Goal: Task Accomplishment & Management: Use online tool/utility

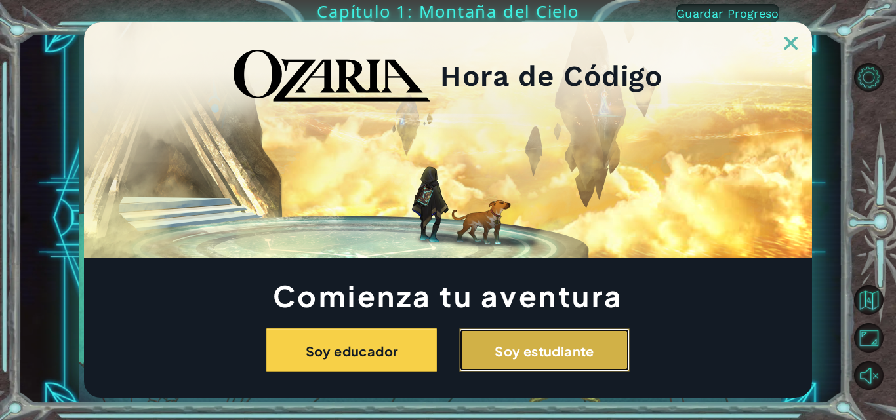
click at [501, 355] on font "Soy estudiante" at bounding box center [545, 351] width 100 height 16
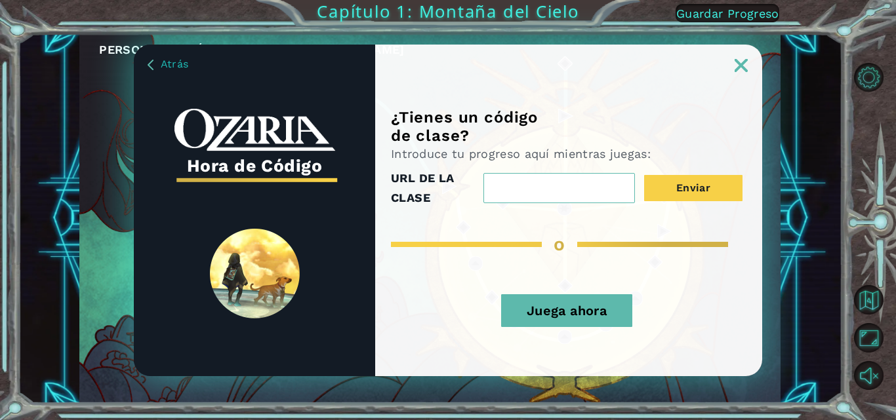
click at [575, 301] on button "Juega ahora" at bounding box center [566, 311] width 131 height 33
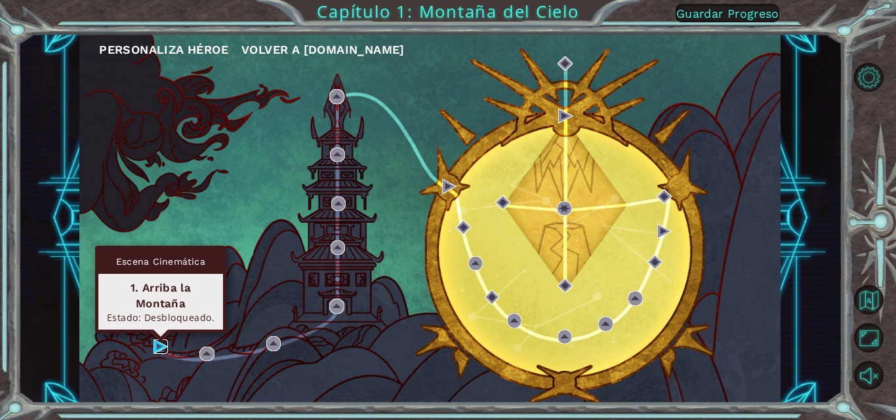
click at [159, 350] on img at bounding box center [160, 347] width 14 height 14
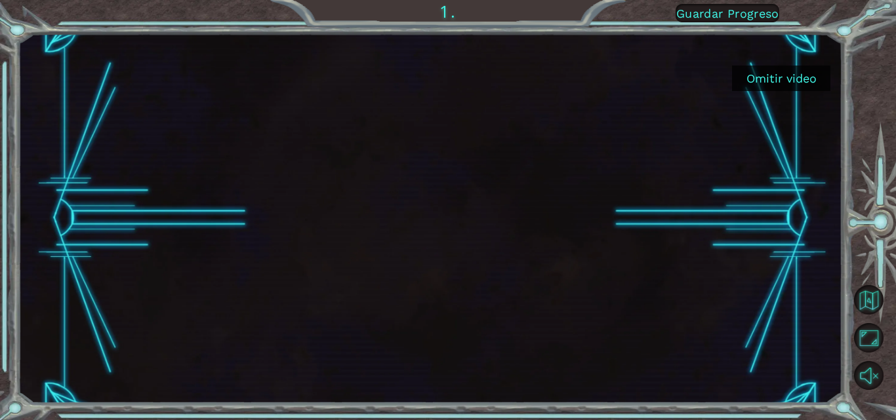
click at [809, 83] on font "Omitir video" at bounding box center [781, 79] width 70 height 14
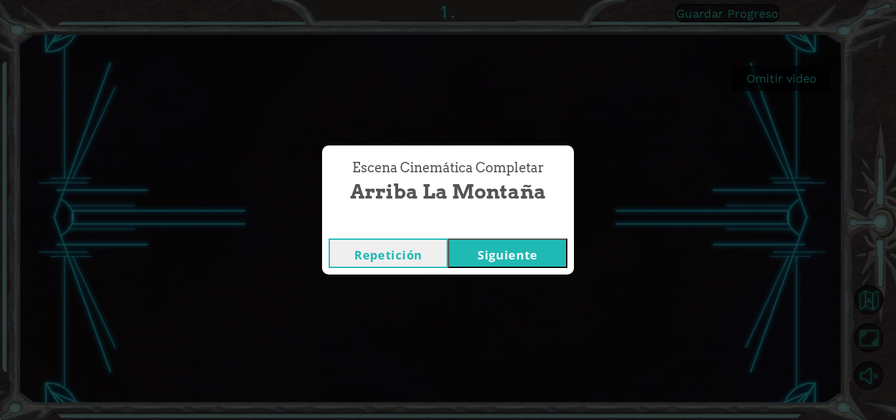
click at [504, 255] on font "Siguiente" at bounding box center [508, 255] width 60 height 16
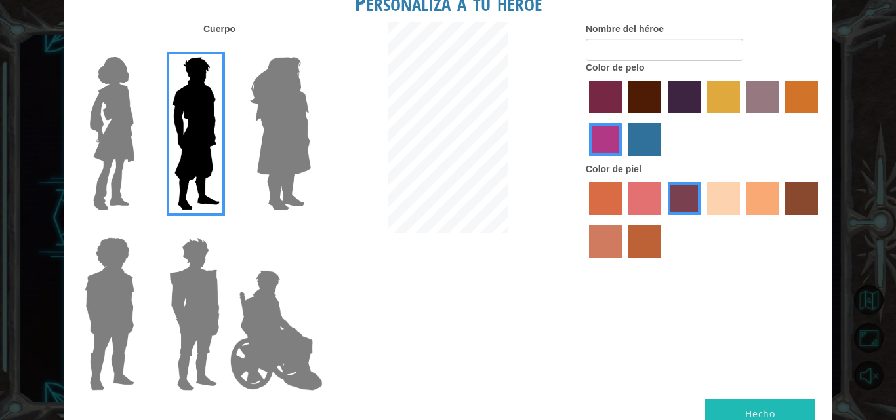
click at [188, 276] on img at bounding box center [194, 314] width 61 height 164
click at [225, 229] on input "Granate héroe" at bounding box center [225, 229] width 0 height 0
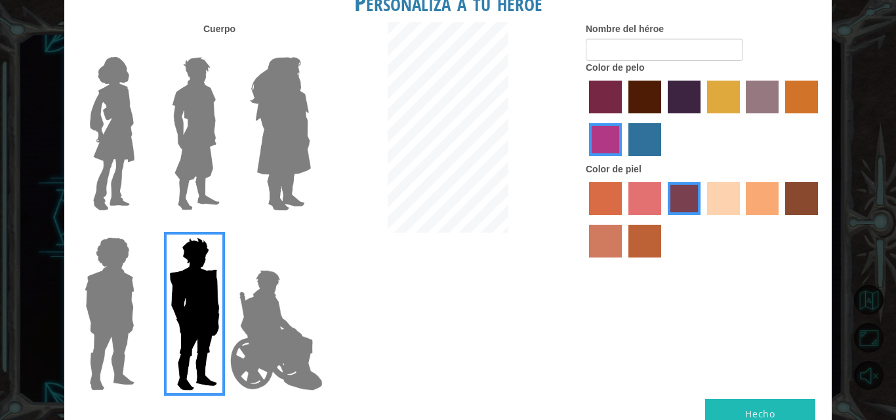
click at [717, 91] on label "color de pelo del tulipán" at bounding box center [723, 97] width 33 height 33
click at [703, 118] on input "color de pelo del tulipán" at bounding box center [703, 118] width 0 height 0
click at [720, 203] on label "color de piel de playa de arena" at bounding box center [723, 198] width 33 height 33
click at [703, 220] on input "color de piel de playa de arena" at bounding box center [703, 220] width 0 height 0
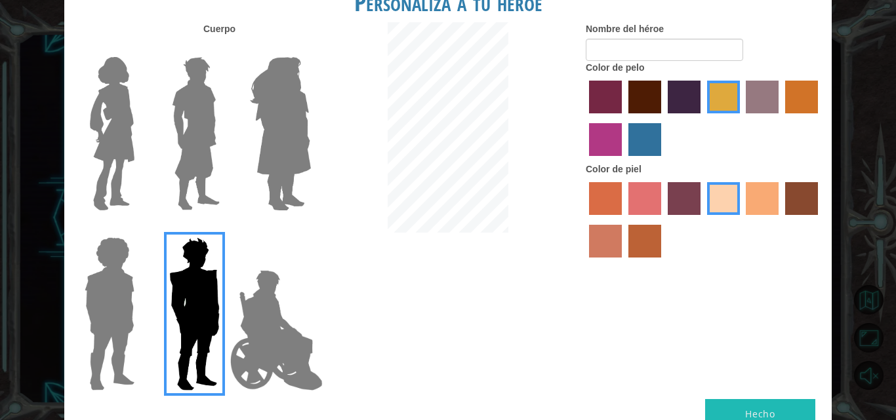
click at [648, 233] on label "color de piel de árbol de humo" at bounding box center [644, 241] width 33 height 33
click at [624, 262] on input "color de piel de árbol de humo" at bounding box center [624, 262] width 0 height 0
click at [755, 205] on label "color de piel de tacao" at bounding box center [762, 198] width 33 height 33
click at [742, 220] on input "color de piel de tacao" at bounding box center [742, 220] width 0 height 0
click at [610, 239] on label "color de piel arena ardiente" at bounding box center [605, 241] width 33 height 33
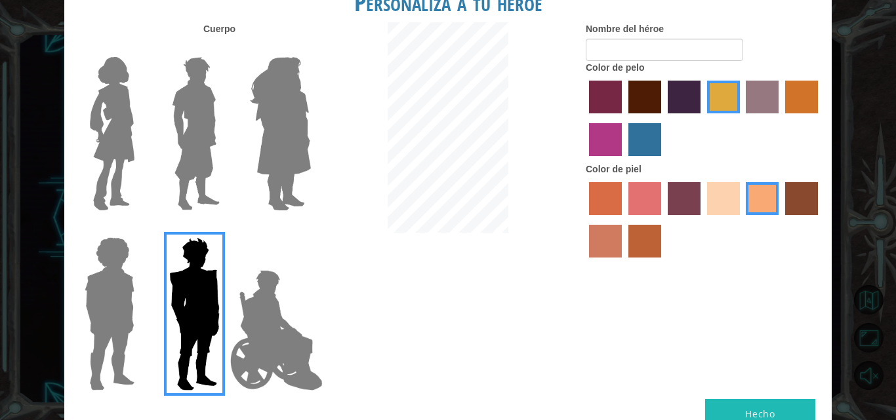
click at [820, 220] on input "color de piel arena ardiente" at bounding box center [820, 220] width 0 height 0
click at [750, 195] on label "color de piel de tacao" at bounding box center [762, 198] width 33 height 33
click at [742, 220] on input "color de piel de tacao" at bounding box center [742, 220] width 0 height 0
click at [685, 90] on label "color de pelo morado intenso" at bounding box center [684, 97] width 33 height 33
click at [663, 118] on input "color de pelo morado intenso" at bounding box center [663, 118] width 0 height 0
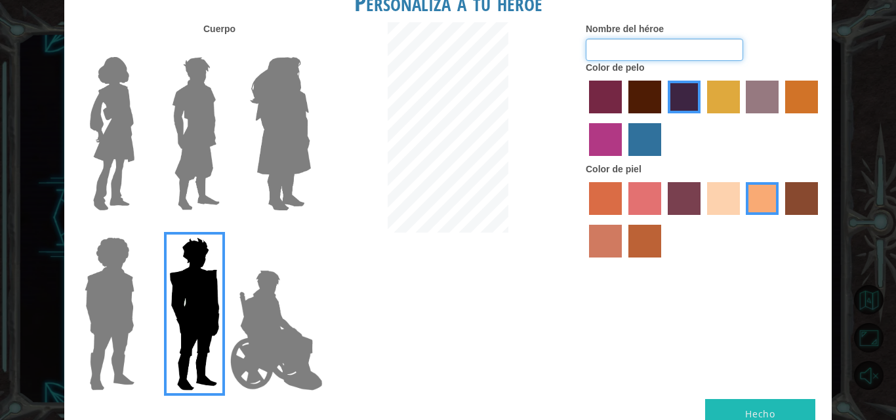
click at [640, 49] on input "Nombre del héroe" at bounding box center [664, 50] width 157 height 22
type input "PICHAMAN"
click at [771, 407] on button "Hecho" at bounding box center [760, 414] width 110 height 30
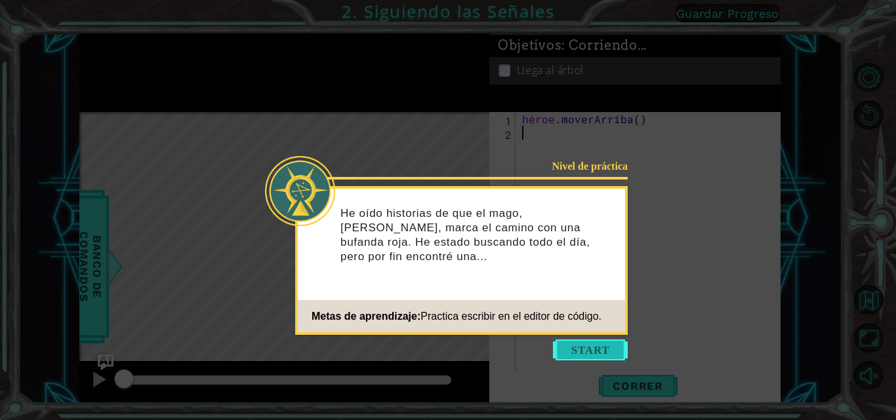
click at [582, 354] on button "Comenzar" at bounding box center [590, 350] width 75 height 21
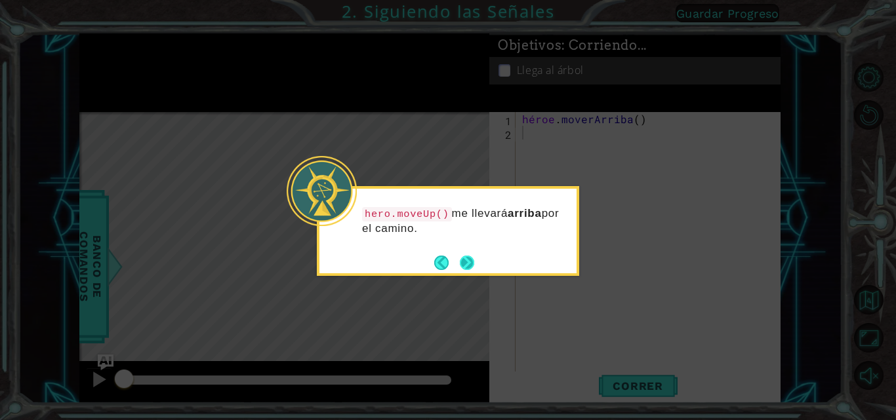
click at [460, 260] on button "Próximo" at bounding box center [467, 263] width 14 height 14
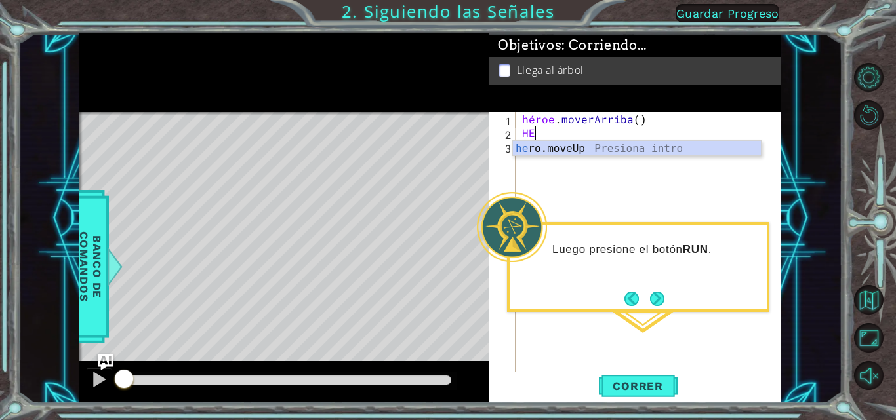
type textarea "H"
type textarea "HEROE"
click at [601, 148] on div "hero .mov e Up Presiona intro" at bounding box center [637, 164] width 248 height 47
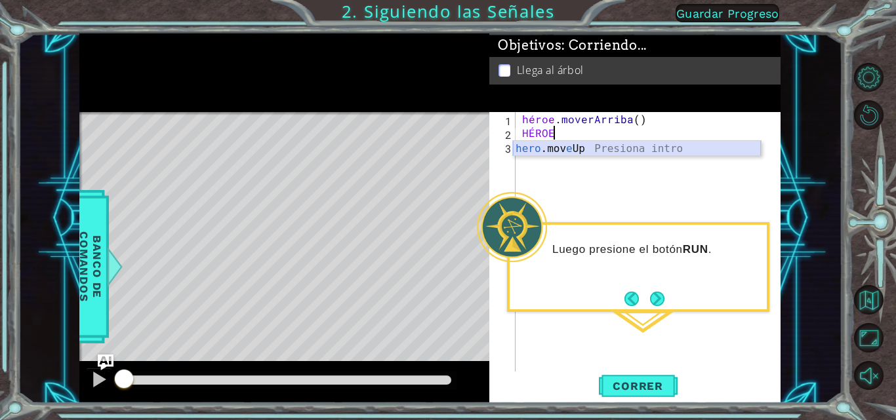
scroll to position [0, 0]
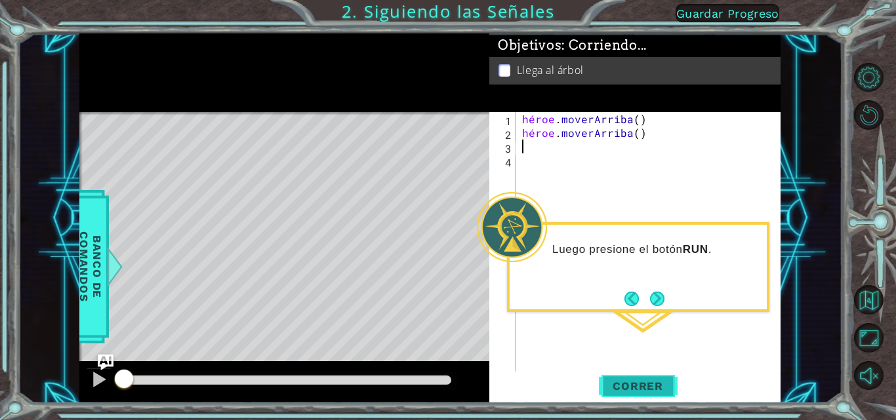
click at [644, 387] on font "Correr" at bounding box center [638, 386] width 51 height 13
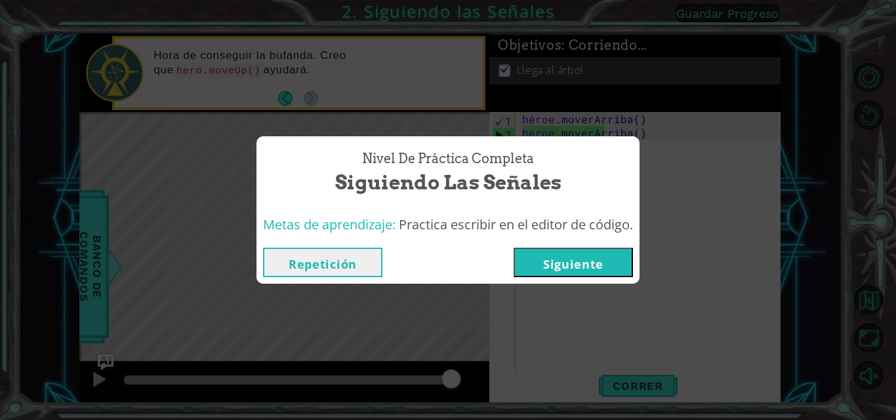
click at [569, 263] on font "Siguiente" at bounding box center [573, 264] width 60 height 16
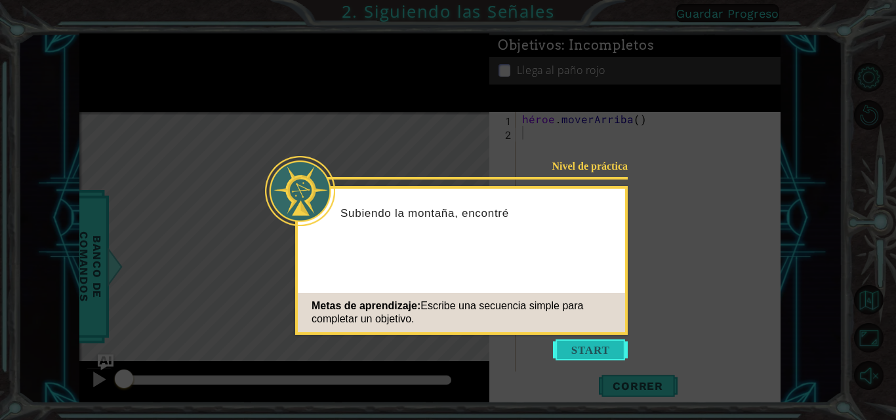
click at [594, 354] on button "Comenzar" at bounding box center [590, 350] width 75 height 21
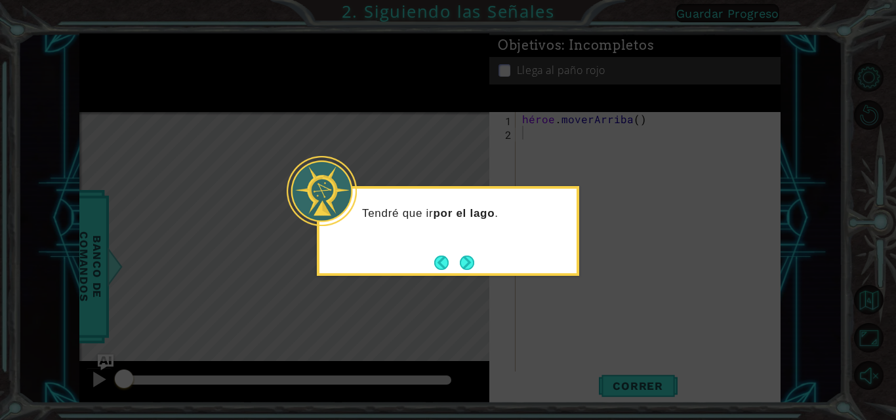
click at [468, 263] on button "Próximo" at bounding box center [467, 263] width 14 height 14
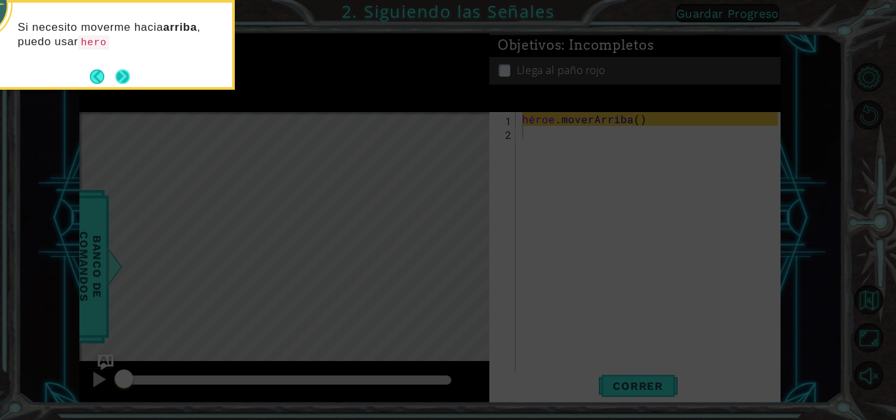
click at [122, 76] on button "Próximo" at bounding box center [122, 77] width 14 height 14
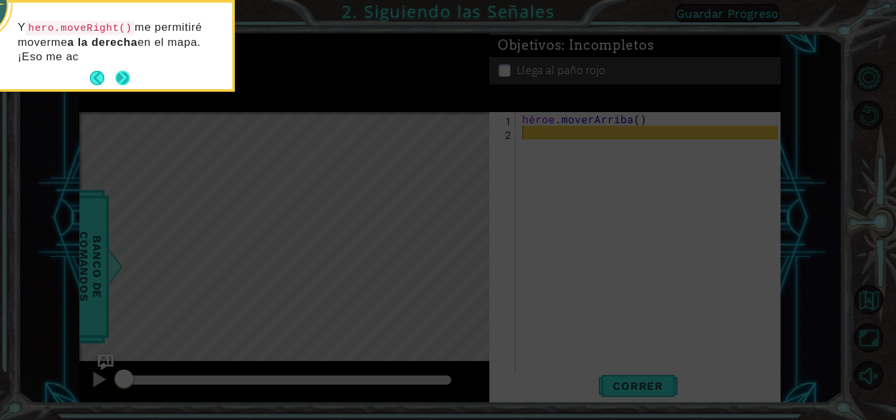
click at [123, 77] on button "Próximo" at bounding box center [122, 78] width 14 height 14
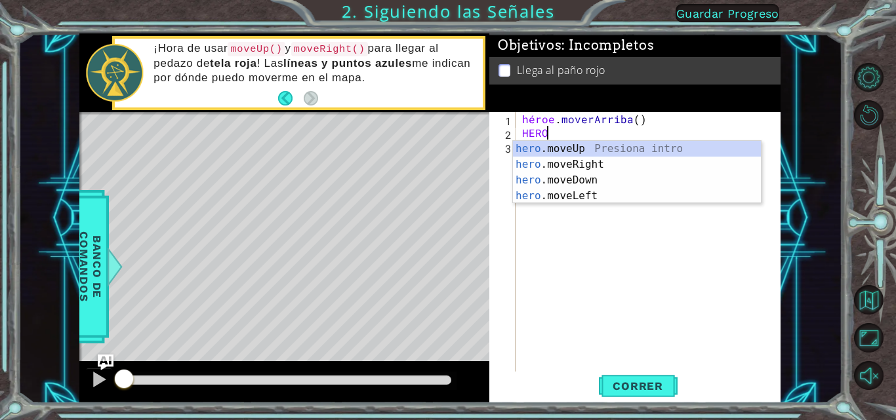
type textarea "HEROE"
click at [549, 148] on div "hero .mov e Up Presiona intro héroe .mov e Derecha Introducción a la presión hé…" at bounding box center [637, 188] width 248 height 94
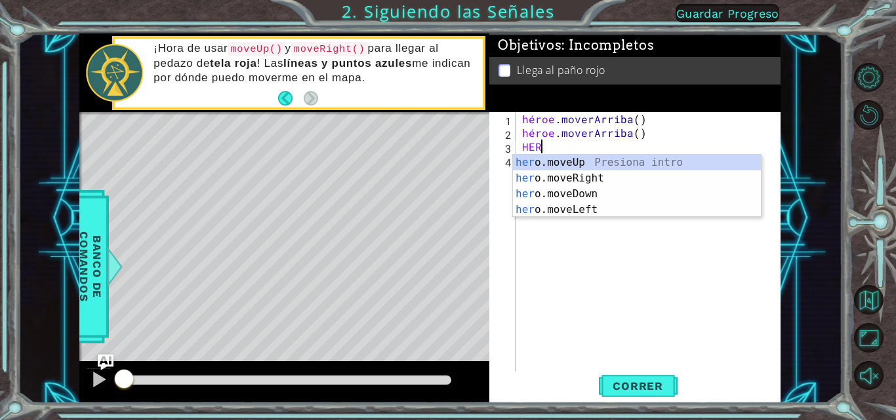
scroll to position [0, 1]
type textarea "HEROE"
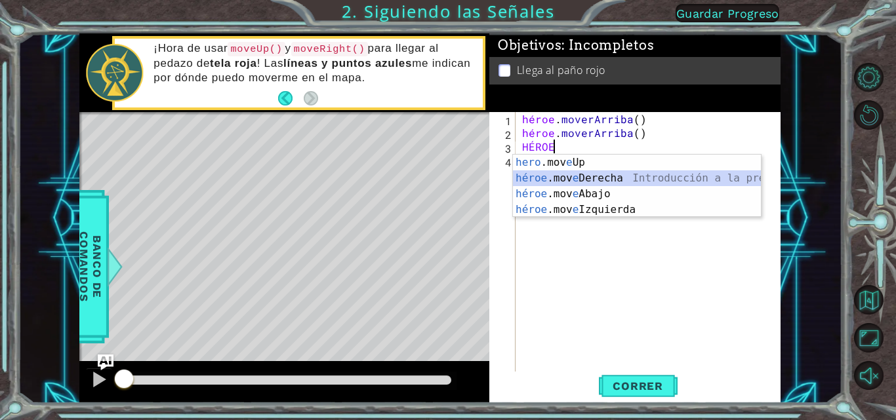
click at [611, 178] on div "hero .mov e Up Presiona intro héroe .mov e Derecha Introducción a la presión hé…" at bounding box center [637, 202] width 248 height 94
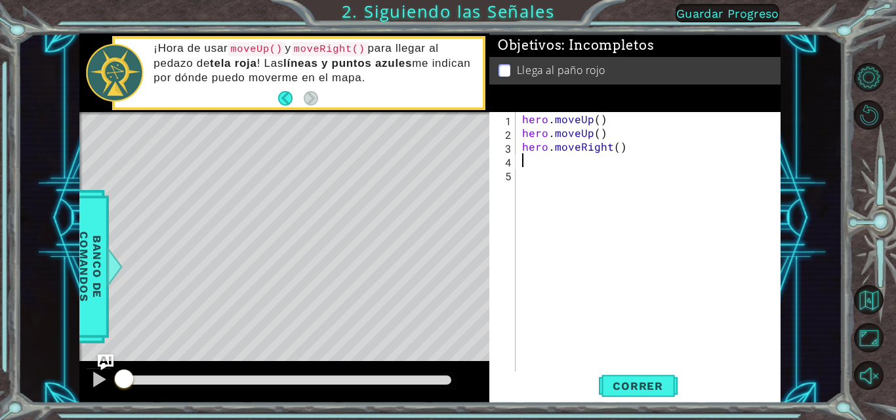
scroll to position [0, 0]
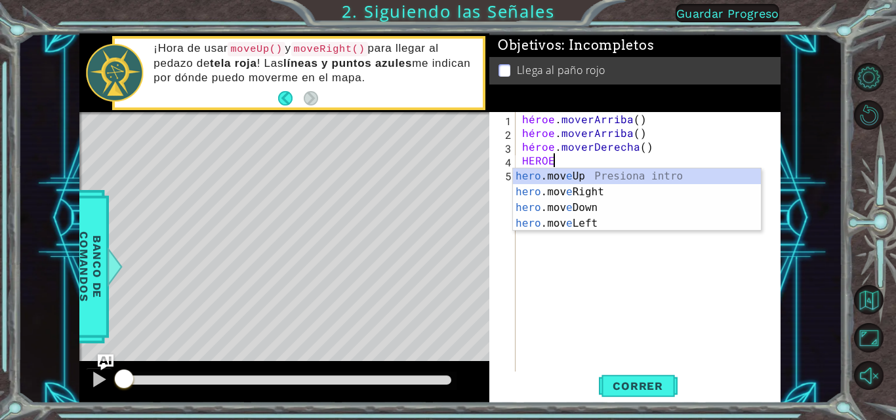
type textarea "HEROE"
click at [617, 178] on div "hero .mov e Up Presiona intro héroe .mov e Derecha Introducción a la presión hé…" at bounding box center [637, 216] width 248 height 94
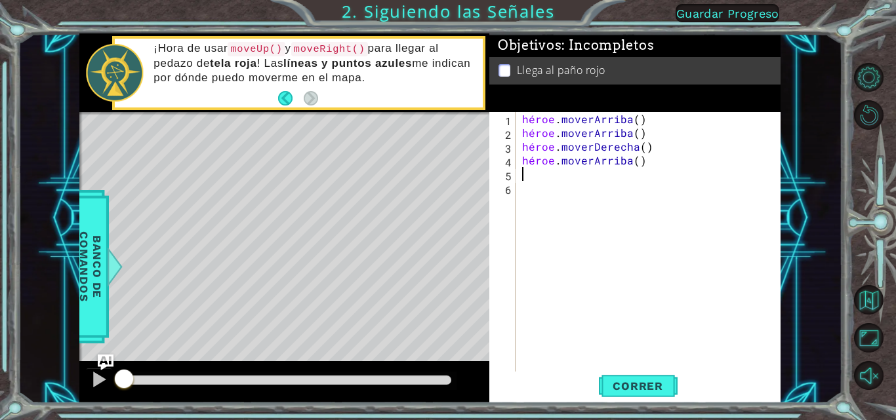
click at [642, 161] on div "héroe . [PERSON_NAME] ( ) héroe . [PERSON_NAME] ( ) héroe . moverDerecha ( ) hé…" at bounding box center [652, 256] width 265 height 289
click at [641, 161] on div "héroe . [PERSON_NAME] ( ) héroe . [PERSON_NAME] ( ) héroe . moverDerecha ( ) hé…" at bounding box center [652, 256] width 265 height 289
click at [644, 161] on div "héroe . [PERSON_NAME] ( ) héroe . [PERSON_NAME] ( ) héroe . moverDerecha ( ) hé…" at bounding box center [652, 256] width 265 height 289
click at [661, 157] on div "héroe . [PERSON_NAME] ( ) héroe . [PERSON_NAME] ( ) héroe . moverDerecha ( ) hé…" at bounding box center [649, 243] width 258 height 262
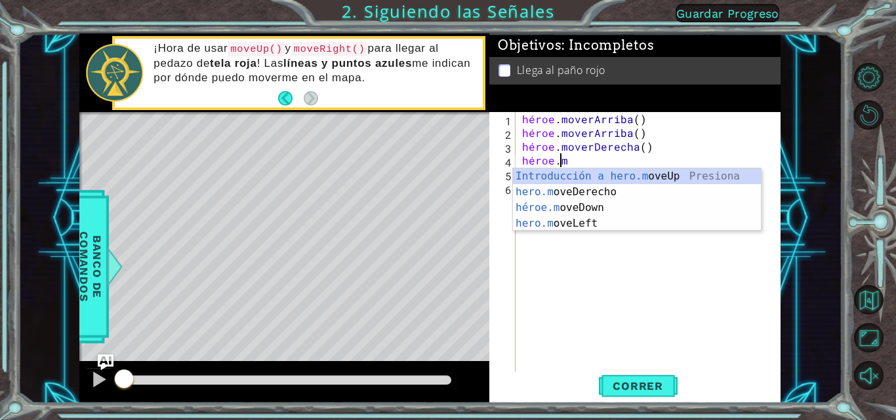
type textarea "hero."
click at [630, 233] on div "héroe . [PERSON_NAME] ( ) héroe . [PERSON_NAME] ( ) héroe . moverDerecha ( ) hé…" at bounding box center [652, 256] width 265 height 289
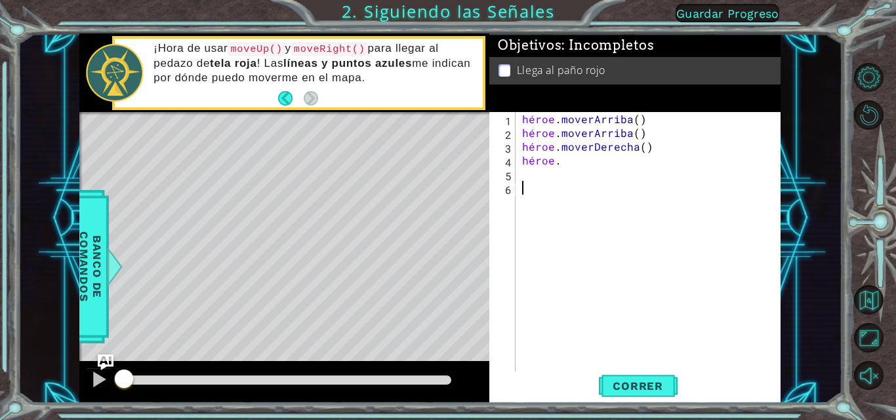
click at [552, 161] on div "héroe . [PERSON_NAME] ( ) héroe . [PERSON_NAME] ( ) héroe . moverDerecha ( ) hé…" at bounding box center [652, 256] width 265 height 289
click at [570, 167] on div "héroe . [PERSON_NAME] ( ) héroe . [PERSON_NAME] ( ) héroe . moverDerecha ( ) hé…" at bounding box center [652, 256] width 265 height 289
click at [565, 157] on div "héroe . [PERSON_NAME] ( ) héroe . [PERSON_NAME] ( ) héroe . moverDerecha ( ) hé…" at bounding box center [652, 256] width 265 height 289
click at [566, 157] on div "héroe . [PERSON_NAME] ( ) héroe . [PERSON_NAME] ( ) héroe . moverDerecha ( ) hé…" at bounding box center [652, 256] width 265 height 289
click at [566, 158] on div "héroe . [PERSON_NAME] ( ) héroe . [PERSON_NAME] ( ) héroe . moverDerecha ( ) hé…" at bounding box center [652, 256] width 265 height 289
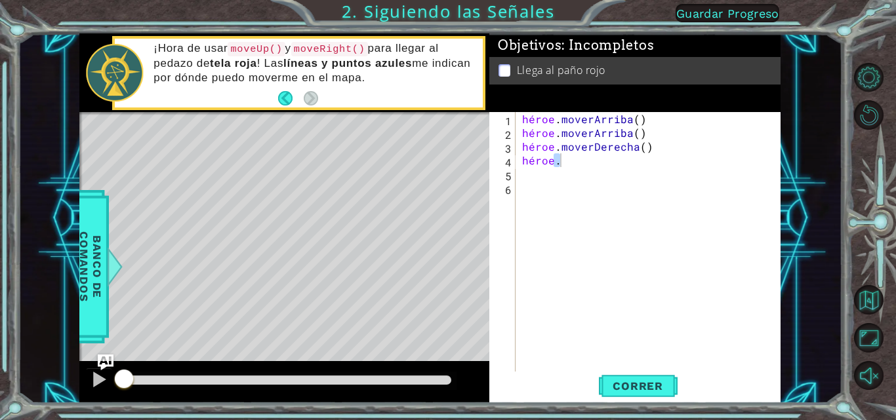
click at [565, 158] on div "héroe . [PERSON_NAME] ( ) héroe . [PERSON_NAME] ( ) héroe . moverDerecha ( ) hé…" at bounding box center [649, 243] width 258 height 262
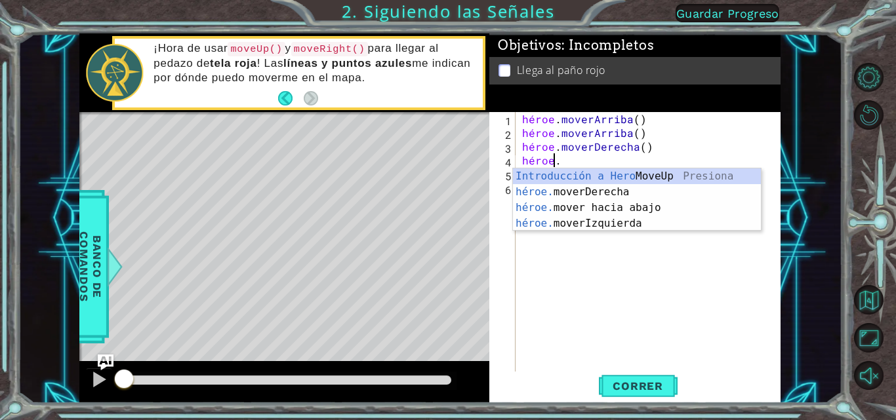
type textarea "h"
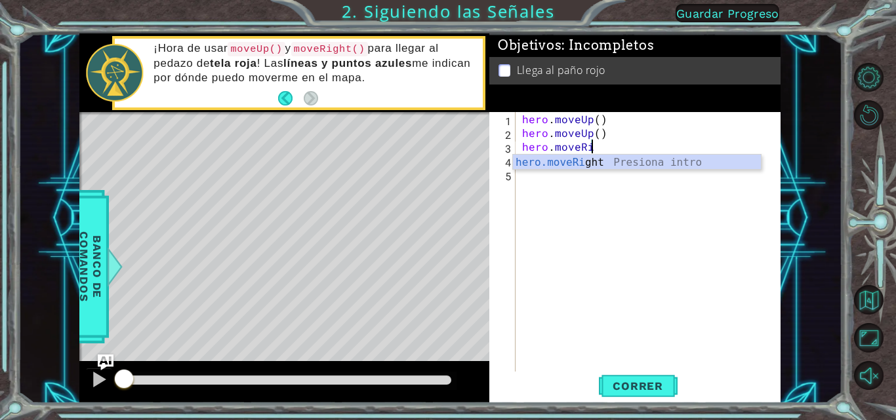
type textarea "her"
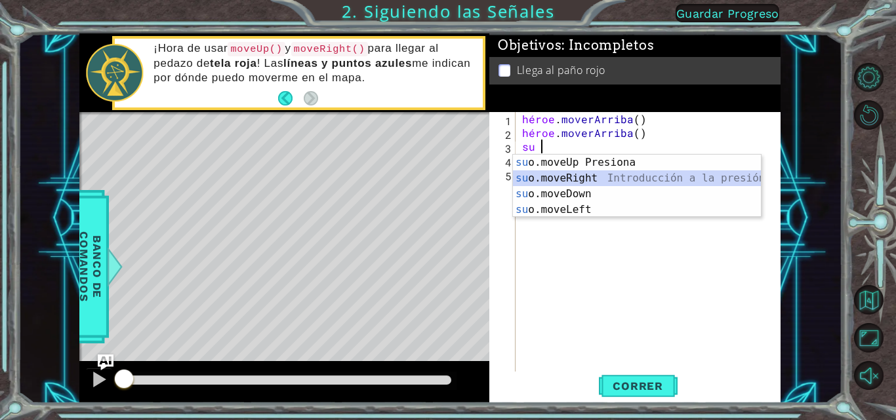
click at [602, 175] on div "su introducción de o.moveUp Presiona su o.moveRight Introducción a la presión s…" at bounding box center [637, 202] width 248 height 94
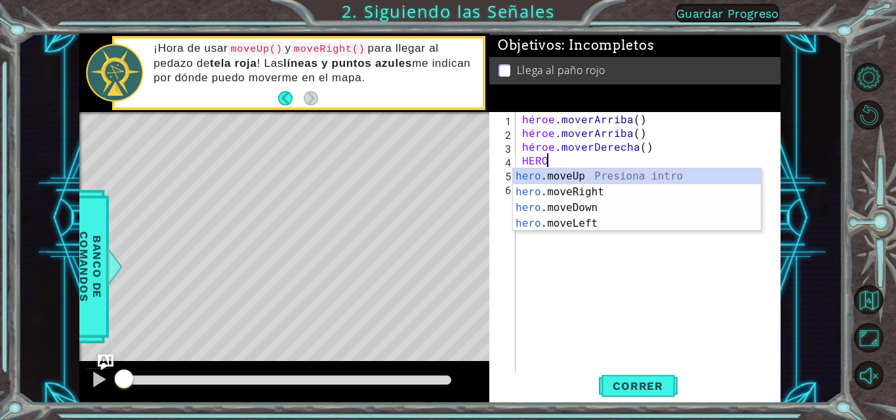
type textarea "HEROE"
click at [615, 175] on div "hero .mov e Up Presiona intro héroe .mov e Derecha Introducción a la presión hé…" at bounding box center [637, 216] width 248 height 94
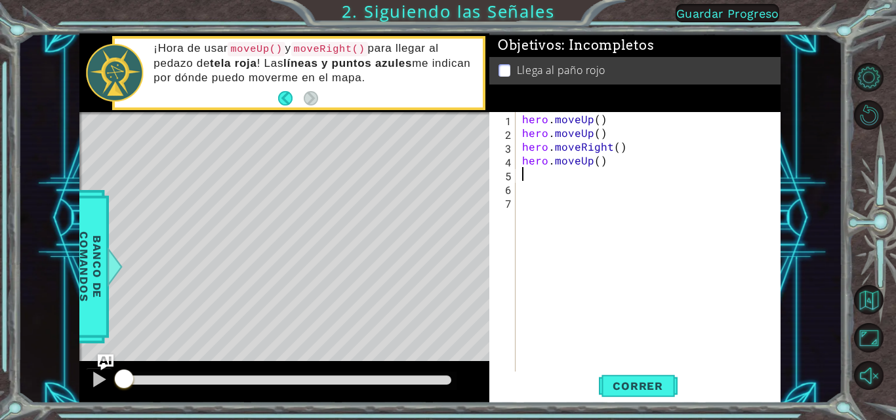
scroll to position [0, 0]
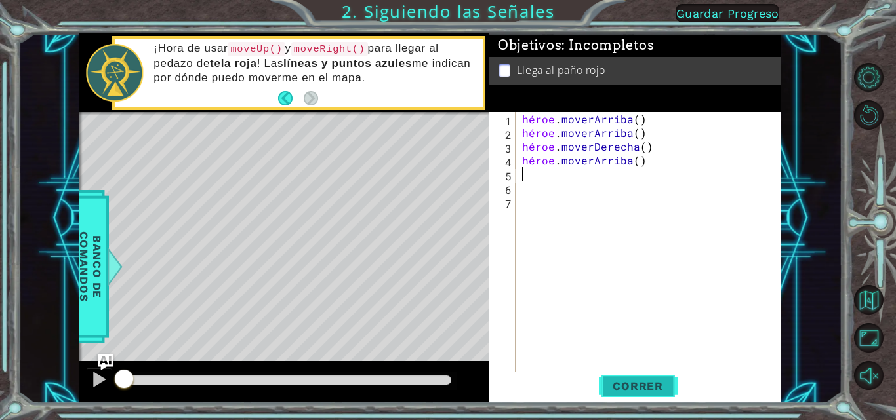
click at [632, 384] on font "Correr" at bounding box center [638, 386] width 51 height 13
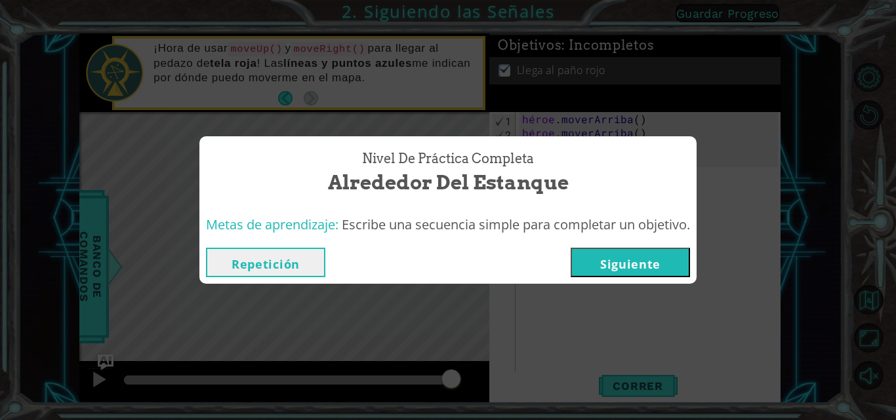
click at [647, 265] on font "Siguiente" at bounding box center [630, 264] width 60 height 16
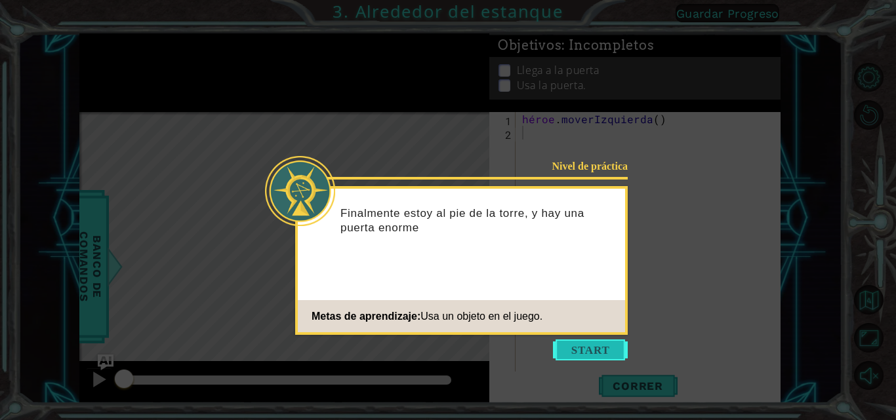
click at [586, 346] on button "Comenzar" at bounding box center [590, 350] width 75 height 21
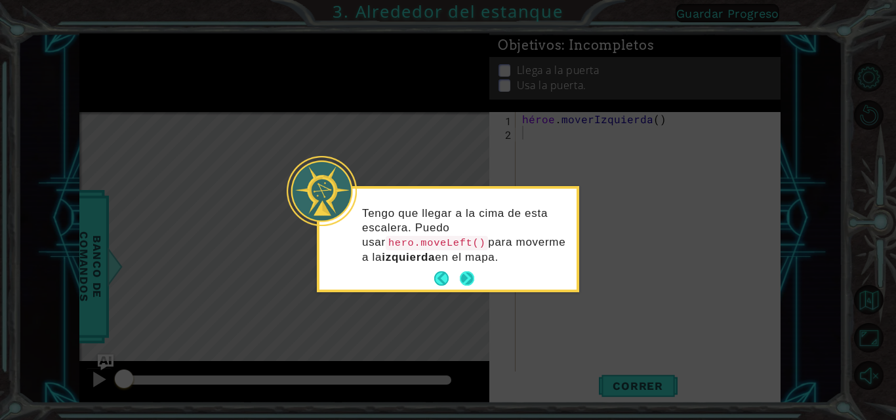
click at [462, 270] on button "Próximo" at bounding box center [466, 279] width 19 height 19
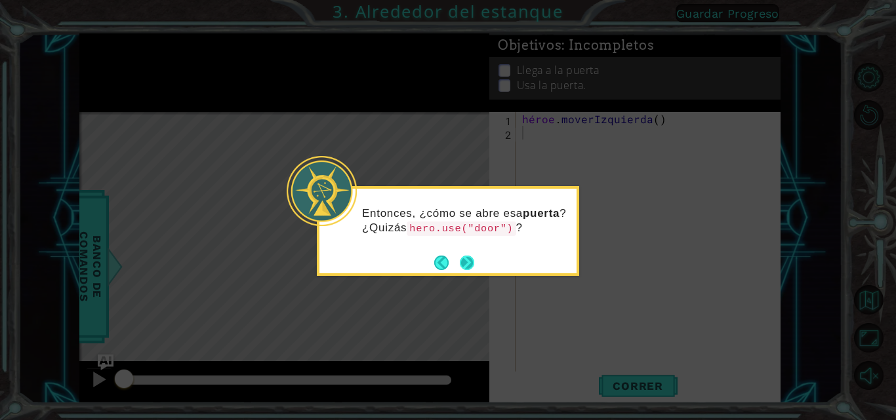
click at [472, 264] on button "Próximo" at bounding box center [467, 263] width 14 height 14
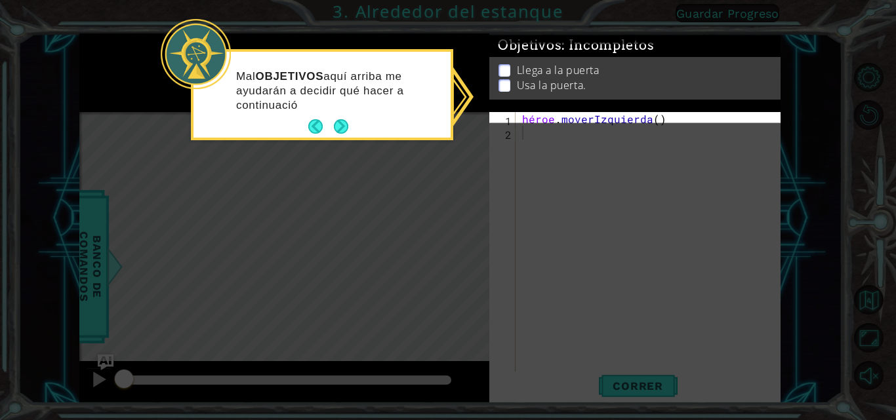
click at [344, 117] on footer at bounding box center [328, 127] width 40 height 20
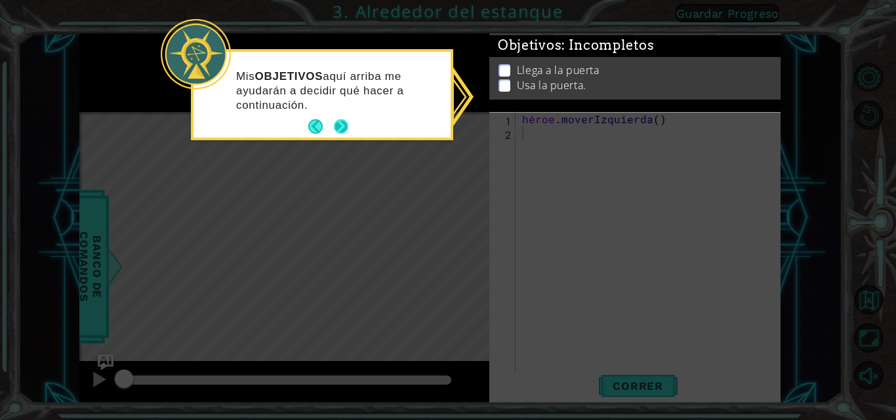
click at [341, 119] on button "Próximo" at bounding box center [341, 126] width 14 height 14
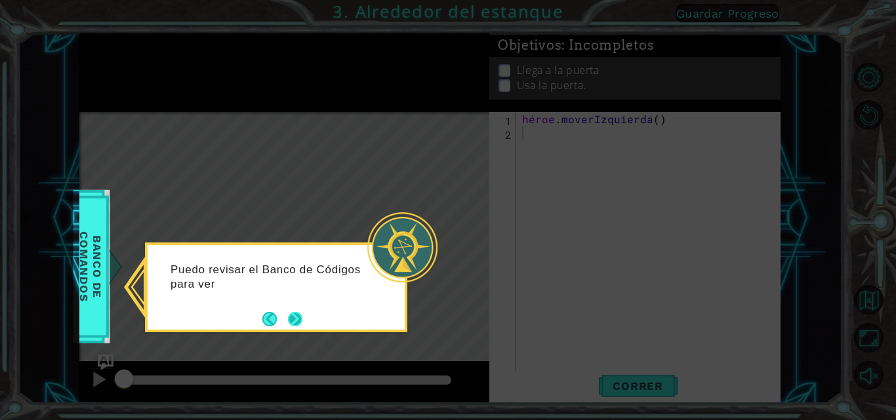
click at [291, 314] on button "Próximo" at bounding box center [295, 319] width 14 height 14
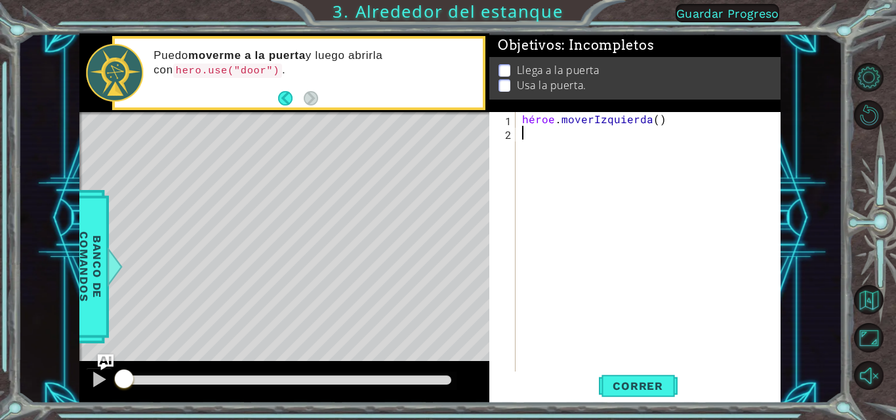
click at [662, 123] on div "héroe . [GEOGRAPHIC_DATA] ( )" at bounding box center [652, 256] width 265 height 289
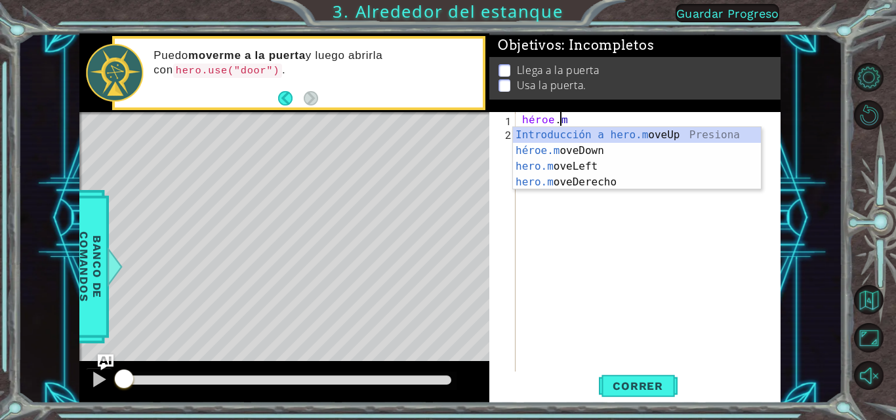
type textarea "hero."
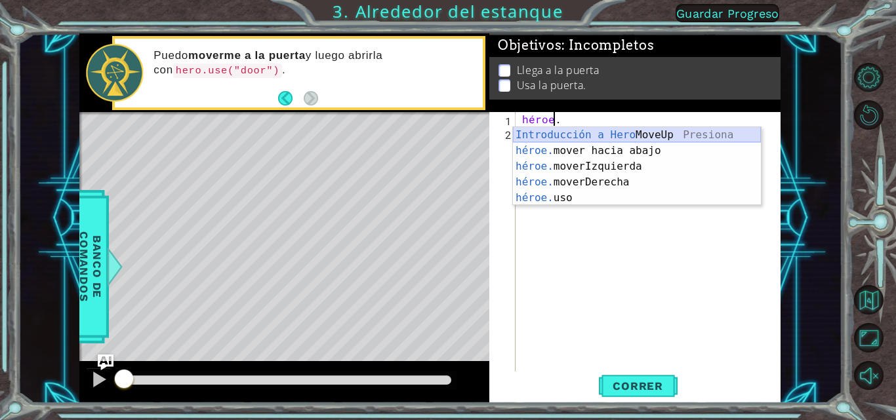
click at [615, 133] on div "Introducción a Hero MoveUp Presiona héroe. mover hacia abajo Introducción a la …" at bounding box center [637, 182] width 248 height 110
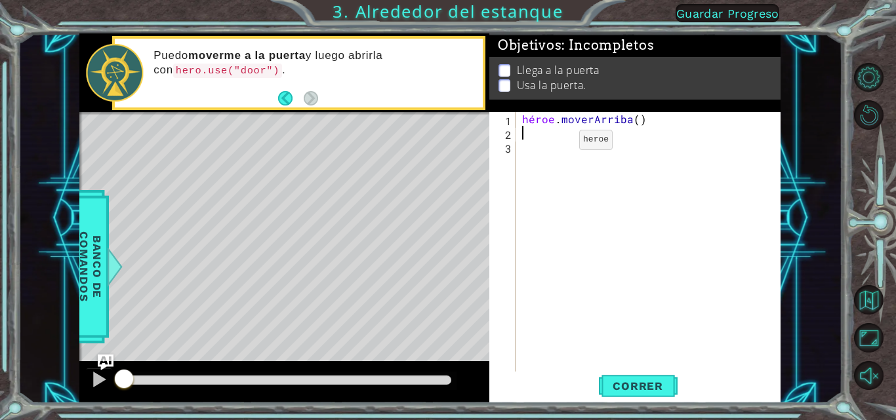
click at [557, 143] on div "héroe . [GEOGRAPHIC_DATA] ( )" at bounding box center [652, 256] width 265 height 289
drag, startPoint x: 557, startPoint y: 143, endPoint x: 555, endPoint y: 135, distance: 8.1
click at [556, 143] on div "héroe . [GEOGRAPHIC_DATA] ( )" at bounding box center [652, 256] width 265 height 289
click at [555, 135] on div "héroe . [GEOGRAPHIC_DATA] ( )" at bounding box center [652, 256] width 265 height 289
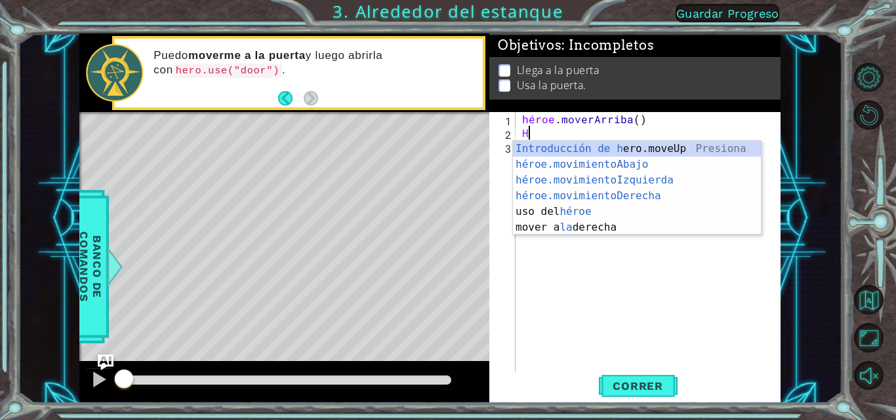
type textarea "HE"
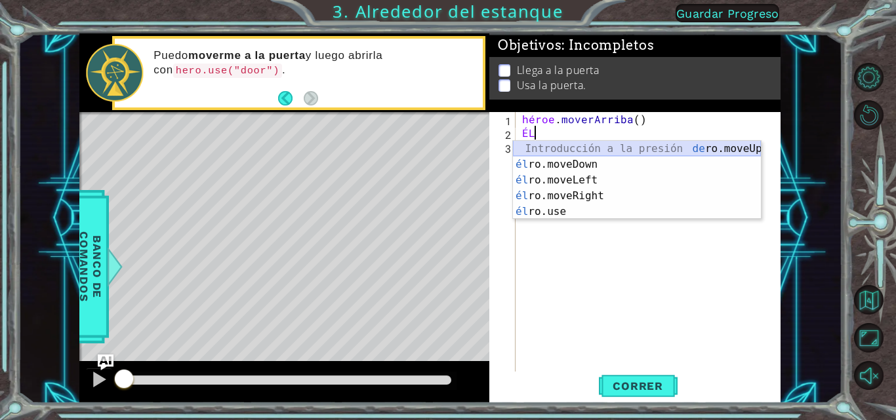
click at [582, 145] on div "Introducción a la presión de [PERSON_NAME].moveUp él ro.moveDown Introducción a…" at bounding box center [637, 196] width 248 height 110
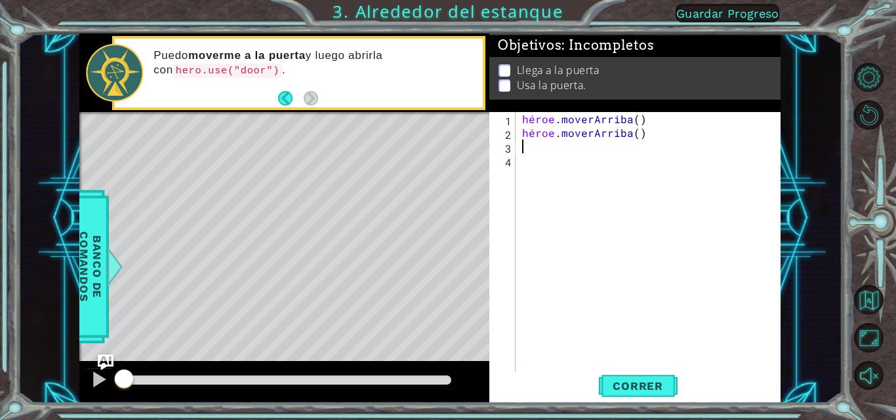
type textarea "H"
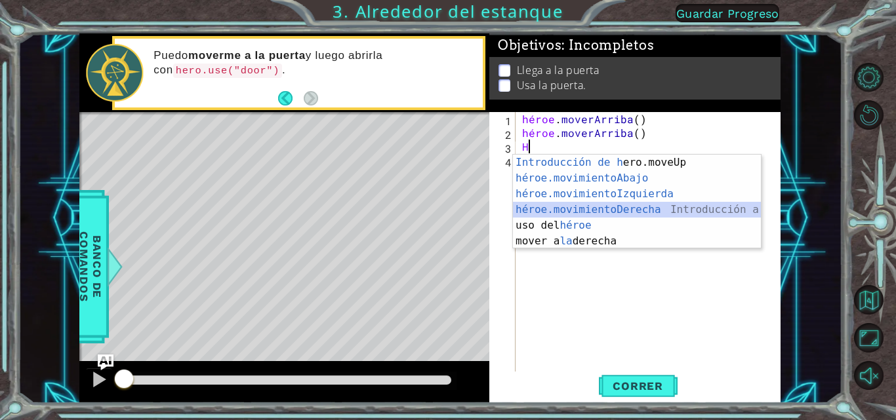
click at [573, 203] on div "Introducción de [PERSON_NAME].moveUp Presiona héroe.movimientoAbajo ​ Introducc…" at bounding box center [637, 218] width 248 height 126
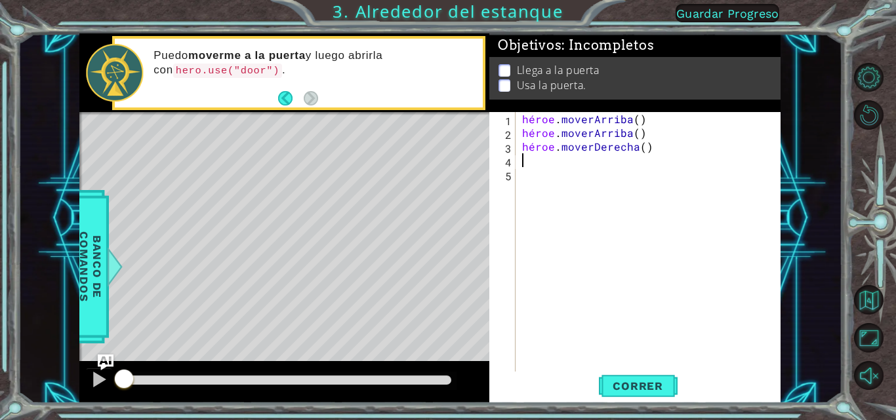
type textarea "H"
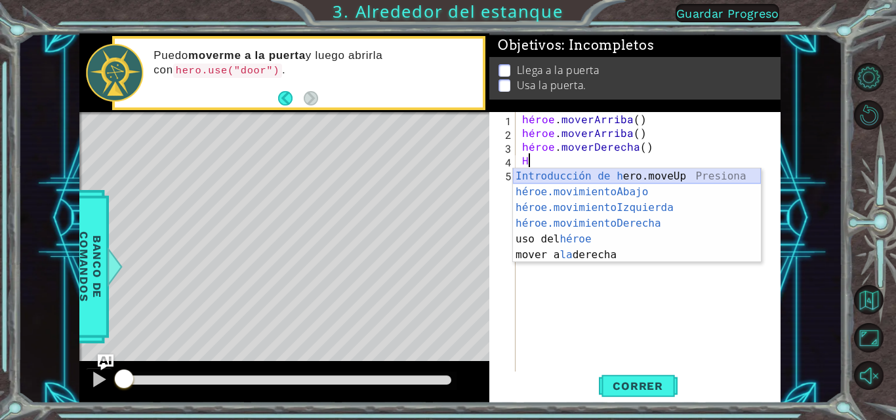
click at [557, 171] on div "Introducción de [PERSON_NAME].moveUp Presiona héroe.movimientoAbajo ​ Introducc…" at bounding box center [637, 232] width 248 height 126
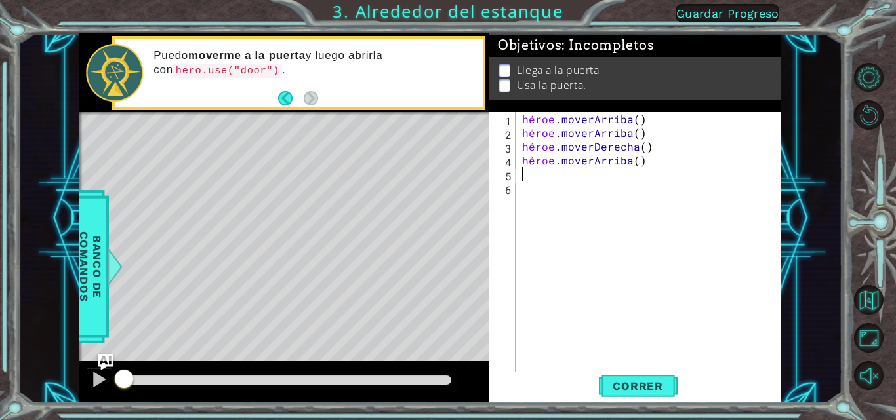
type textarea "H"
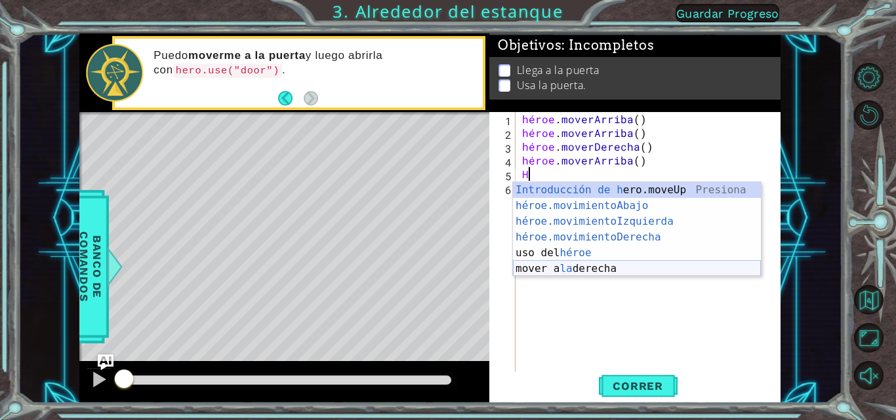
click at [558, 266] on div "Introducción de [PERSON_NAME].moveUp Presiona héroe.movimientoAbajo ​ Introducc…" at bounding box center [637, 245] width 248 height 126
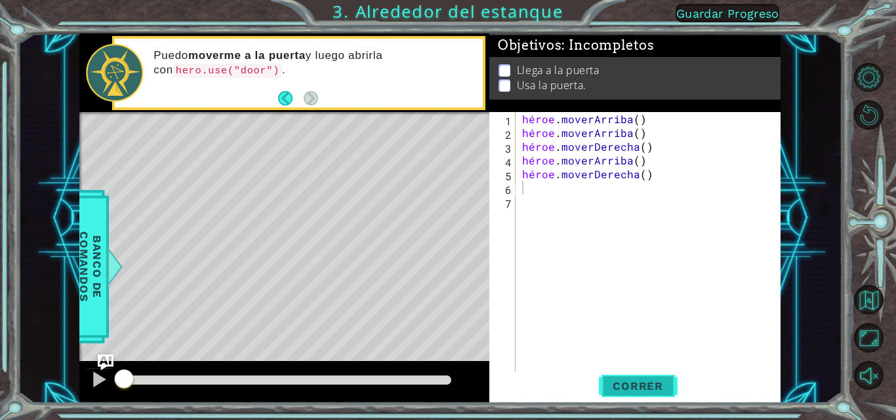
click at [621, 381] on font "Correr" at bounding box center [638, 386] width 51 height 13
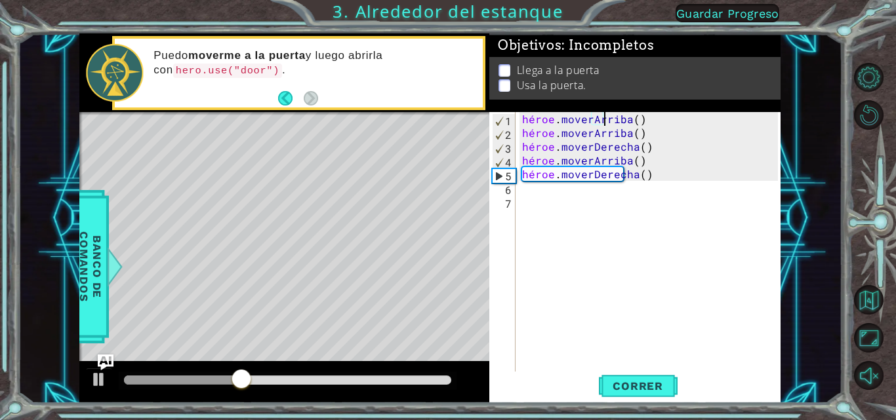
click at [642, 115] on div "héroe . [PERSON_NAME] ( ) héroe . [PERSON_NAME] ( ) héroe . moverDerecha ( ) hé…" at bounding box center [652, 256] width 265 height 289
click at [642, 119] on div "héroe . [PERSON_NAME] ( ) héroe . [PERSON_NAME] ( ) héroe . moverDerecha ( ) hé…" at bounding box center [652, 256] width 265 height 289
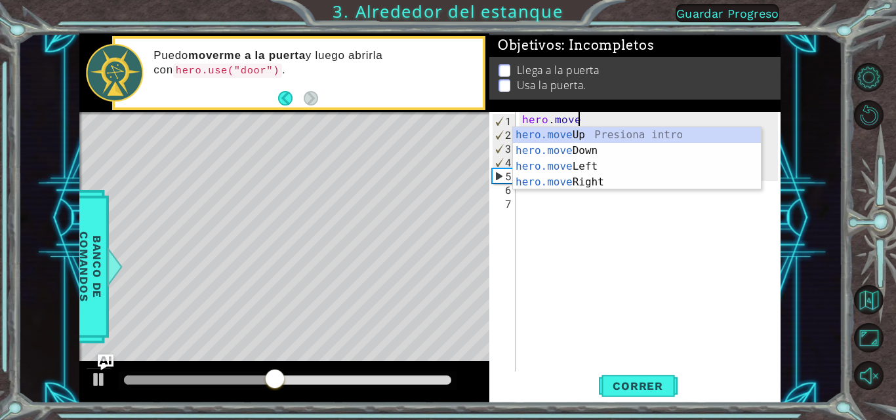
type textarea "hero."
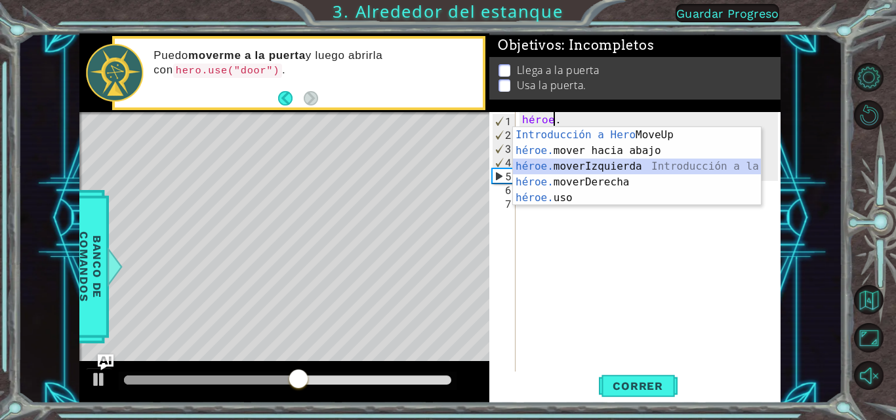
click at [605, 171] on div "Introducción a Hero MoveUp Presiona héroe. mover hacia abajo Introducción a la …" at bounding box center [637, 182] width 248 height 110
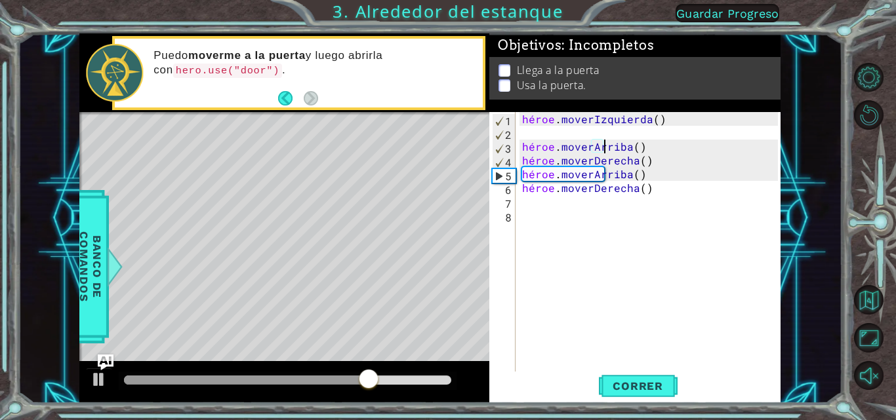
click at [641, 147] on div "héroe . moverIzquierda ( ) héroe . [PERSON_NAME] ( ) héroe . moverDerecha ( ) h…" at bounding box center [652, 256] width 265 height 289
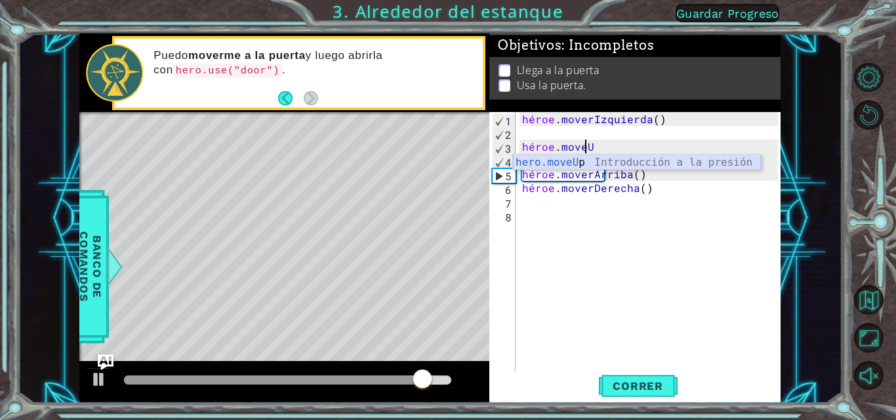
type textarea "hero.move"
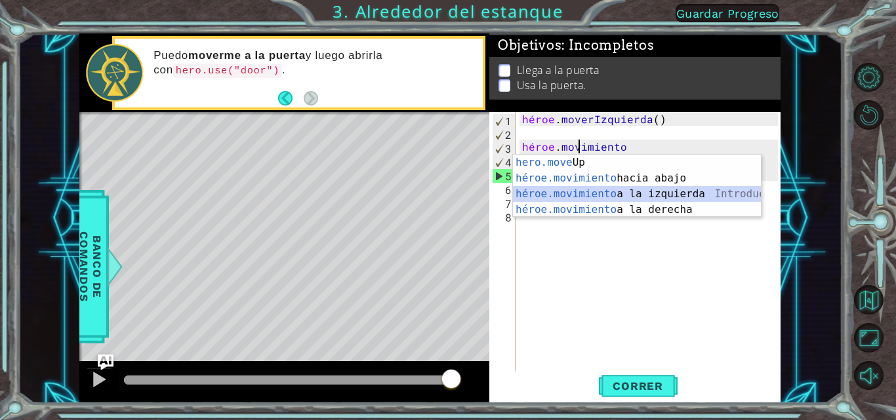
click at [621, 193] on div "Introducción a la presión de hero.move Up héroe.movimiento hacia abajo Introduc…" at bounding box center [637, 202] width 248 height 94
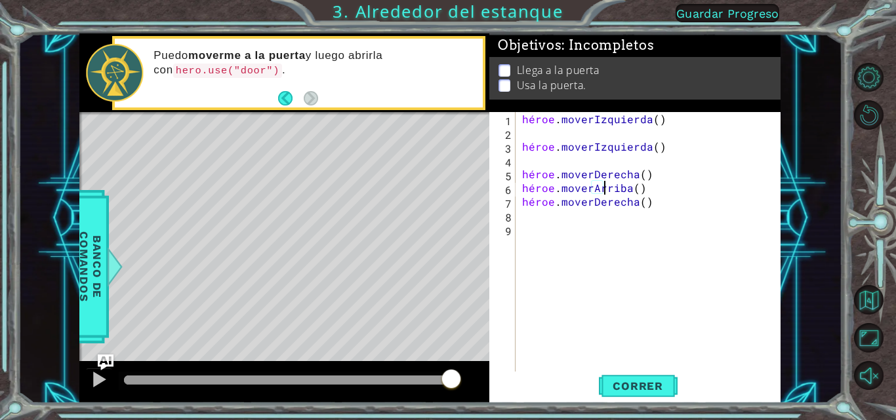
click at [640, 191] on div "héroe . moverIzquierda ( ) héroe . moverIzquierda ( ) héroe . moverDerecha ( ) …" at bounding box center [652, 256] width 265 height 289
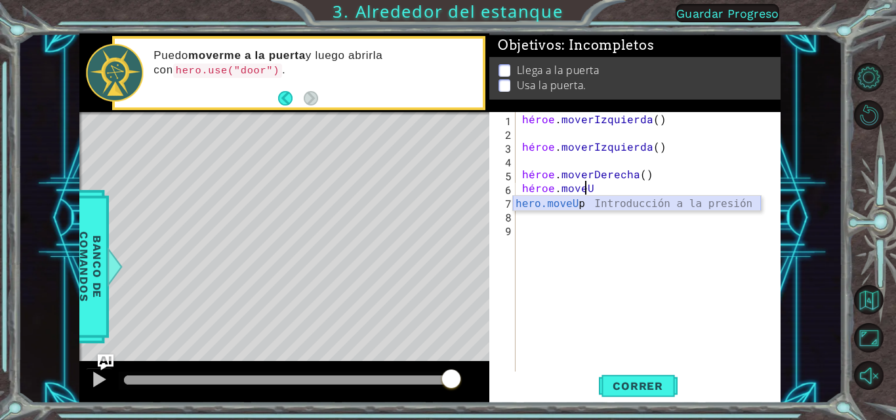
type textarea "hero.move"
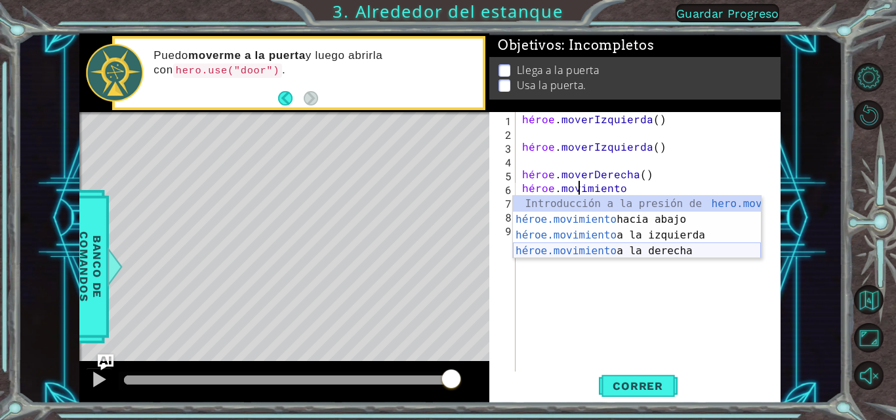
click at [626, 244] on div "Introducción a la presión de hero.move Up héroe.movimiento hacia abajo Introduc…" at bounding box center [637, 243] width 248 height 94
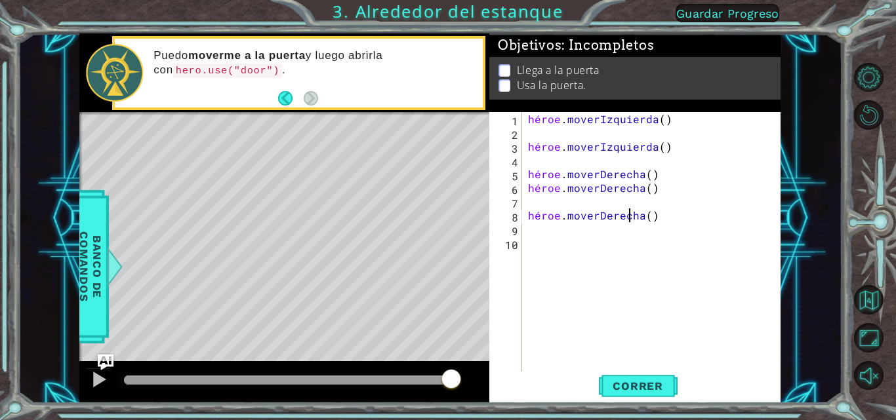
click at [666, 214] on div "héroe . moverIzquierda ( ) héroe . moverIzquierda ( ) héroe . moverDerecha ( ) …" at bounding box center [654, 256] width 259 height 289
click at [665, 214] on div "héroe . moverIzquierda ( ) héroe . moverIzquierda ( ) héroe . moverDerecha ( ) …" at bounding box center [654, 256] width 259 height 289
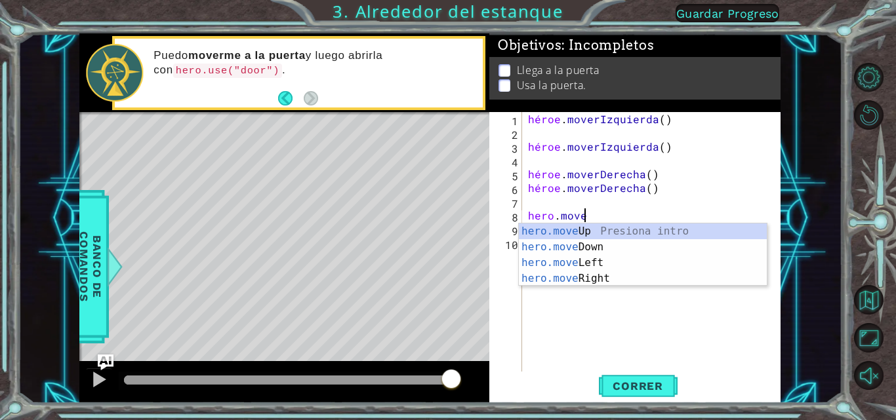
type textarea "h"
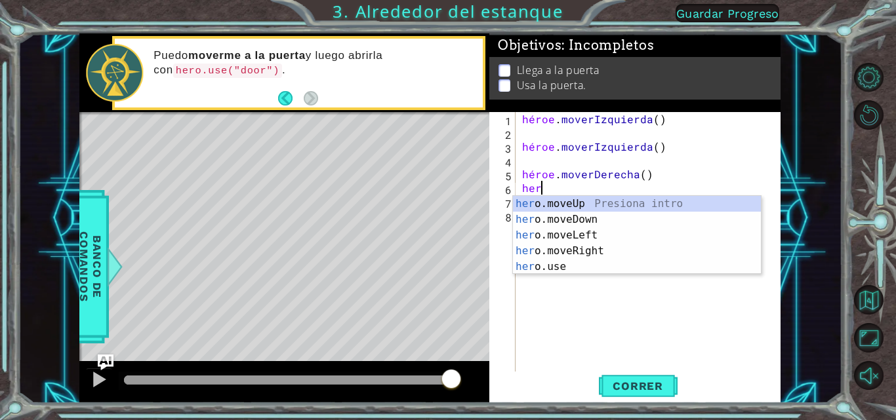
type textarea "h"
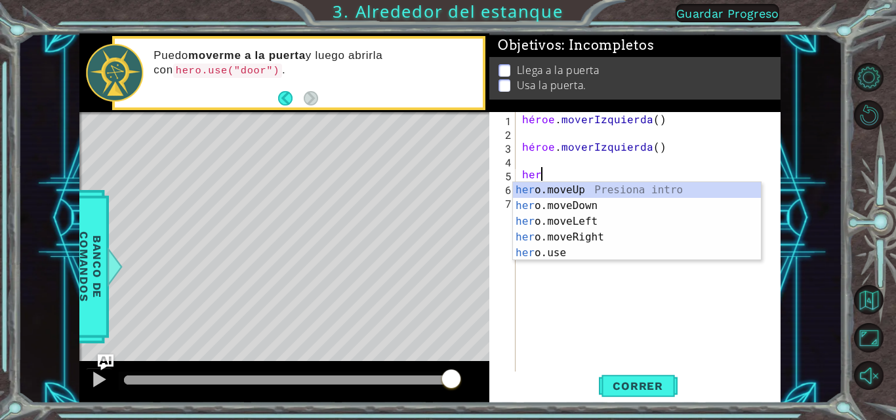
type textarea "h"
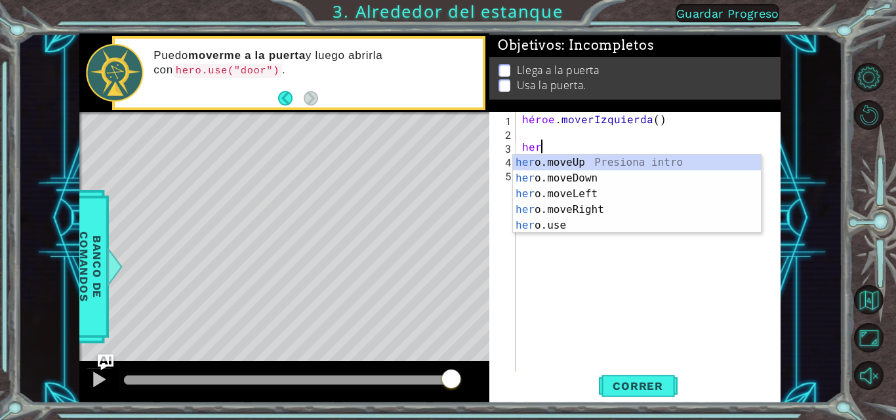
type textarea "h"
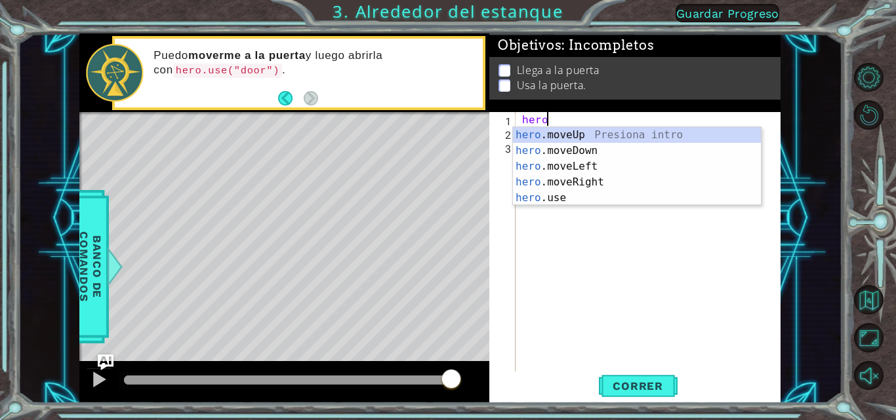
type textarea "h"
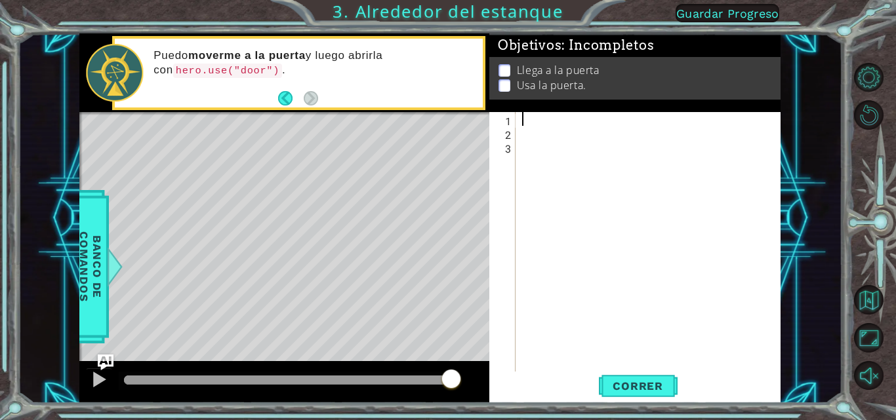
type textarea "H"
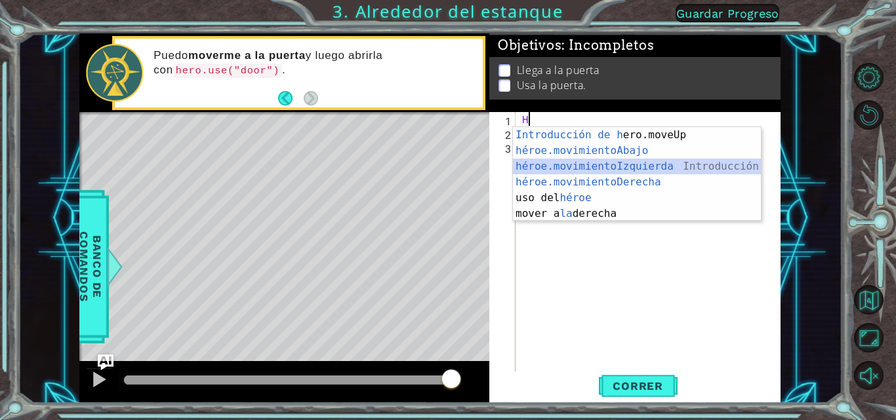
click at [596, 159] on div "Introducción de [PERSON_NAME].moveUp Presiona héroe.movimientoAbajo ​ Introducc…" at bounding box center [637, 190] width 248 height 126
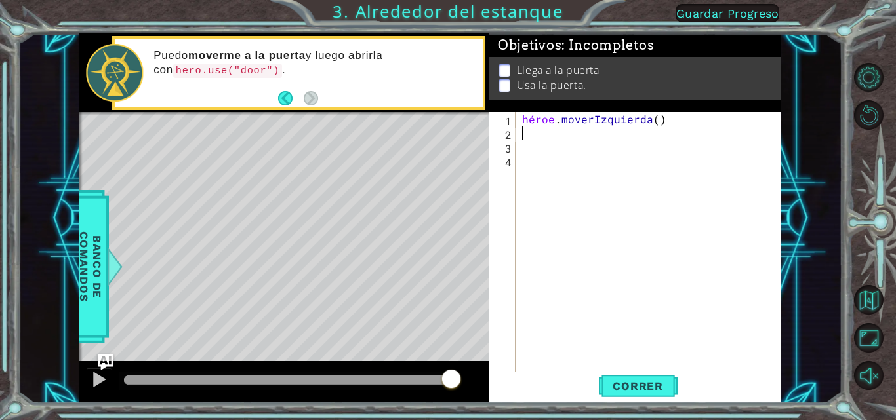
type textarea "H"
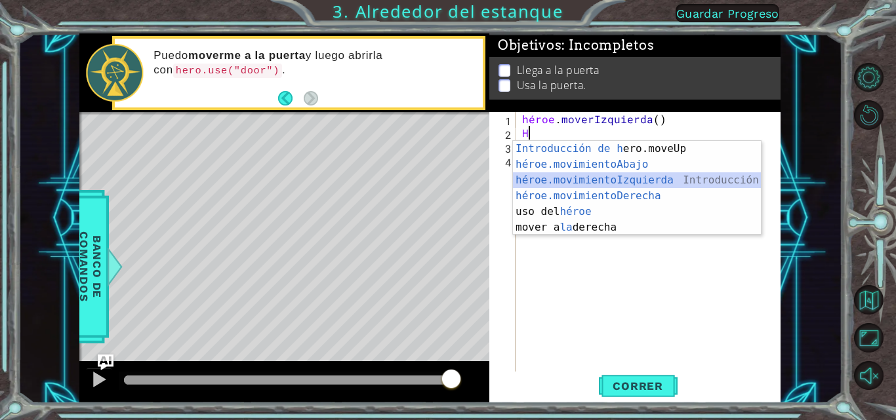
click at [592, 175] on div "Introducción de [PERSON_NAME].moveUp Presiona héroe.movimientoAbajo ​ Introducc…" at bounding box center [637, 204] width 248 height 126
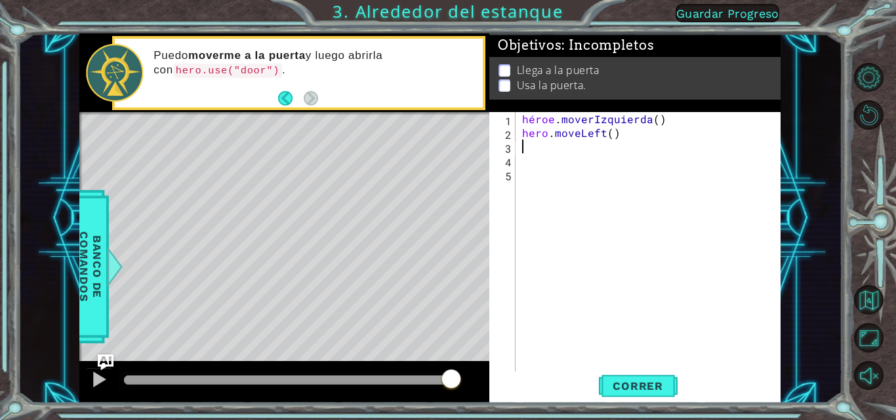
type textarea "H"
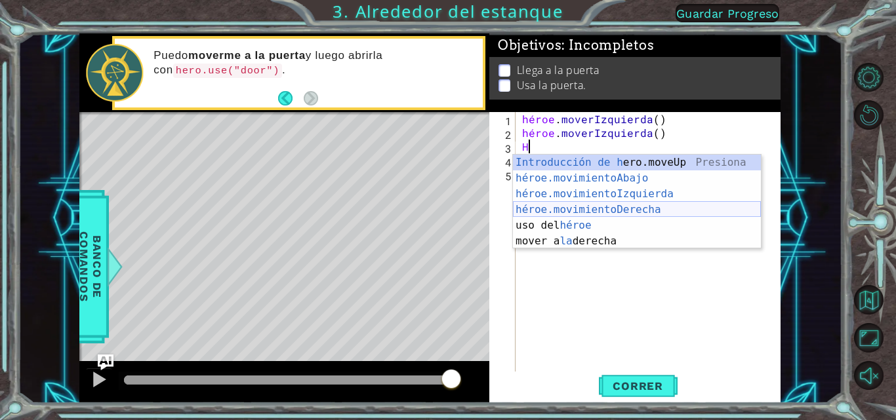
click at [589, 209] on div "Introducción de [PERSON_NAME].moveUp Presiona héroe.movimientoAbajo ​ Introducc…" at bounding box center [637, 218] width 248 height 126
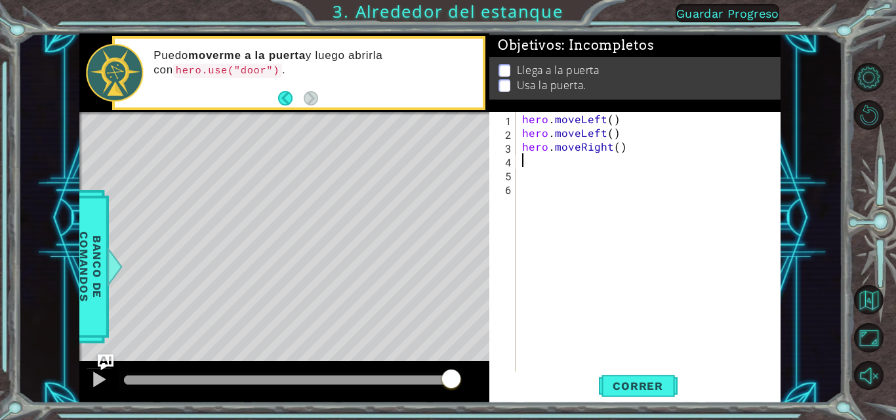
type textarea "H"
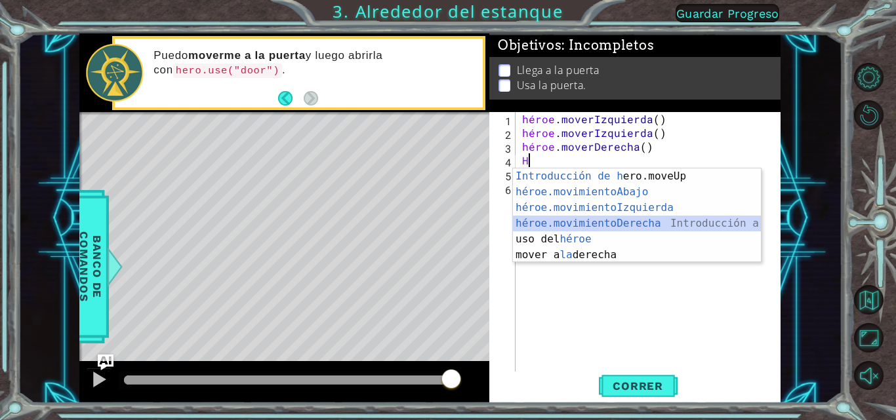
click at [589, 218] on div "Introducción de [PERSON_NAME].moveUp Presiona héroe.movimientoAbajo ​ Introducc…" at bounding box center [637, 232] width 248 height 126
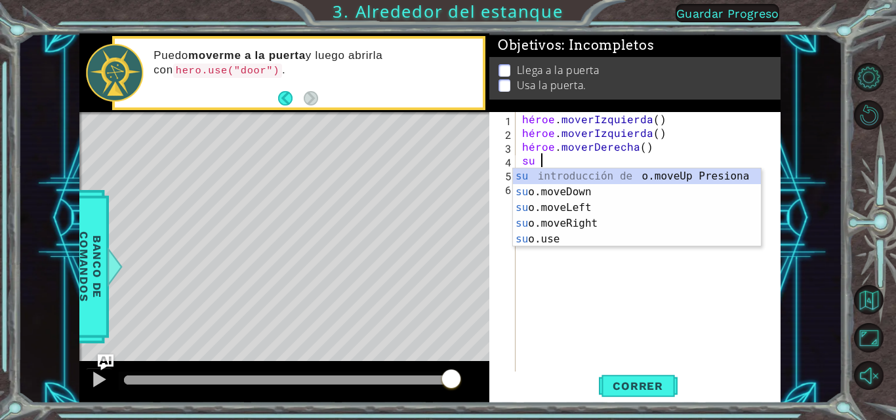
type textarea "h"
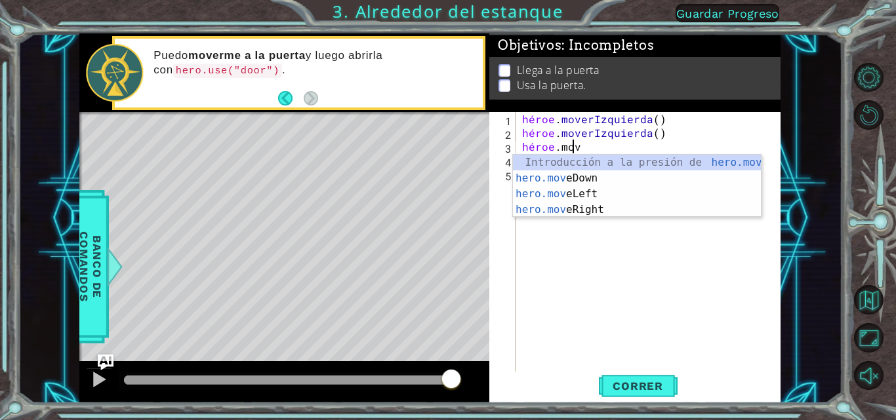
type textarea "[DOMAIN_NAME]"
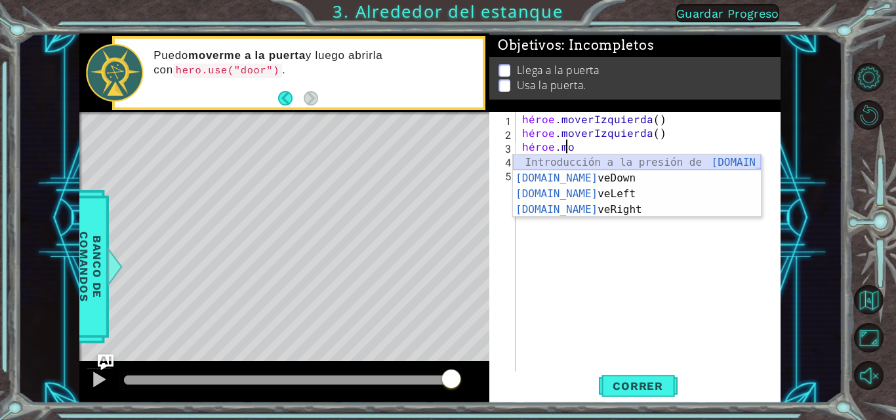
click at [588, 164] on div "Introducción a la presión de [DOMAIN_NAME] veUp [DOMAIN_NAME] veDown Introducci…" at bounding box center [637, 202] width 248 height 94
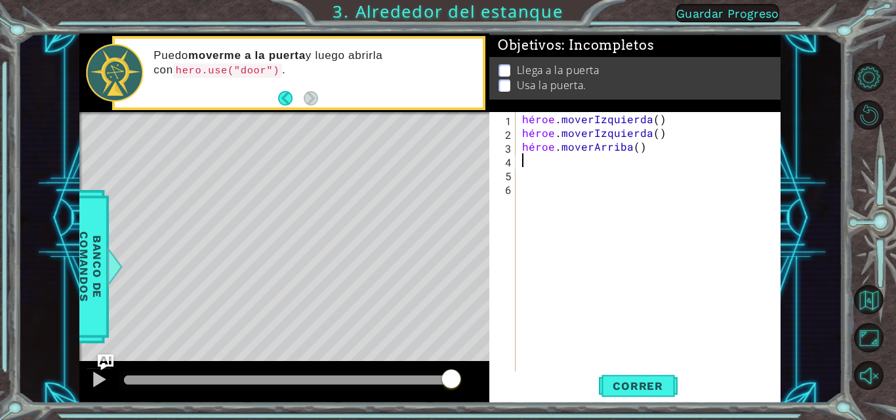
type textarea "H"
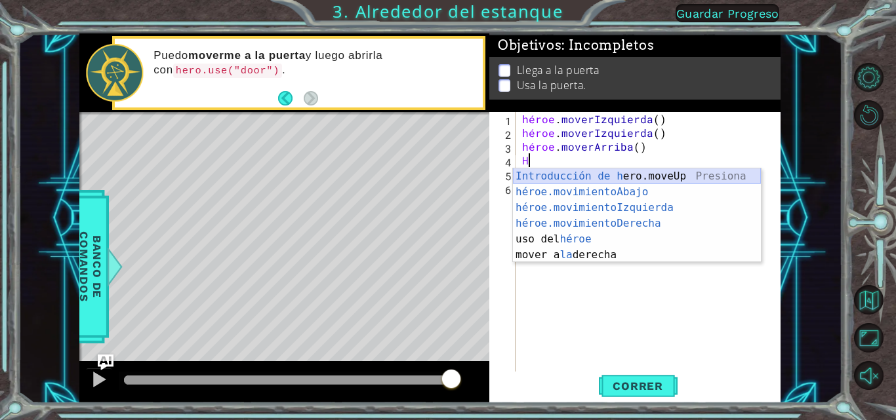
click at [586, 176] on div "Introducción de [PERSON_NAME].moveUp Presiona héroe.movimientoAbajo ​ Introducc…" at bounding box center [637, 232] width 248 height 126
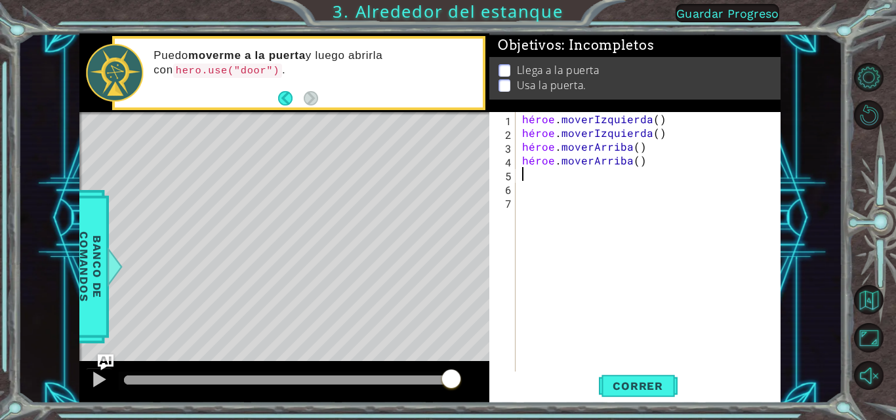
type textarea "H"
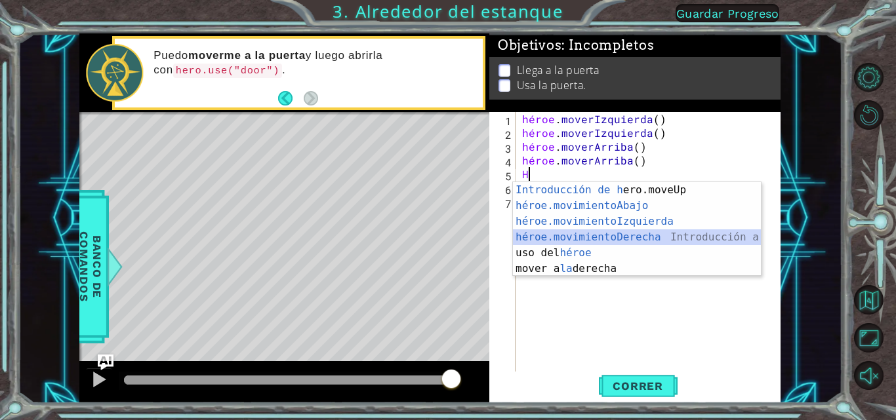
click at [596, 235] on div "Introducción de [PERSON_NAME].moveUp Presiona héroe.movimientoAbajo ​ Introducc…" at bounding box center [637, 245] width 248 height 126
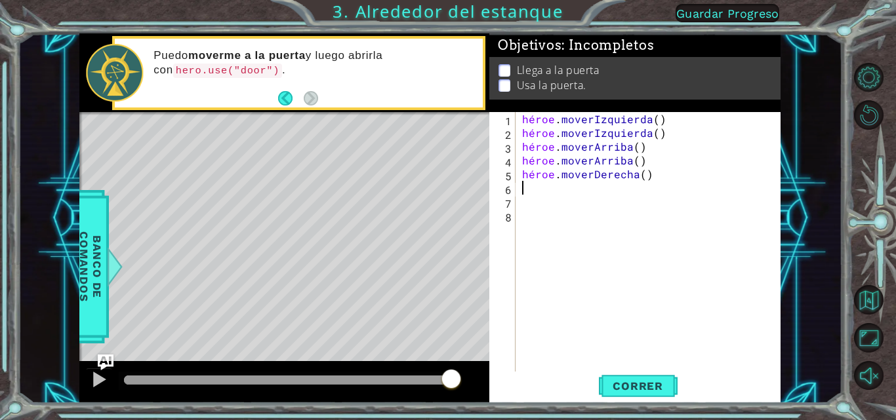
type textarea "H"
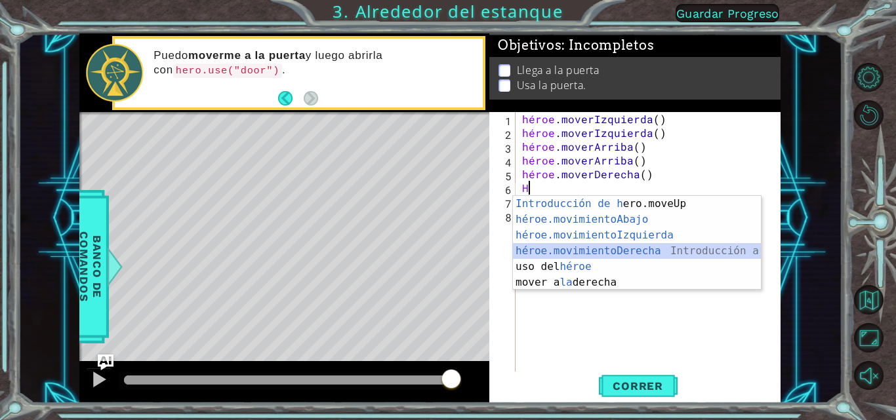
click at [596, 245] on div "Introducción de [PERSON_NAME].moveUp Presiona héroe.movimientoAbajo ​ Introducc…" at bounding box center [637, 259] width 248 height 126
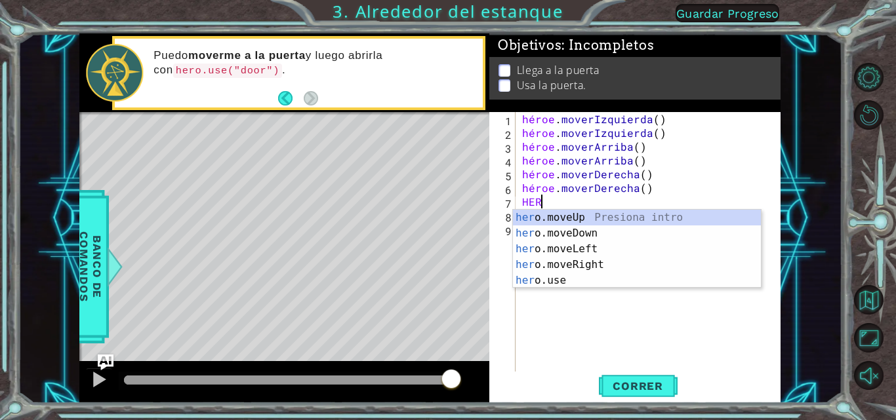
scroll to position [0, 1]
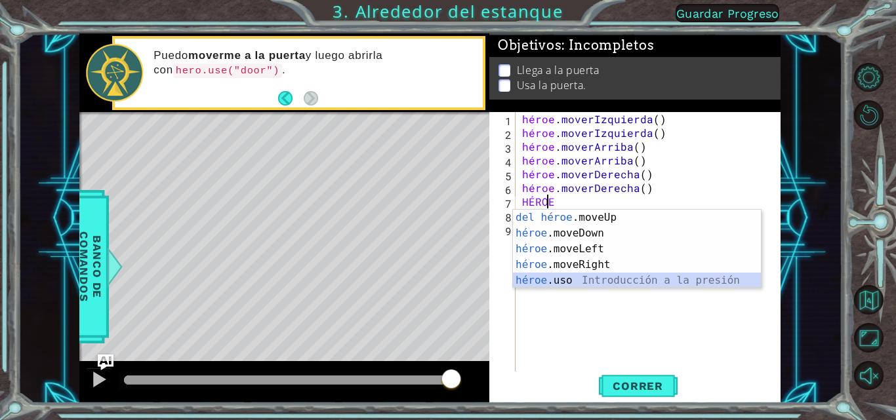
click at [566, 283] on div "Introducción a la presión del héroe .moveUp héroe .moveDown Introducción a la p…" at bounding box center [637, 265] width 248 height 110
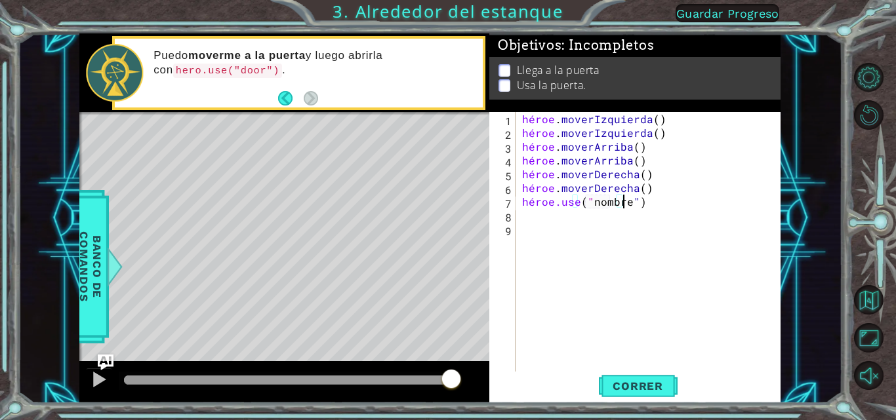
click at [645, 203] on div "héroe . moverIzquierda ( ) héroe . moverIzquierda ( ) héroe . [PERSON_NAME] ( )…" at bounding box center [652, 256] width 265 height 289
click at [657, 202] on div "héroe . moverIzquierda ( ) héroe . moverIzquierda ( ) héroe . [PERSON_NAME] ( )…" at bounding box center [652, 256] width 265 height 289
type textarea "hero.use("name"E DOOR"
click at [614, 391] on font "Correr" at bounding box center [638, 386] width 51 height 13
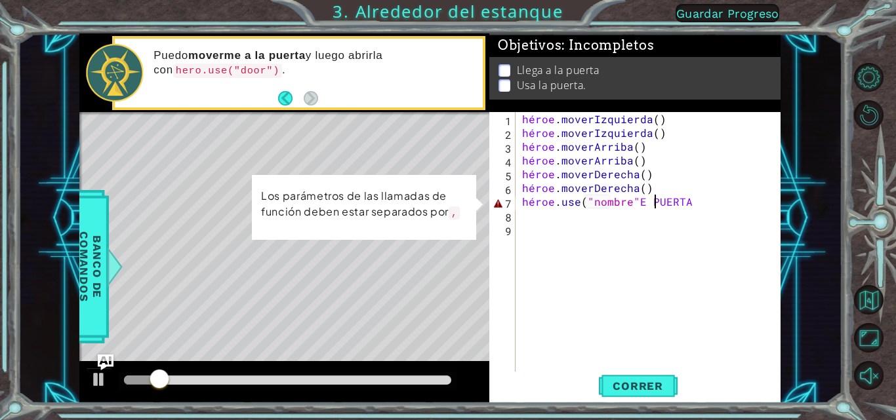
click at [678, 201] on div "héroe . moverIzquierda ( ) héroe . moverIzquierda ( ) héroe . [PERSON_NAME] ( )…" at bounding box center [652, 256] width 265 height 289
click at [663, 228] on div "héroe . moverIzquierda ( ) héroe . moverIzquierda ( ) héroe . [PERSON_NAME] ( )…" at bounding box center [652, 256] width 265 height 289
click at [657, 196] on div "héroe . moverIzquierda ( ) héroe . moverIzquierda ( ) héroe . [PERSON_NAME] ( )…" at bounding box center [652, 256] width 265 height 289
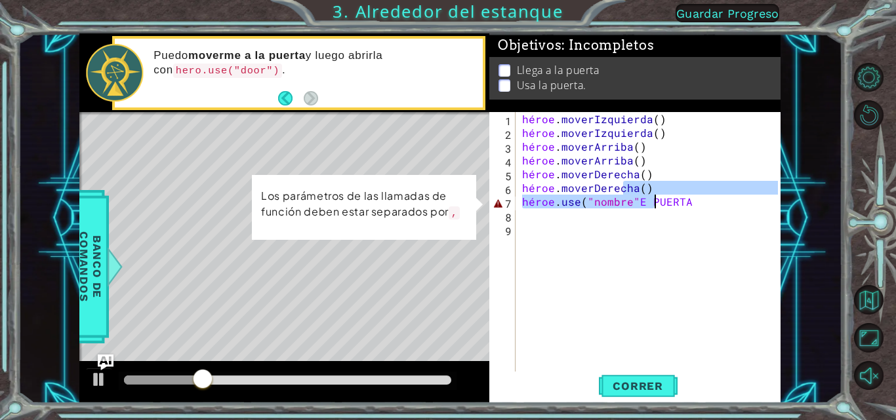
click at [660, 201] on div "héroe . moverIzquierda ( ) héroe . moverIzquierda ( ) héroe . [PERSON_NAME] ( )…" at bounding box center [649, 243] width 258 height 262
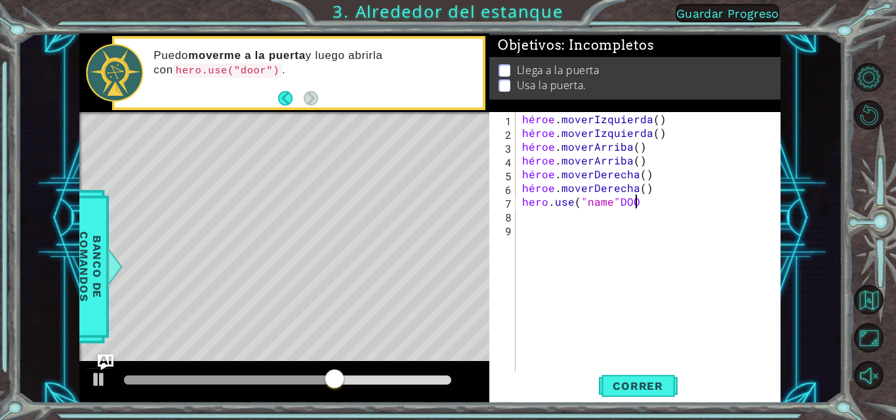
scroll to position [0, 7]
click at [656, 380] on font "Correr" at bounding box center [638, 386] width 51 height 13
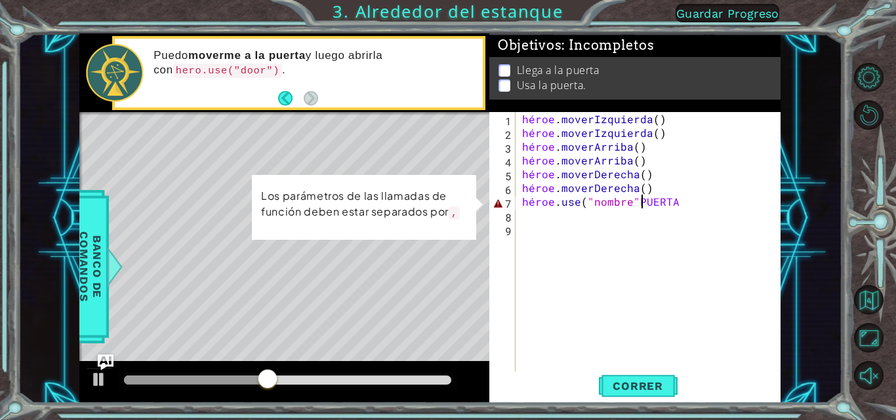
click at [655, 201] on div "héroe . moverIzquierda ( ) héroe . moverIzquierda ( ) héroe . [PERSON_NAME] ( )…" at bounding box center [652, 256] width 265 height 289
click at [653, 202] on div "héroe . moverIzquierda ( ) héroe . moverIzquierda ( ) héroe . [PERSON_NAME] ( )…" at bounding box center [652, 256] width 265 height 289
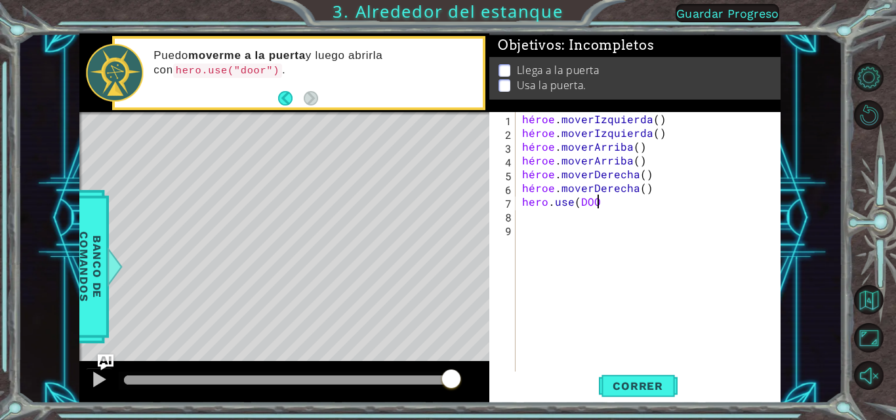
scroll to position [0, 5]
click at [645, 391] on font "Correr" at bounding box center [638, 386] width 51 height 13
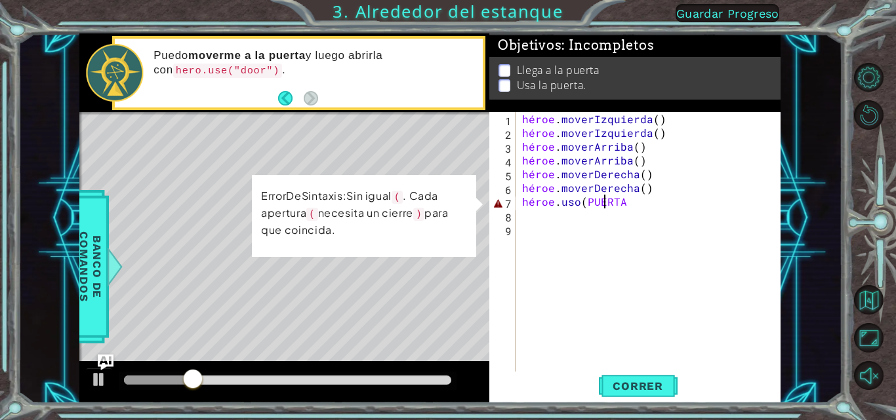
click at [650, 201] on div "héroe . moverIzquierda ( ) héroe . moverIzquierda ( ) héroe . [PERSON_NAME] ( )…" at bounding box center [652, 256] width 265 height 289
click at [651, 201] on div "héroe . moverIzquierda ( ) héroe . moverIzquierda ( ) héroe . [PERSON_NAME] ( )…" at bounding box center [652, 256] width 265 height 289
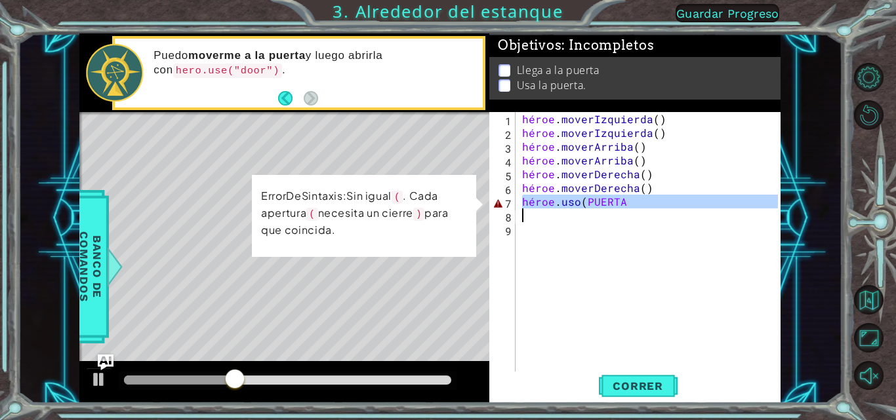
click at [651, 201] on div "héroe . moverIzquierda ( ) héroe . moverIzquierda ( ) héroe . [PERSON_NAME] ( )…" at bounding box center [652, 256] width 265 height 289
click at [651, 201] on div "héroe . moverIzquierda ( ) héroe . moverIzquierda ( ) héroe . [PERSON_NAME] ( )…" at bounding box center [649, 243] width 258 height 262
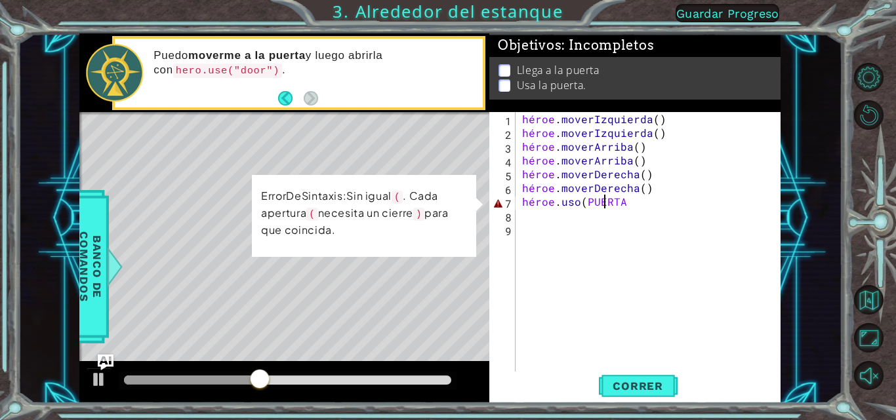
click at [651, 201] on div "héroe . moverIzquierda ( ) héroe . moverIzquierda ( ) héroe . [PERSON_NAME] ( )…" at bounding box center [652, 256] width 265 height 289
click at [651, 201] on div "héroe . moverIzquierda ( ) héroe . moverIzquierda ( ) héroe . [PERSON_NAME] ( )…" at bounding box center [649, 243] width 258 height 262
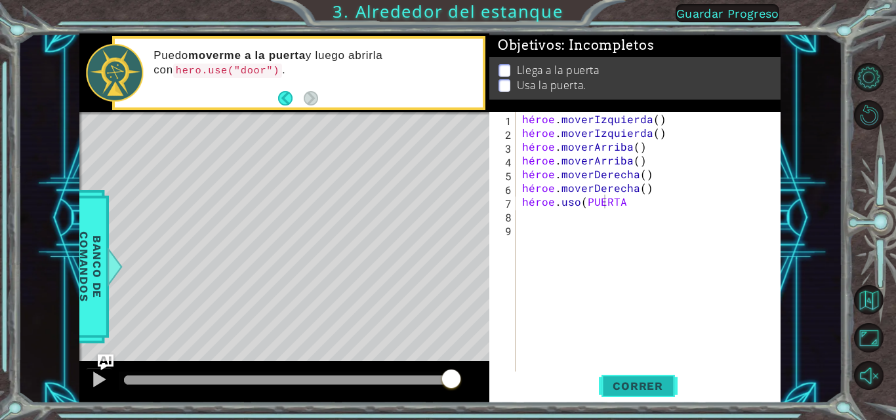
click at [639, 386] on font "Correr" at bounding box center [638, 386] width 51 height 13
click at [656, 207] on div "héroe . moverIzquierda ( ) héroe . moverIzquierda ( ) héroe . [PERSON_NAME] ( )…" at bounding box center [652, 256] width 265 height 289
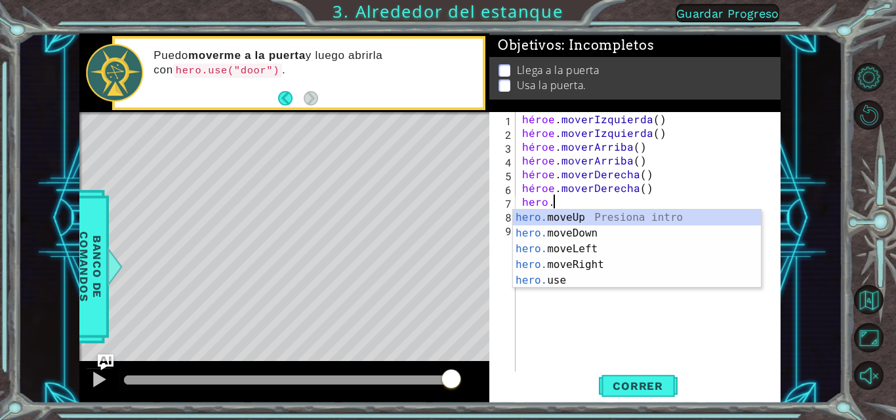
scroll to position [0, 1]
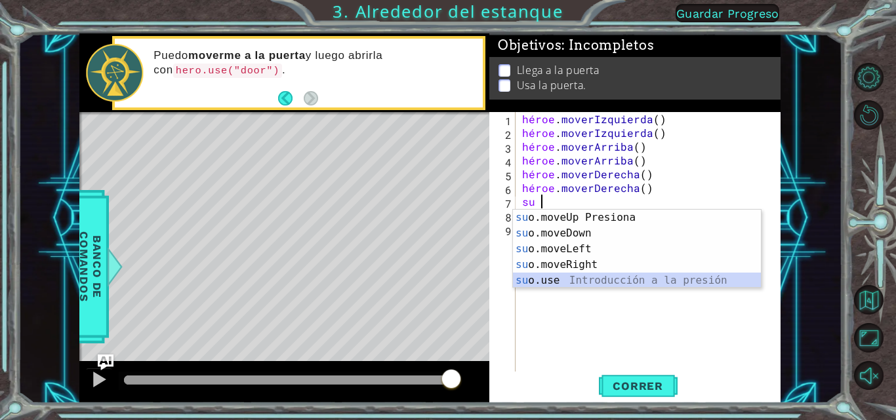
click at [550, 282] on div "su introducción de o.moveUp Presiona su o.moveDown Introducción a la presión su…" at bounding box center [637, 265] width 248 height 110
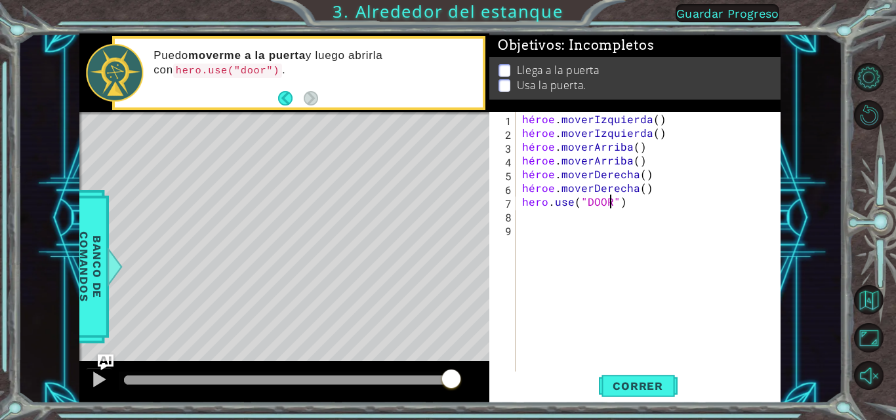
scroll to position [0, 6]
click at [620, 392] on font "Correr" at bounding box center [638, 386] width 51 height 13
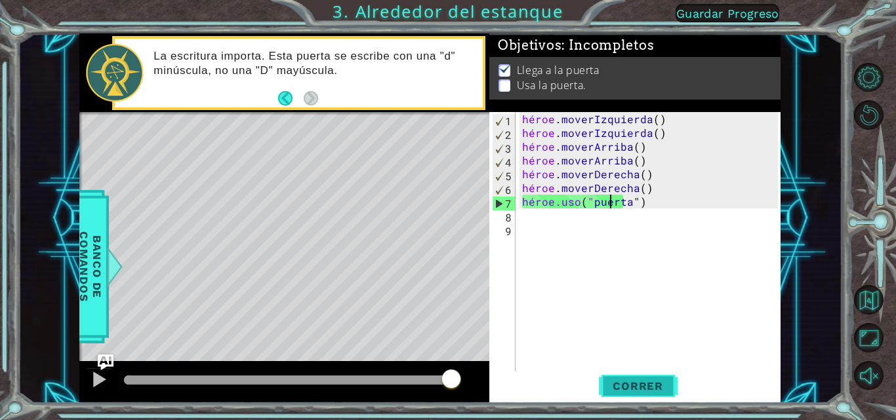
type textarea "hero.use("door")"
click at [644, 387] on font "Correr" at bounding box center [638, 386] width 51 height 13
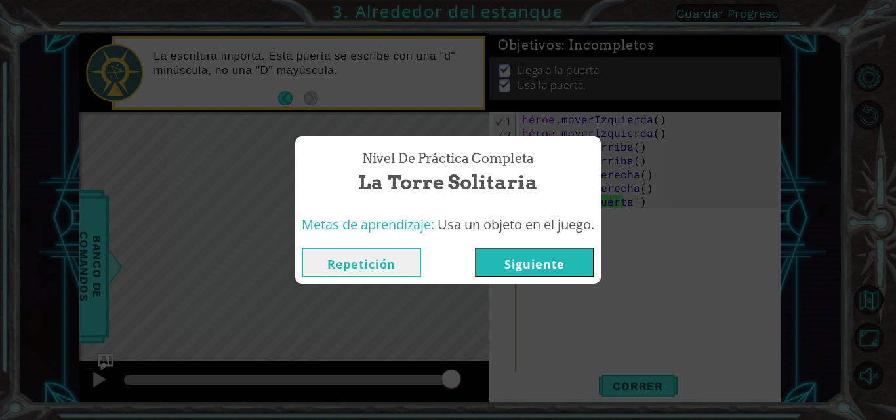
click at [565, 263] on font "Siguiente" at bounding box center [534, 264] width 60 height 16
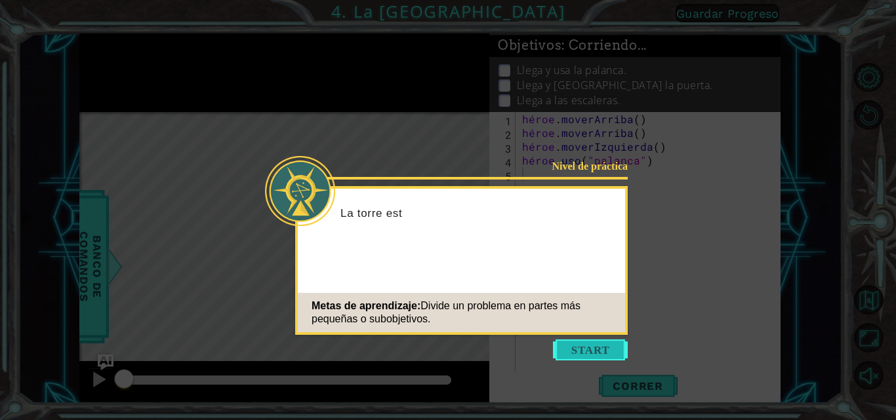
click at [580, 346] on button "Comenzar" at bounding box center [590, 350] width 75 height 21
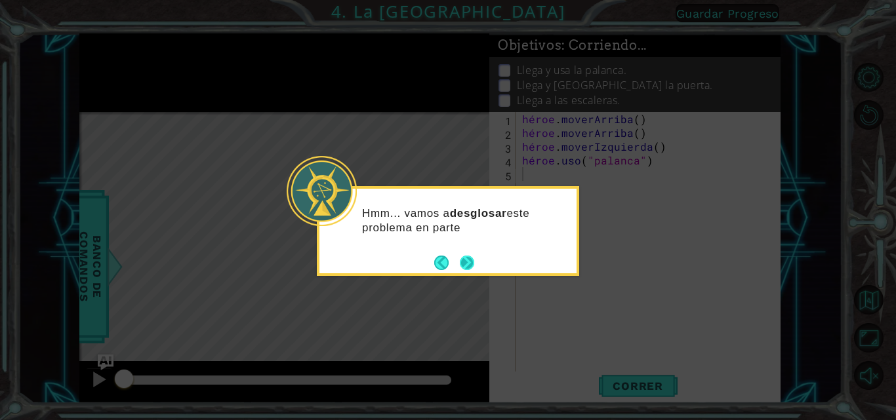
click at [467, 264] on button "Próximo" at bounding box center [467, 262] width 15 height 15
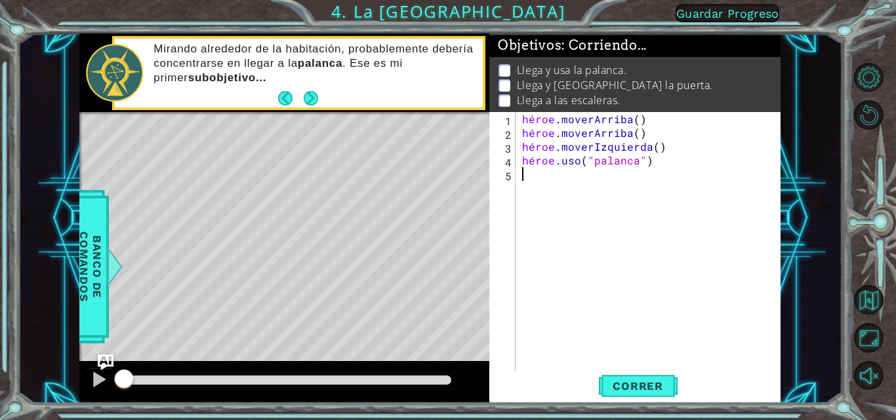
type textarea "h"
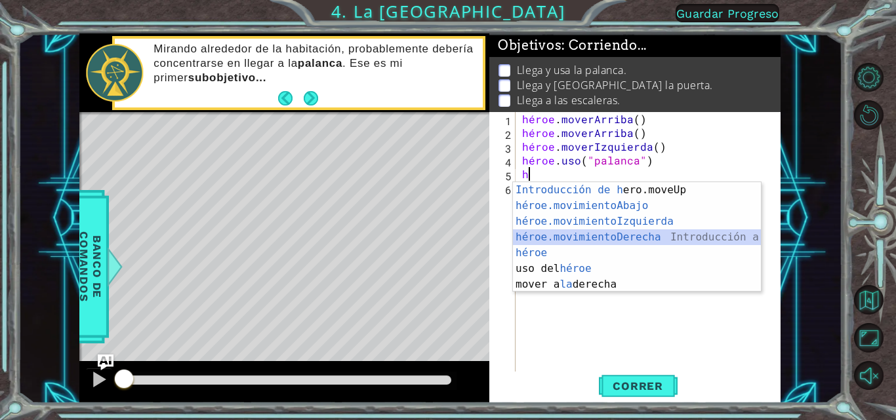
click at [611, 234] on div "Introducción de [PERSON_NAME].moveUp Presiona héroe.movimientoAbajo ​ Introducc…" at bounding box center [637, 253] width 248 height 142
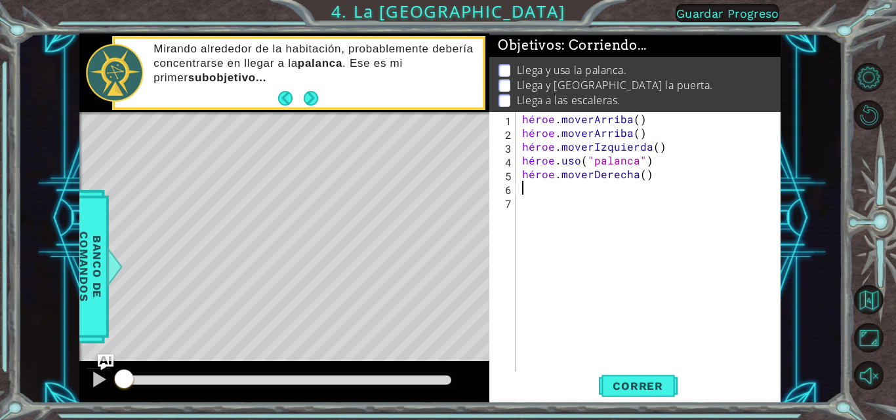
type textarea "h"
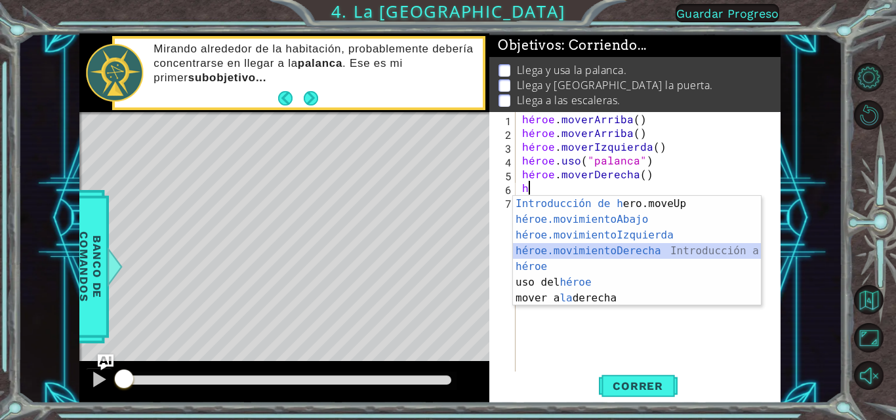
click at [609, 249] on div "Introducción de [PERSON_NAME].moveUp Presiona héroe.movimientoAbajo ​ Introducc…" at bounding box center [637, 267] width 248 height 142
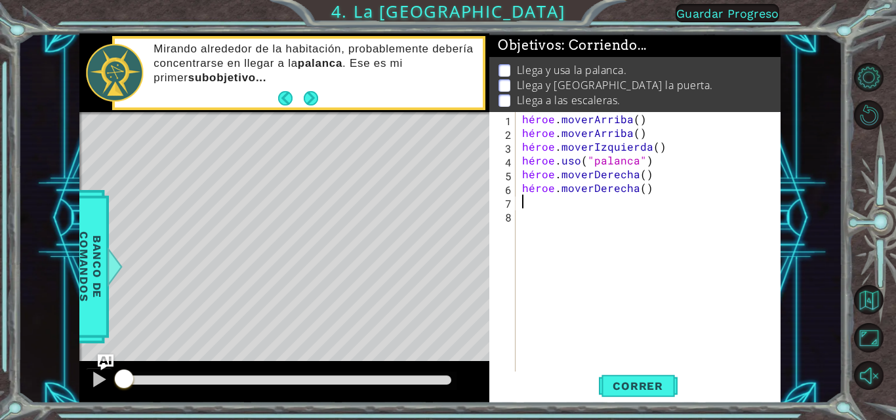
type textarea "h"
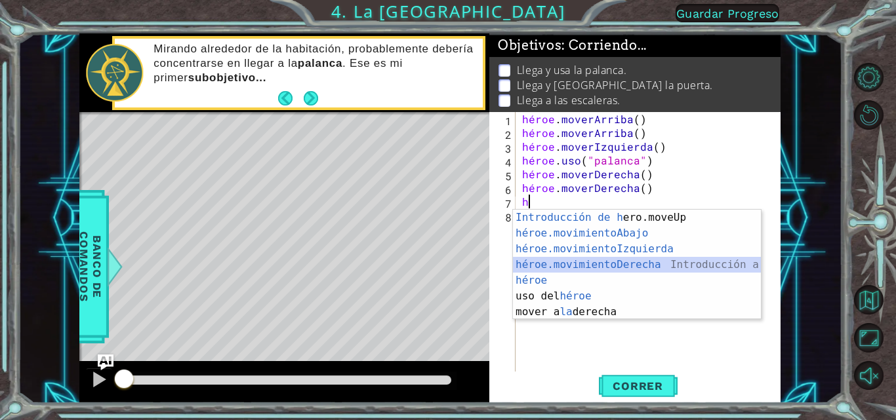
click at [609, 260] on div "Introducción de [PERSON_NAME].moveUp Presiona héroe.movimientoAbajo ​ Introducc…" at bounding box center [637, 281] width 248 height 142
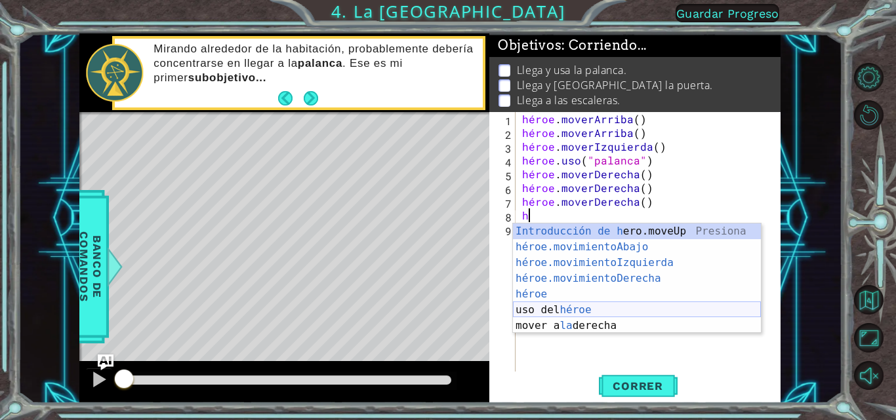
click at [581, 309] on div "Introducción de [PERSON_NAME].moveUp Presiona héroe.movimientoAbajo ​ Introducc…" at bounding box center [637, 295] width 248 height 142
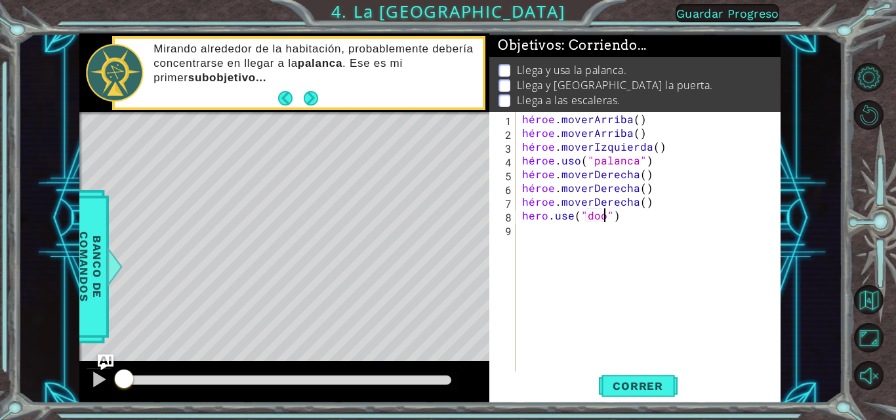
type textarea "hero.use("door")"
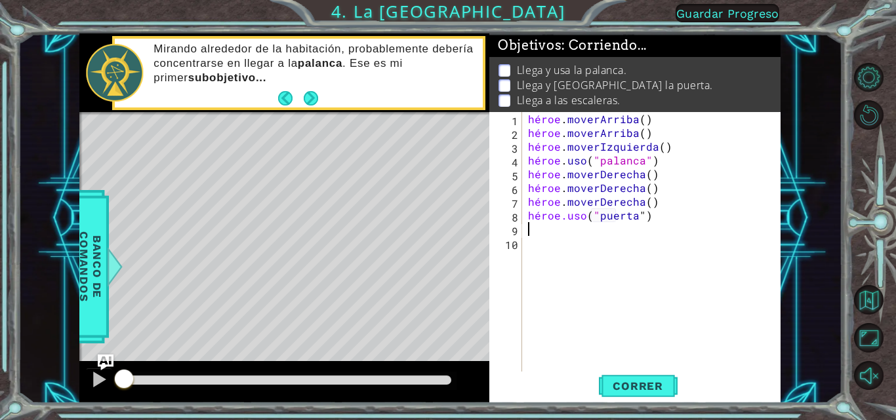
type textarea "h"
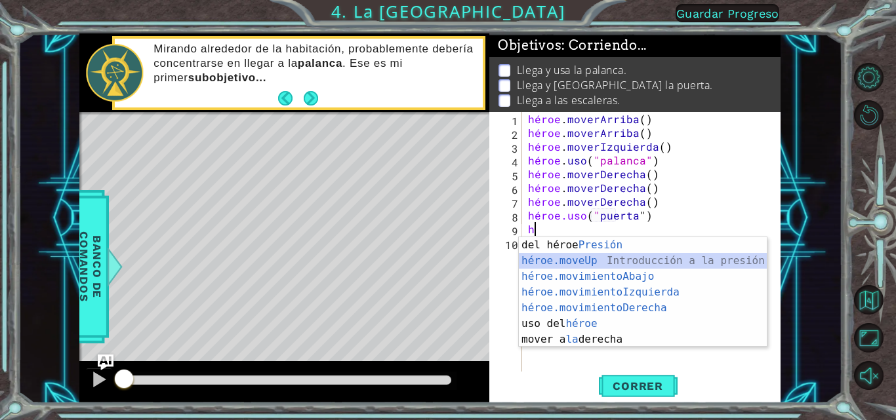
click at [590, 261] on div "Introducción del héroe Presión héroe.moveUp ​ Introducción a la presión héroe.m…" at bounding box center [643, 308] width 248 height 142
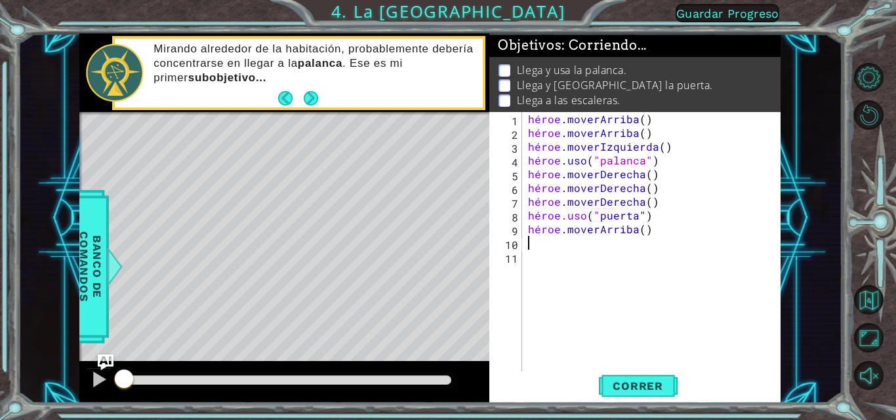
type textarea "h"
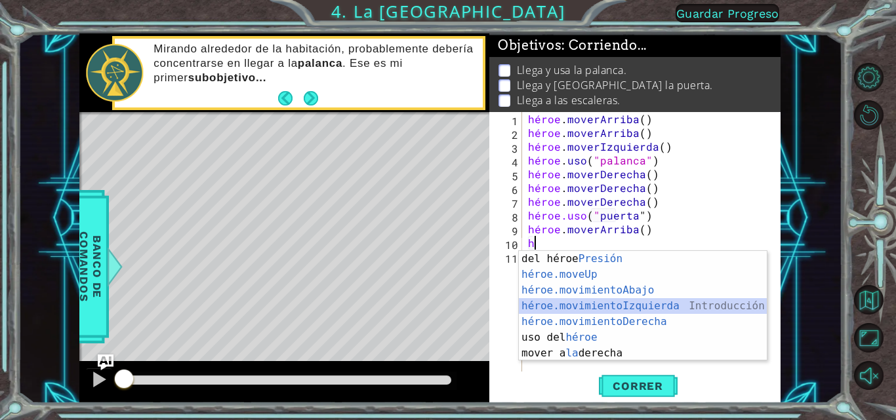
click at [575, 308] on div "Introducción del héroe Presión héroe.moveUp ​ Introducción a la presión héroe.m…" at bounding box center [643, 322] width 248 height 142
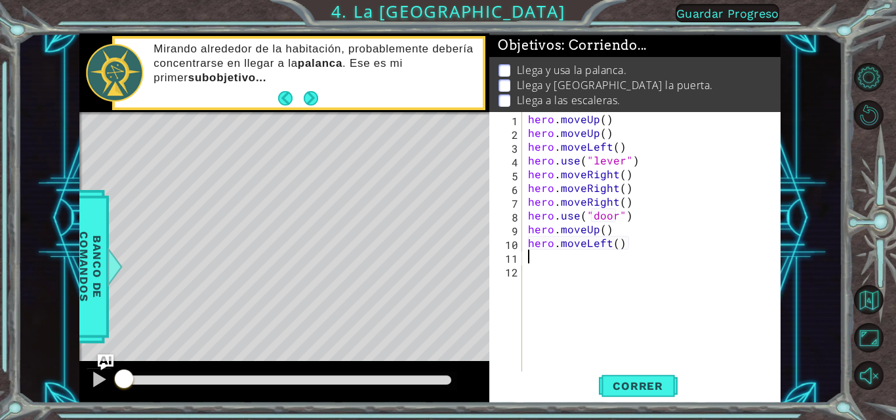
type textarea "h"
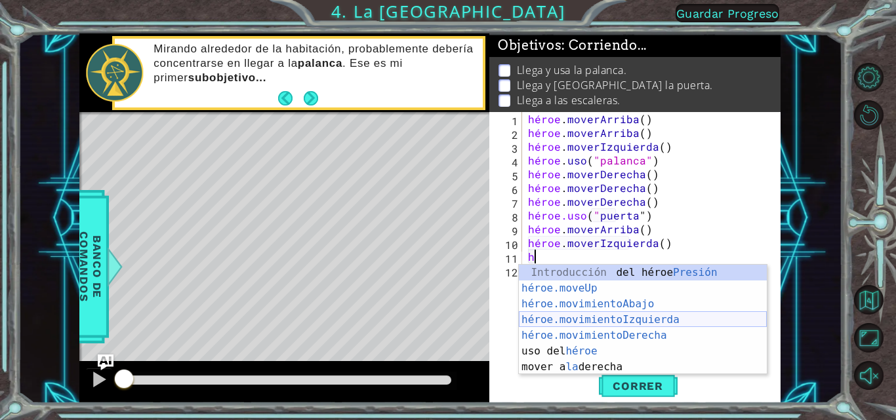
click at [579, 319] on div "Introducción del héroe Presión héroe.moveUp ​ Introducción a la presión héroe.m…" at bounding box center [643, 336] width 248 height 142
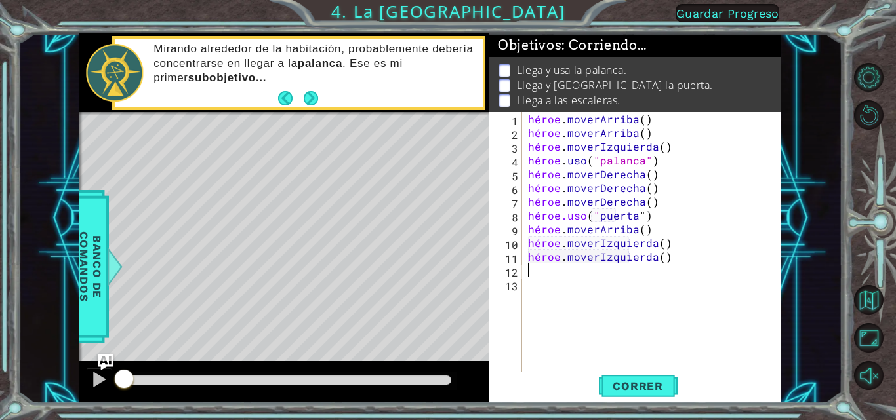
type textarea "h"
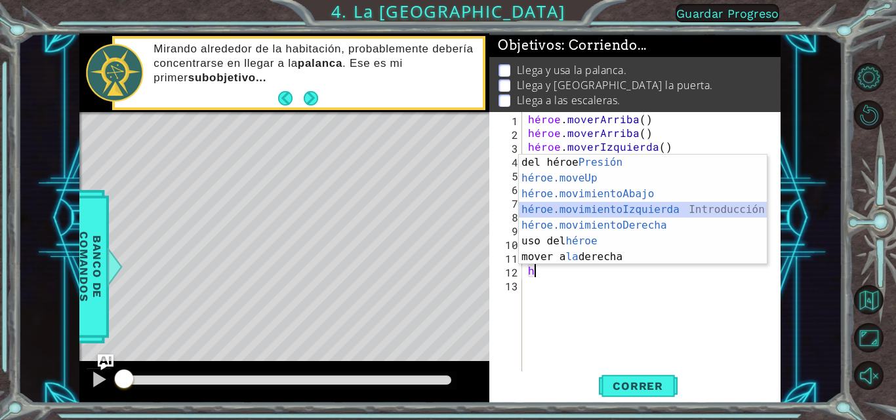
click at [596, 213] on div "Introducción del héroe Presión héroe.moveUp ​ Introducción a la presión héroe.m…" at bounding box center [643, 226] width 248 height 142
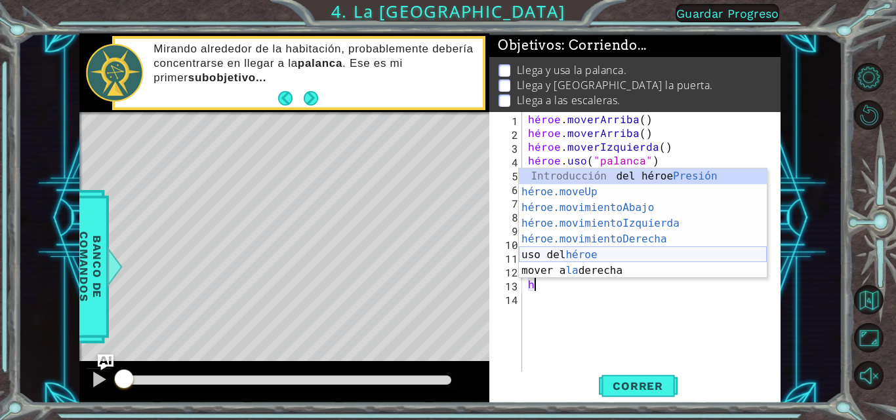
click at [586, 255] on div "Introducción del héroe Presión héroe.moveUp ​ Introducción a la presión héroe.m…" at bounding box center [643, 240] width 248 height 142
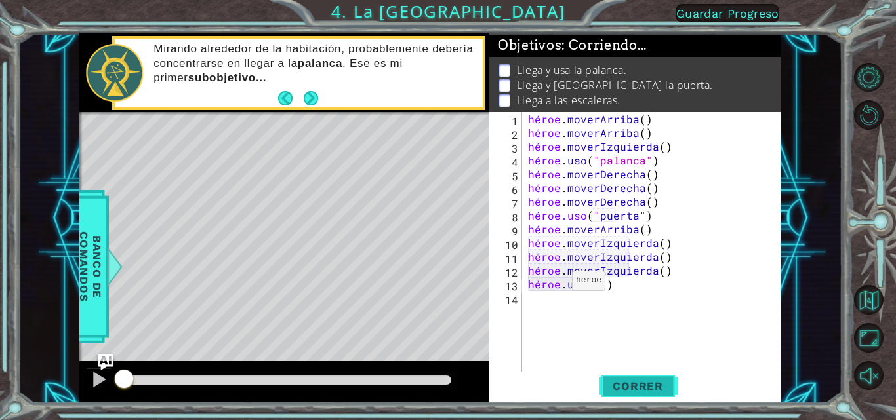
click at [628, 382] on font "Correr" at bounding box center [638, 386] width 51 height 13
click at [624, 382] on font "Correr" at bounding box center [638, 386] width 51 height 13
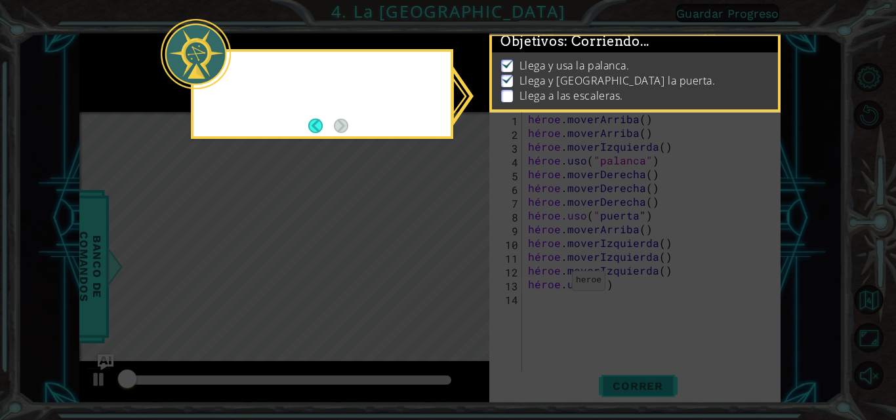
click at [624, 382] on icon at bounding box center [448, 210] width 896 height 420
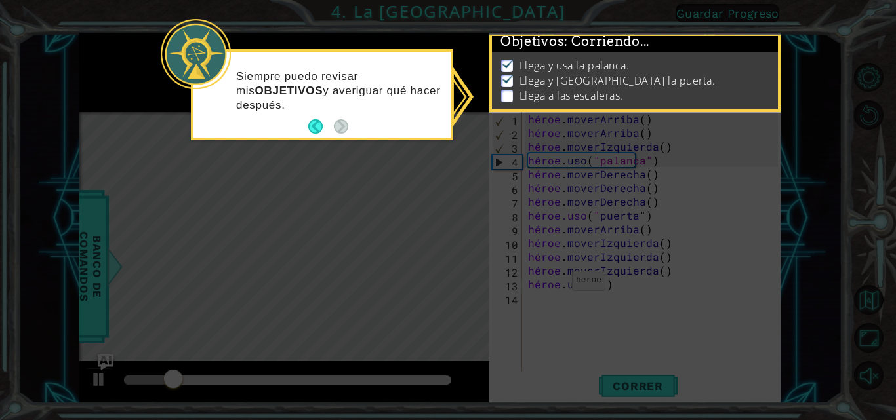
click at [311, 125] on button "Atrás" at bounding box center [321, 126] width 26 height 14
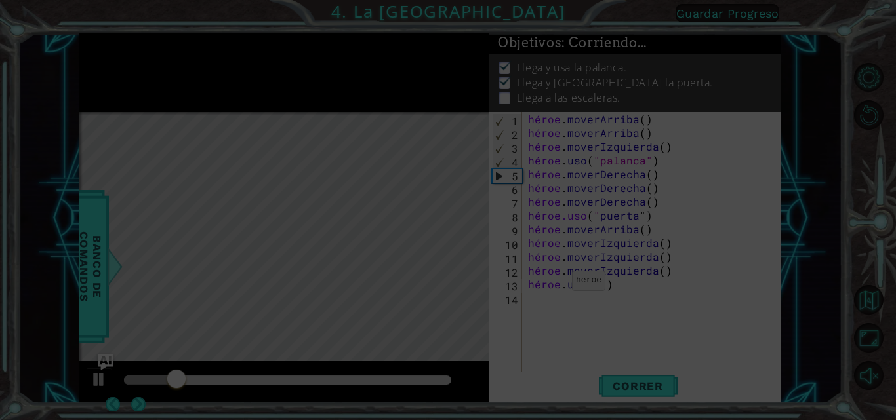
scroll to position [8, 0]
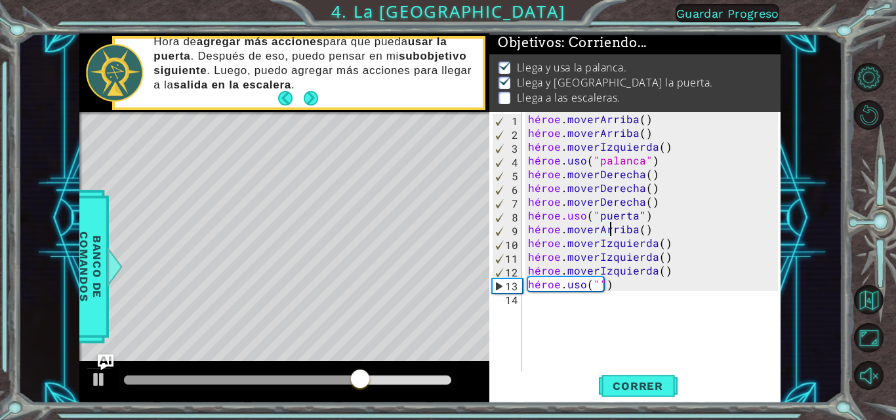
click at [651, 232] on div "héroe . [PERSON_NAME] ( ) héroe . [PERSON_NAME] ( ) héroe . moverIzquierda ( ) …" at bounding box center [654, 256] width 259 height 289
type textarea "hero.moveUp()"
click at [647, 233] on div "héroe . [PERSON_NAME] ( ) héroe . [PERSON_NAME] ( ) héroe . moverIzquierda ( ) …" at bounding box center [654, 256] width 259 height 289
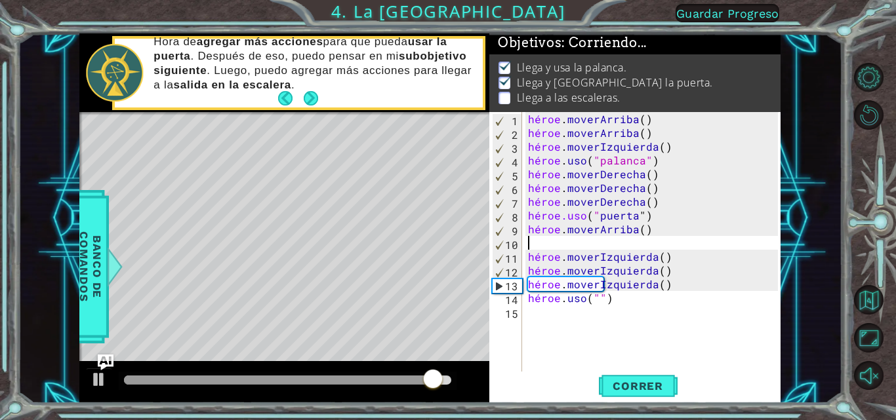
type textarea "h"
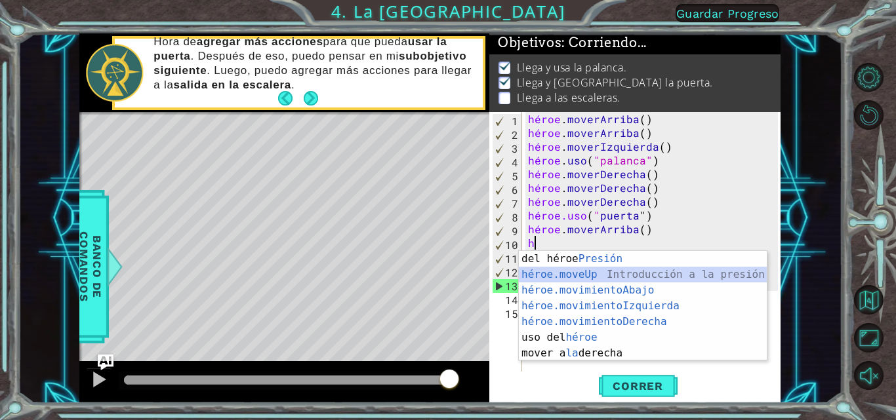
click at [615, 276] on div "Introducción del héroe Presión héroe.moveUp ​ Introducción a la presión héroe.m…" at bounding box center [643, 322] width 248 height 142
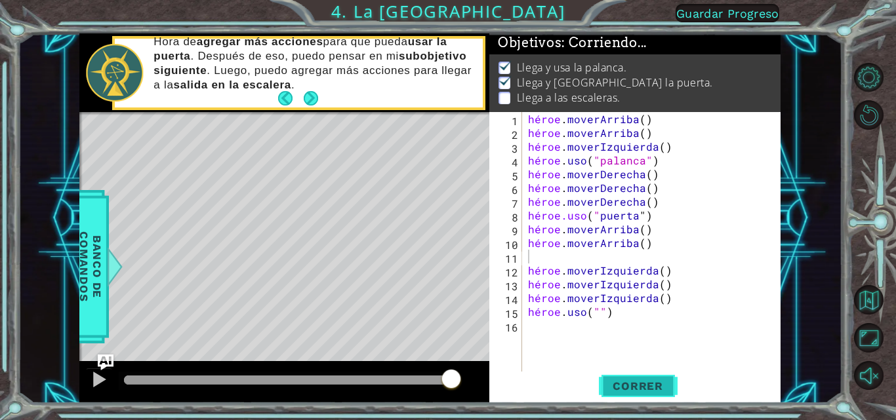
click at [626, 382] on font "Correr" at bounding box center [638, 386] width 51 height 13
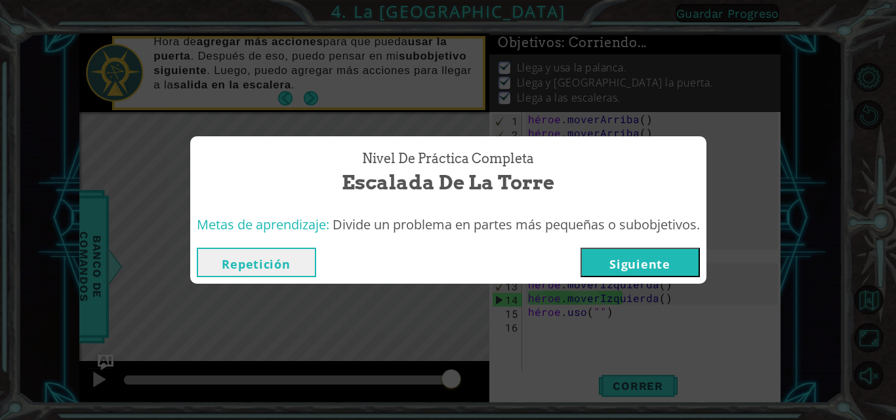
click at [634, 258] on font "Siguiente" at bounding box center [639, 264] width 60 height 16
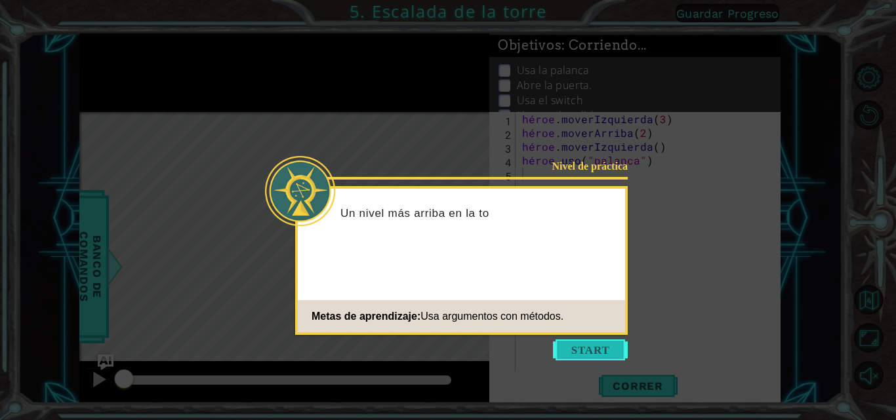
click at [572, 357] on button "Comenzar" at bounding box center [590, 350] width 75 height 21
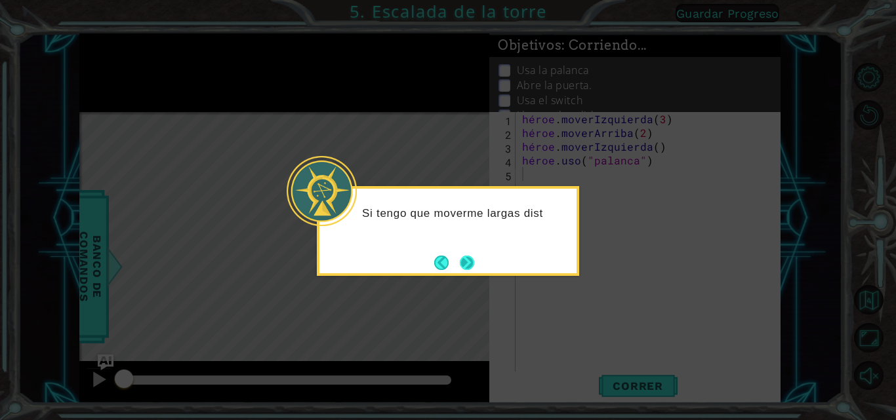
click at [463, 256] on button "Próximo" at bounding box center [467, 263] width 14 height 14
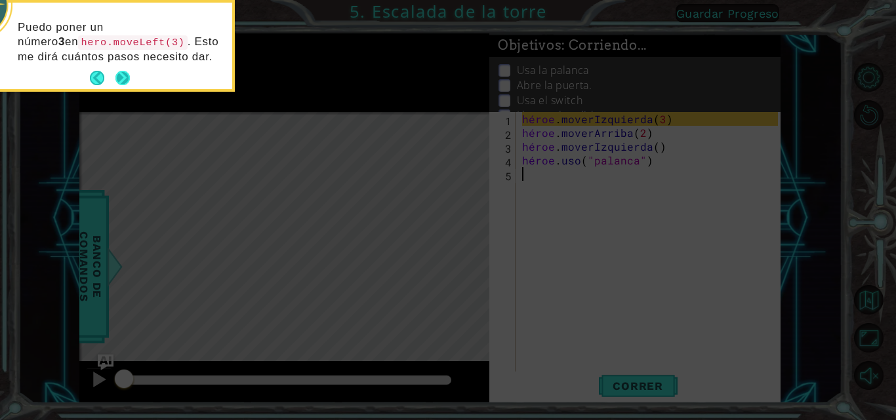
click at [114, 77] on button "Atrás" at bounding box center [103, 78] width 26 height 14
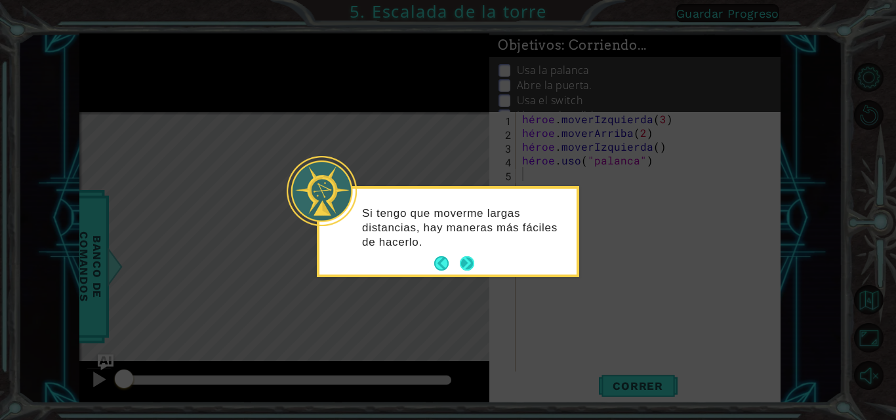
click at [466, 263] on button "Próximo" at bounding box center [467, 263] width 14 height 14
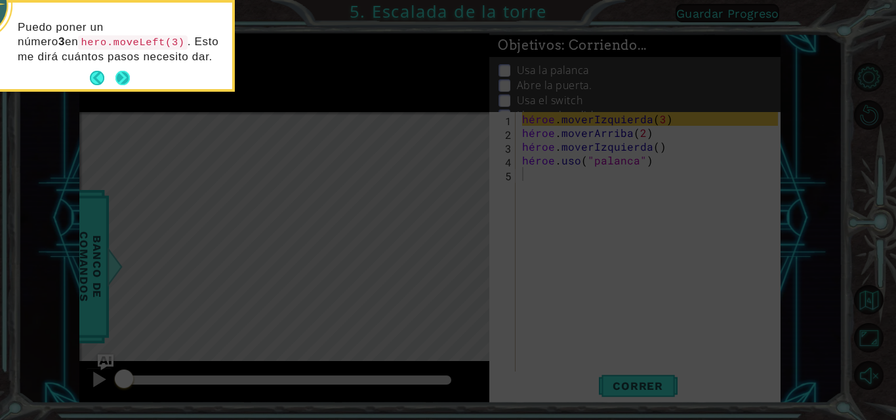
click at [120, 74] on button "Próximo" at bounding box center [122, 78] width 14 height 14
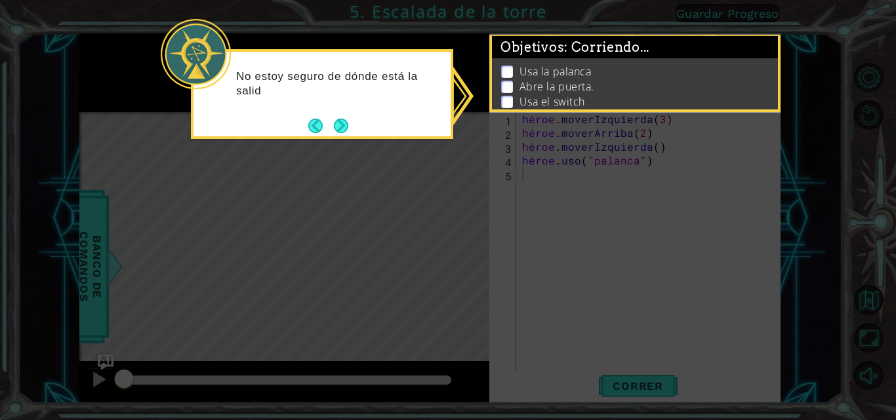
click at [363, 129] on div "No estoy seguro de dónde está la salid" at bounding box center [322, 94] width 262 height 90
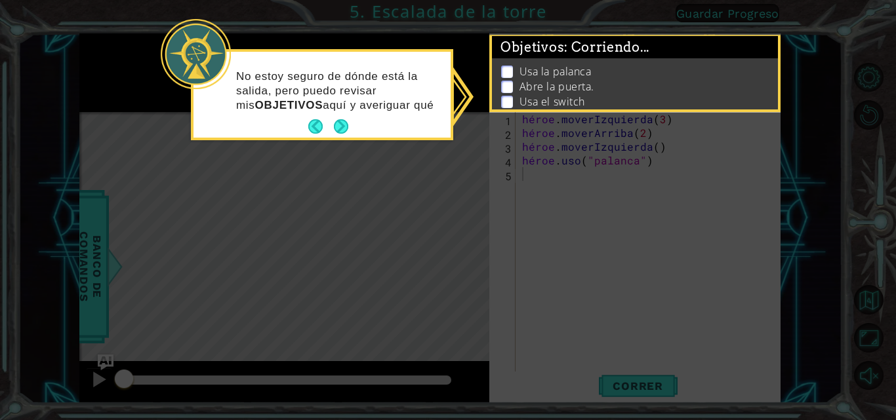
click at [346, 123] on div "No estoy seguro de dónde está la salida, pero puedo revisar mis OBJETIVOS aquí …" at bounding box center [322, 95] width 257 height 86
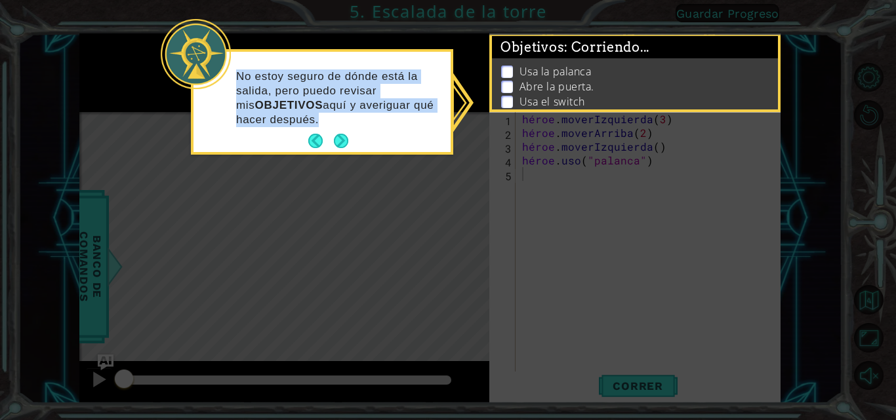
click at [346, 123] on p "No estoy seguro de dónde está la salida, pero puedo revisar mis OBJETIVOS aquí …" at bounding box center [338, 99] width 205 height 58
click at [344, 136] on button "Próximo" at bounding box center [341, 141] width 14 height 14
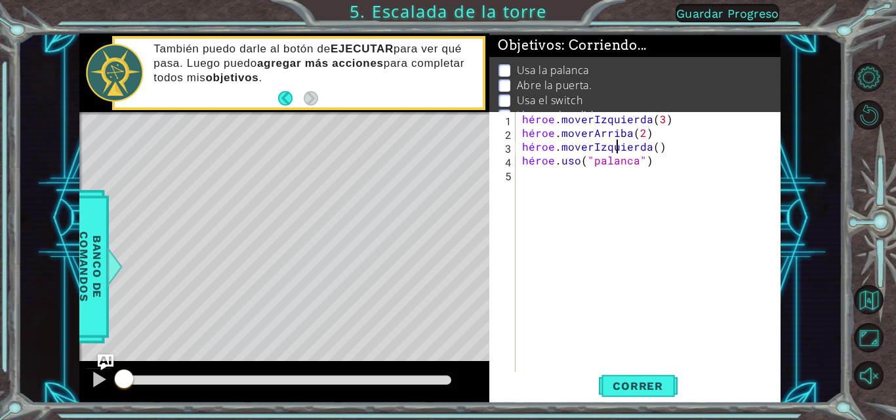
click at [675, 143] on div "héroe . moverIzquierda ( 3 ) héroe . moverArriba ( 2 ) héroe . moverIzquierda (…" at bounding box center [652, 256] width 265 height 289
click at [677, 142] on div "héroe . moverIzquierda ( 3 ) héroe . moverArriba ( 2 ) héroe . moverIzquierda (…" at bounding box center [652, 256] width 265 height 289
click at [649, 150] on div "héroe . moverIzquierda ( 3 ) héroe . moverArriba ( 2 ) héroe . moverIzquierda (…" at bounding box center [652, 256] width 265 height 289
click at [636, 147] on div "héroe . moverIzquierda ( 3 ) héroe . moverArriba ( 2 ) héroe . moverIzquierda (…" at bounding box center [652, 256] width 265 height 289
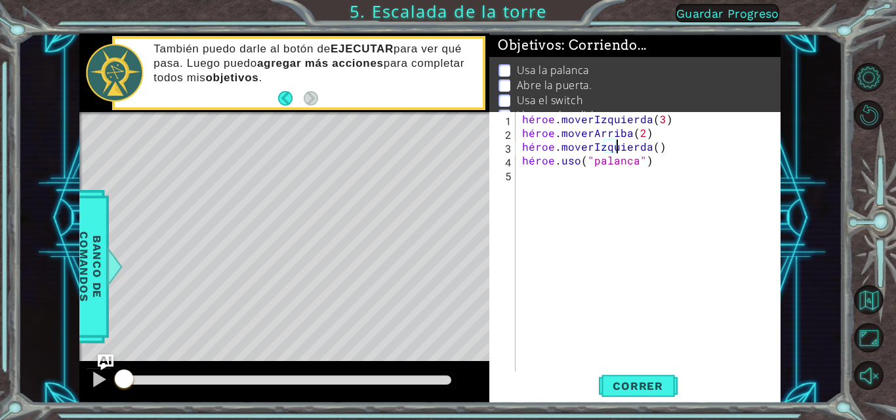
click at [628, 148] on div "héroe . moverIzquierda ( 3 ) héroe . moverArriba ( 2 ) héroe . moverIzquierda (…" at bounding box center [652, 256] width 265 height 289
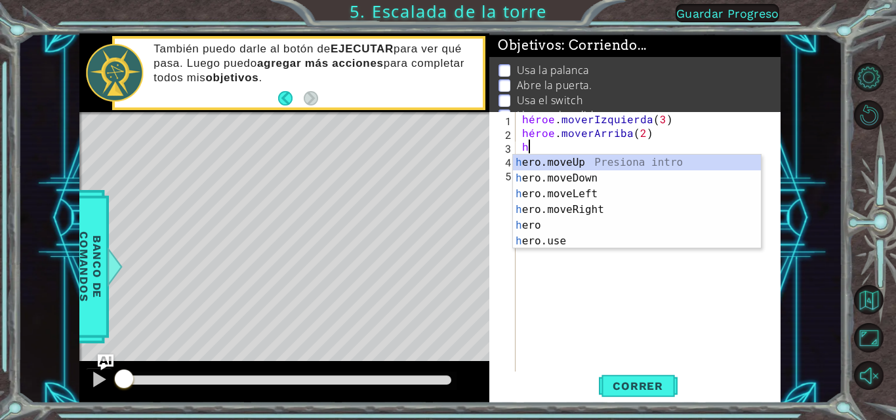
scroll to position [0, 0]
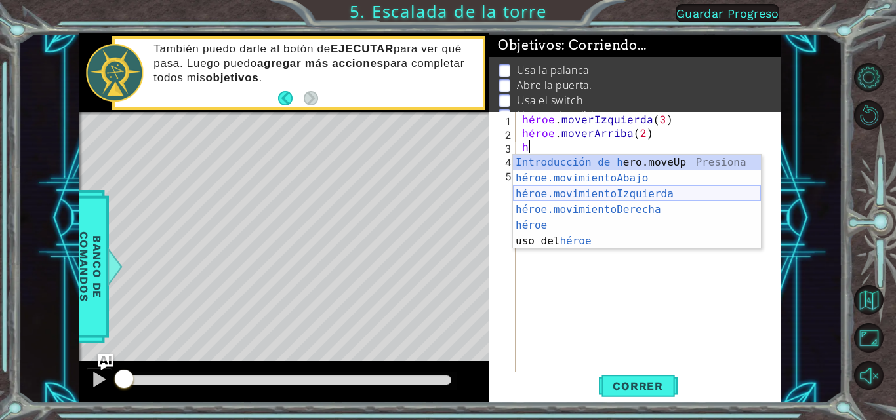
click at [604, 199] on div "Introducción de [PERSON_NAME].moveUp Presiona héroe.movimientoAbajo ​ Introducc…" at bounding box center [637, 218] width 248 height 126
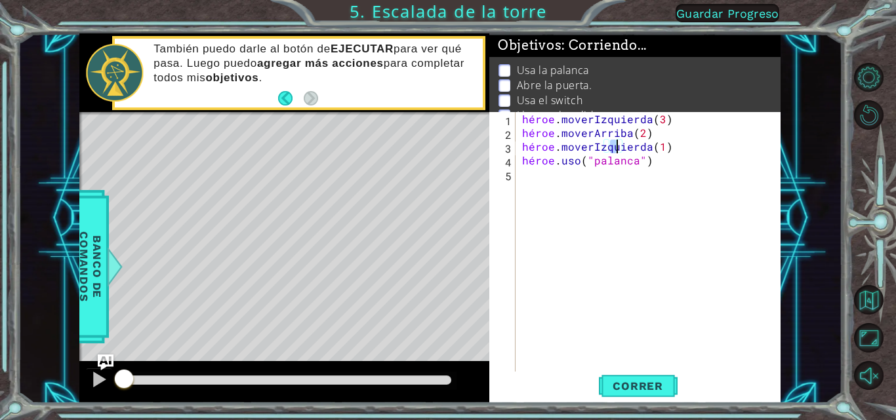
scroll to position [0, 6]
click at [664, 163] on div "héroe . moverIzquierda ( 3 ) héroe . moverArriba ( 2 ) héroe . moverIzquierda (…" at bounding box center [652, 256] width 265 height 289
click at [615, 386] on font "Correr" at bounding box center [638, 386] width 51 height 13
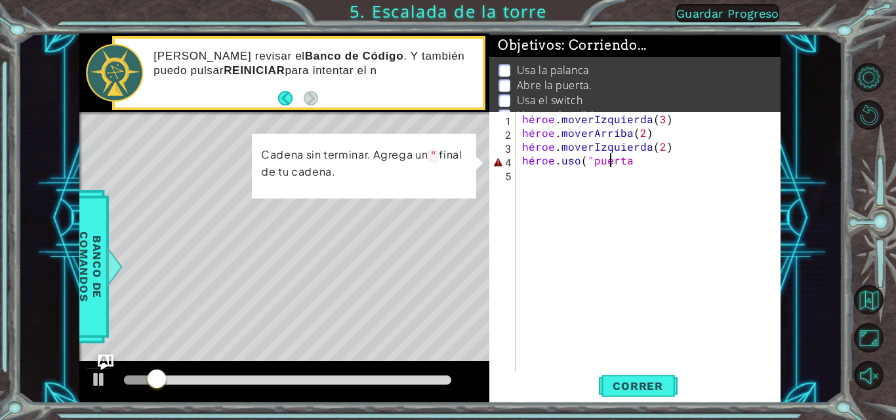
click at [651, 159] on div "héroe . moverIzquierda ( 3 ) héroe . moverArriba ( 2 ) héroe . moverIzquierda (…" at bounding box center [652, 256] width 265 height 289
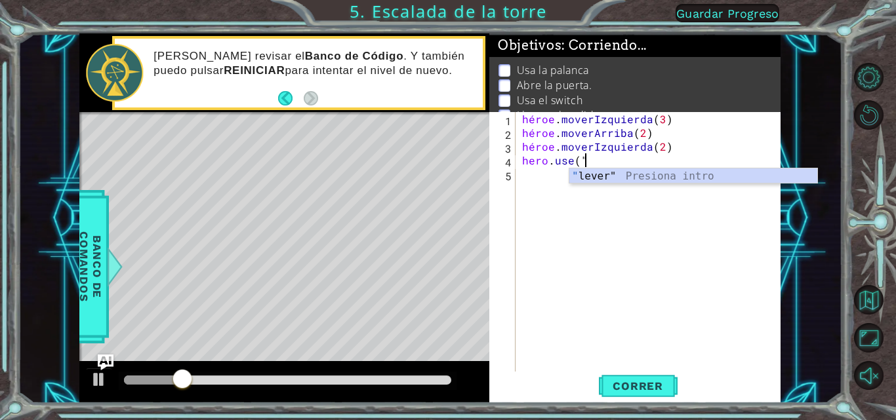
scroll to position [0, 3]
click at [670, 175] on div "Introducción a la presión de " palanca"" at bounding box center [693, 192] width 248 height 47
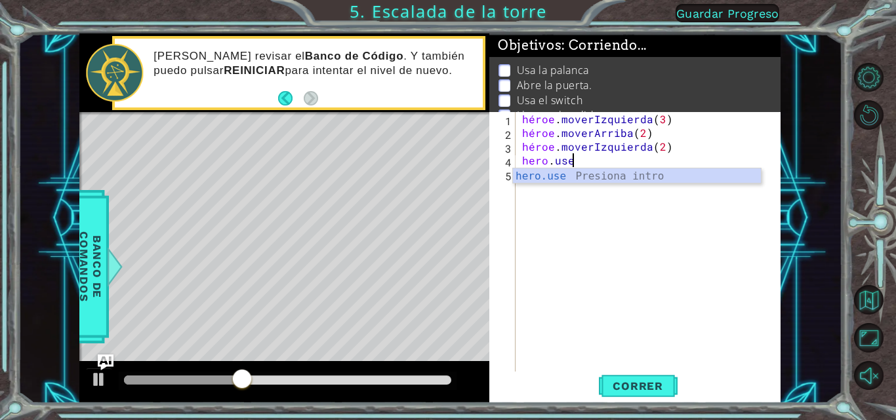
scroll to position [0, 3]
click at [647, 181] on div "Introducción a hero.use Presiona" at bounding box center [637, 192] width 248 height 47
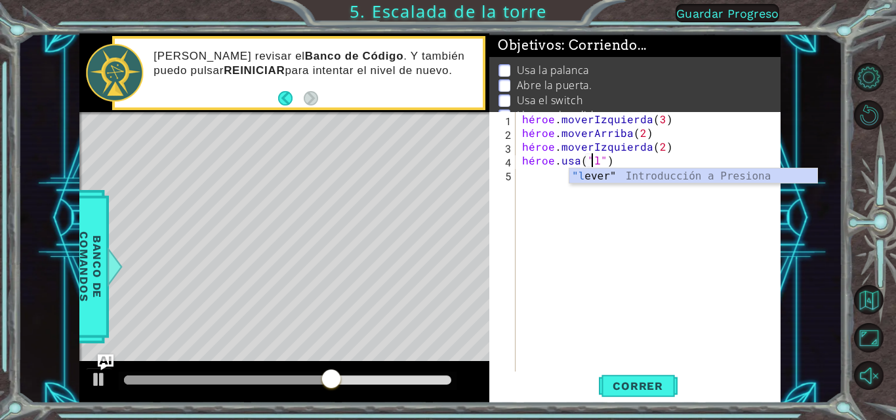
scroll to position [0, 4]
click at [647, 176] on div "Introducción a la presión de " palanca"" at bounding box center [693, 192] width 248 height 47
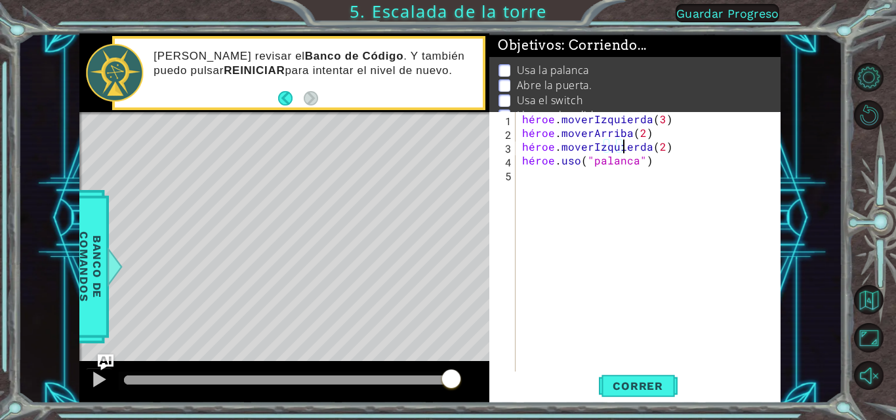
click at [685, 145] on div "héroe . moverIzquierda ( 3 ) héroe . moverArriba ( 2 ) héroe . moverIzquierda (…" at bounding box center [652, 256] width 265 height 289
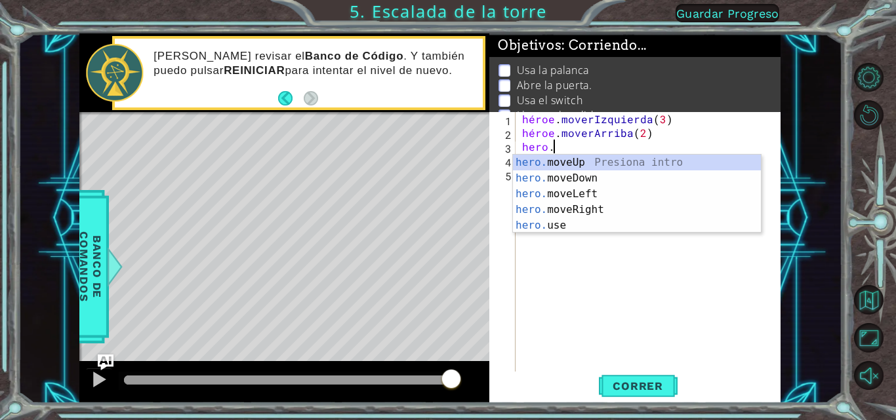
scroll to position [0, 1]
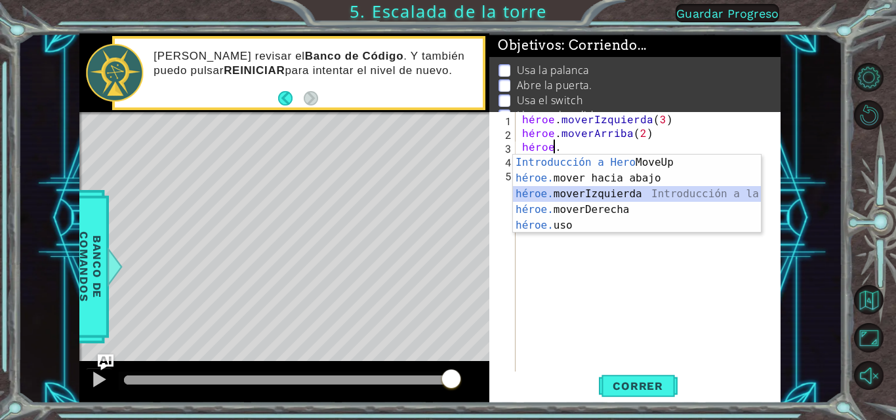
click at [638, 195] on div "Introducción a Hero MoveUp Presiona héroe. mover hacia abajo Introducción a la …" at bounding box center [637, 210] width 248 height 110
type textarea "hero.moveLeft(1)"
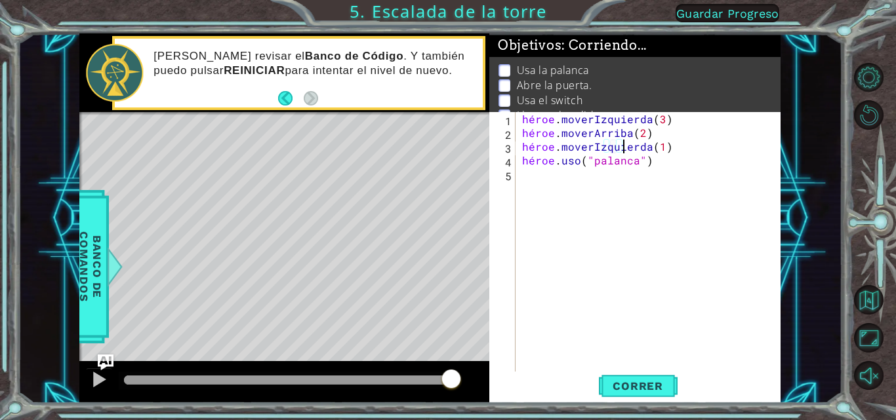
click at [529, 174] on div "héroe . moverIzquierda ( 3 ) héroe . moverArriba ( 2 ) héroe . moverIzquierda (…" at bounding box center [652, 256] width 265 height 289
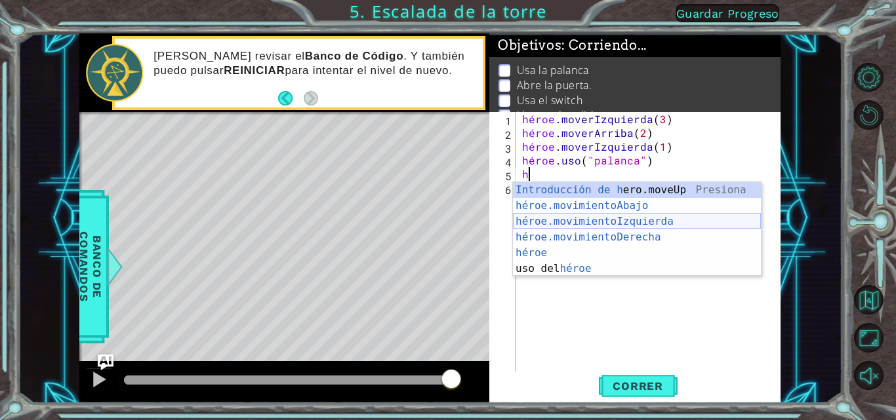
click at [548, 217] on div "Introducción de [PERSON_NAME].moveUp Presiona héroe.movimientoAbajo ​ Introducc…" at bounding box center [637, 245] width 248 height 126
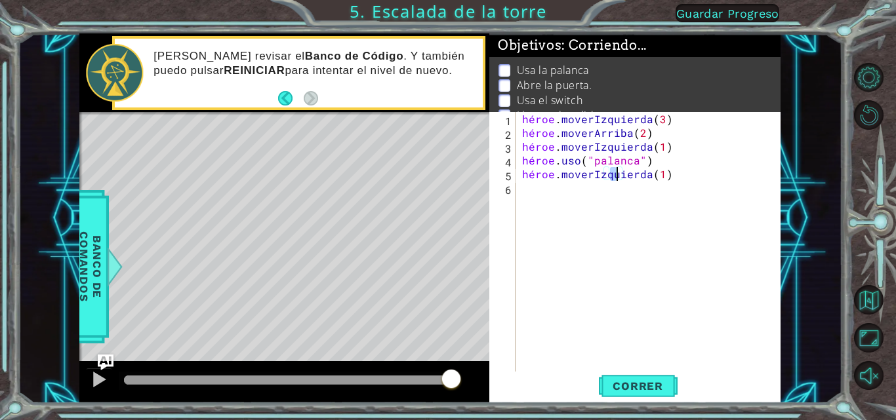
scroll to position [0, 6]
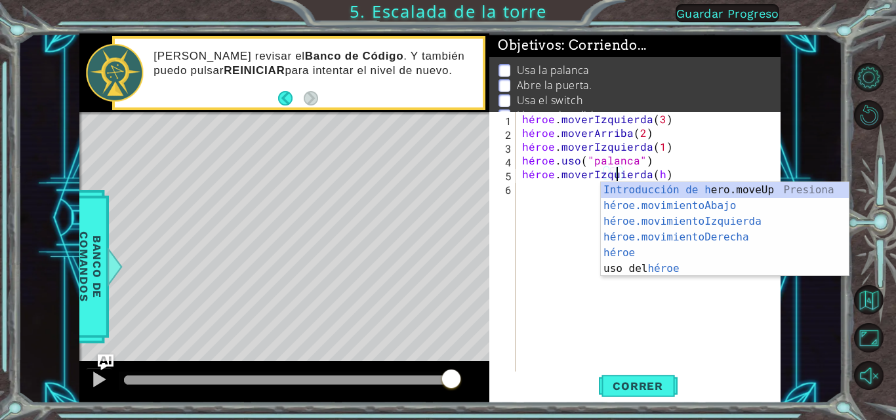
type textarea "hero.moveLeft()"
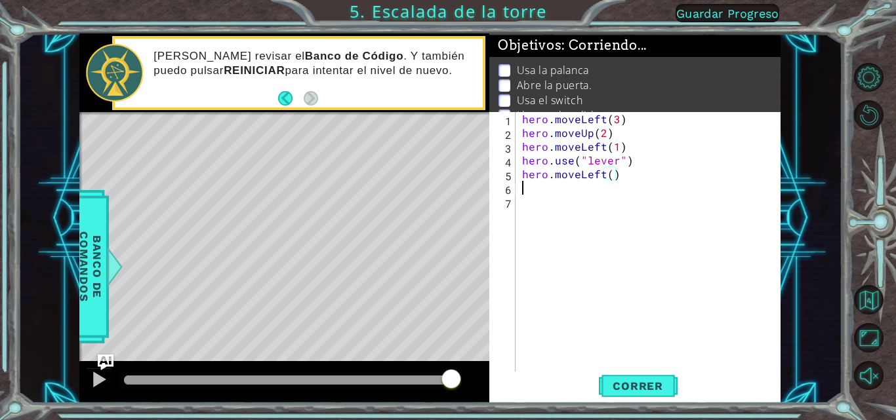
scroll to position [0, 0]
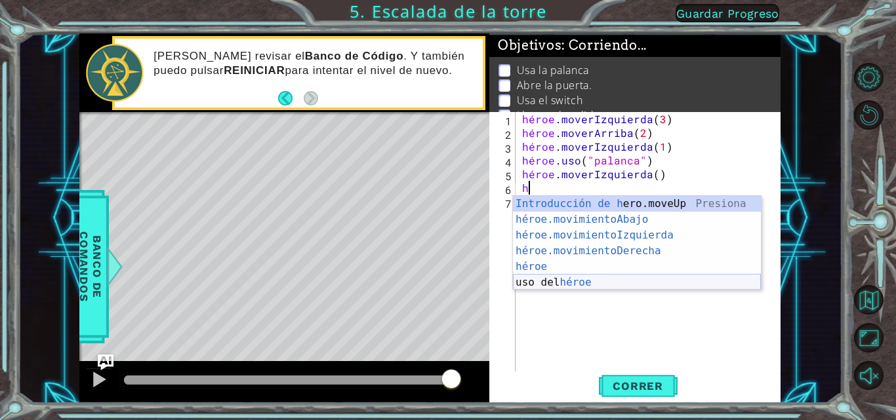
click at [548, 280] on div "Introducción de [PERSON_NAME].moveUp Presiona héroe.movimientoAbajo ​ Introducc…" at bounding box center [637, 259] width 248 height 126
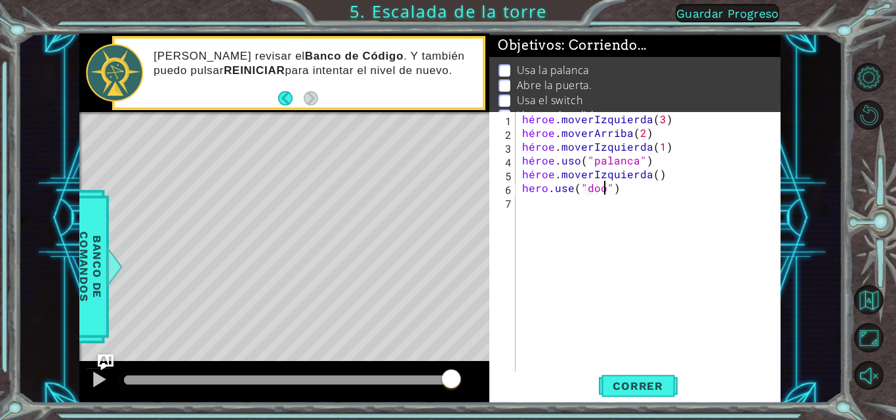
scroll to position [0, 5]
type textarea "hero.use("door")"
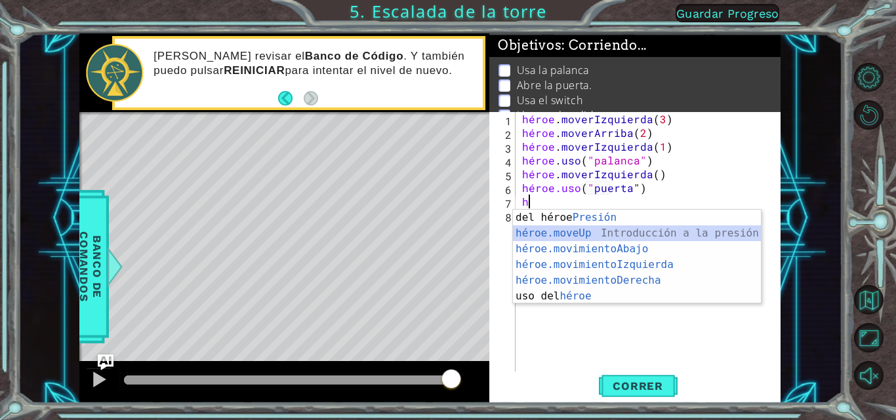
click at [572, 232] on div "Introducción del héroe Presión héroe.moveUp ​ Introducción a la presión héroe.m…" at bounding box center [637, 273] width 248 height 126
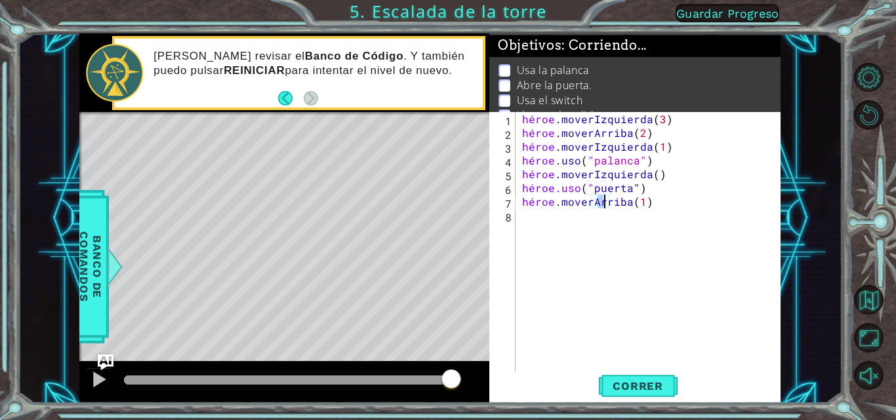
type textarea "hero.moveUp(2)"
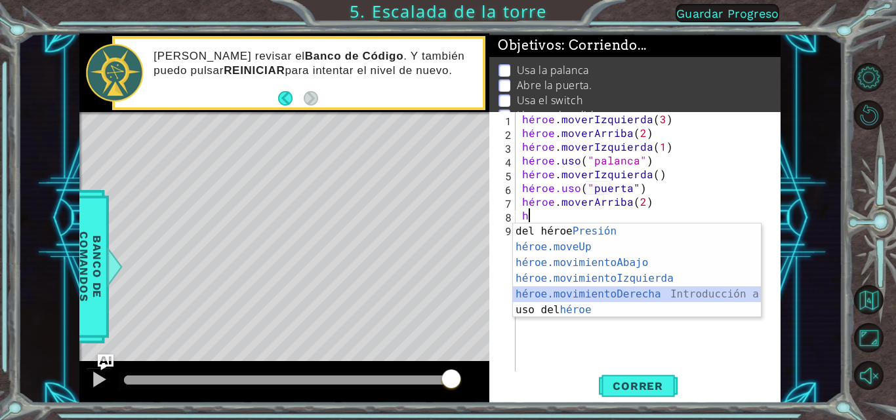
click at [567, 288] on div "Introducción del héroe Presión héroe.moveUp ​ Introducción a la presión héroe.m…" at bounding box center [637, 287] width 248 height 126
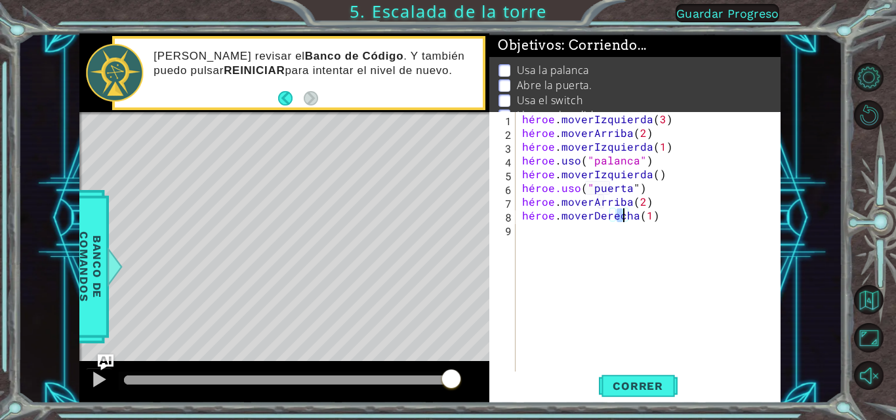
type textarea "hero.moveRight(2)"
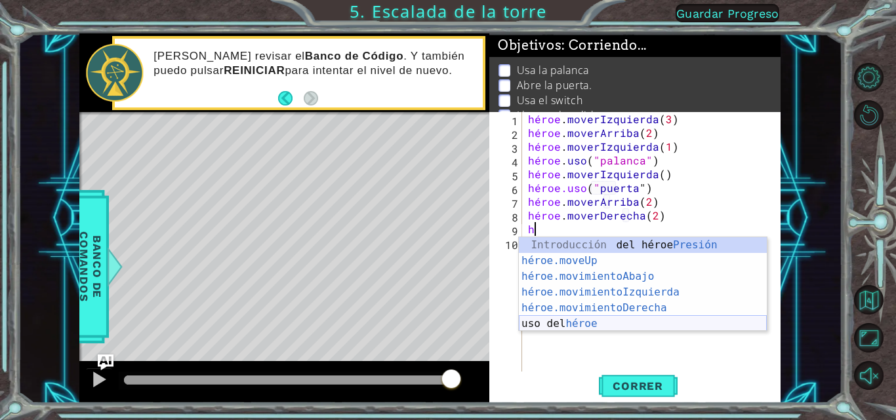
click at [567, 322] on div "Introducción del héroe Presión héroe.moveUp ​ Introducción a la presión héroe.m…" at bounding box center [643, 300] width 248 height 126
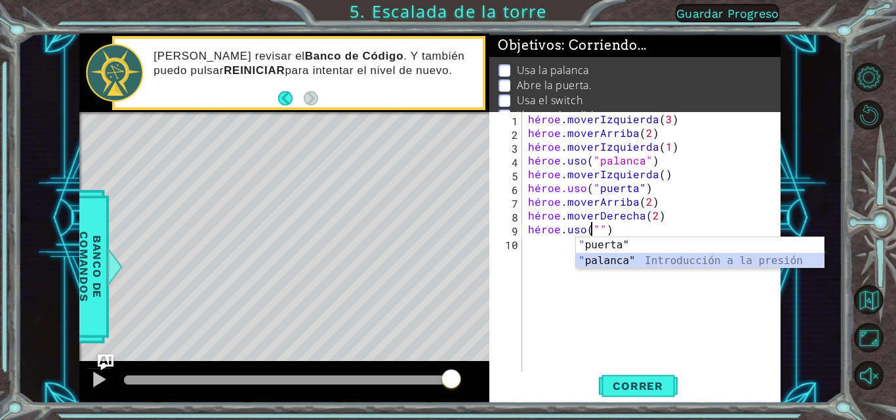
click at [611, 259] on div "" puerta" Introducción a la presión " palanca" Introducción a la presión" at bounding box center [700, 268] width 248 height 63
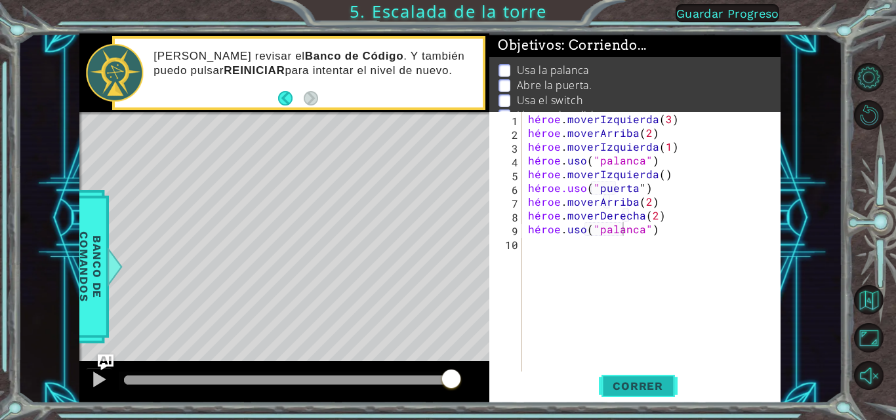
click at [628, 384] on font "Correr" at bounding box center [638, 386] width 51 height 13
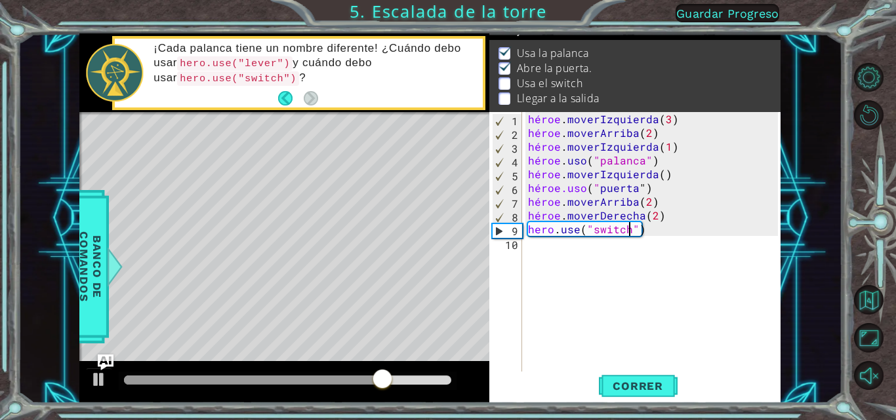
scroll to position [0, 7]
type textarea "hero.use("switch")"
click at [635, 386] on font "Correr" at bounding box center [638, 386] width 51 height 13
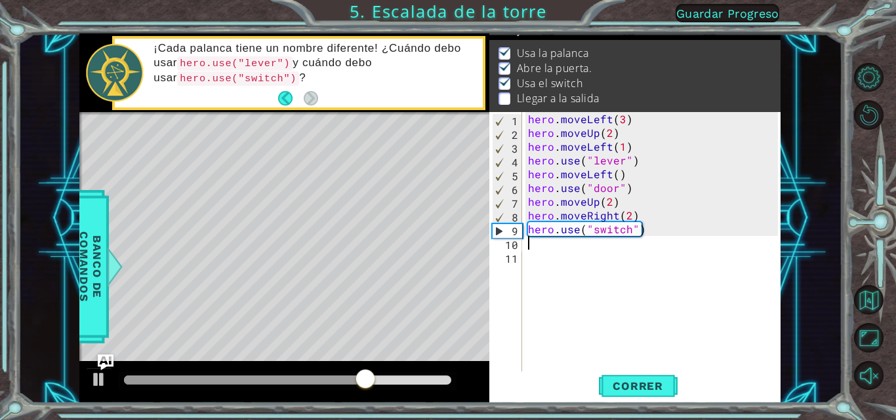
scroll to position [0, 0]
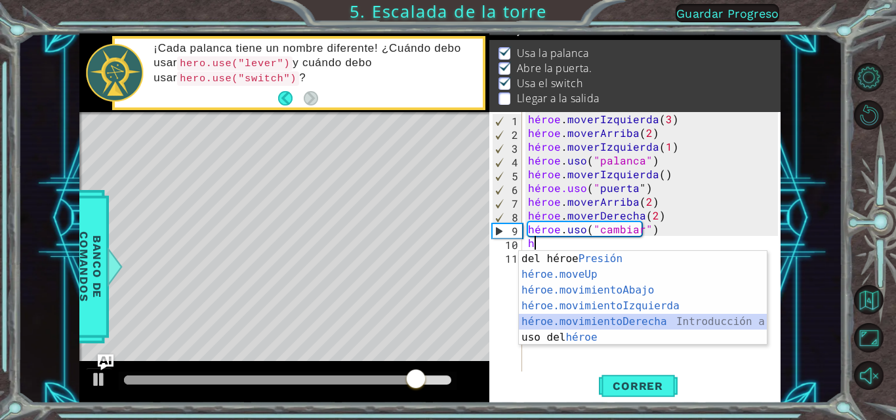
click at [600, 317] on div "Introducción del héroe Presión héroe.moveUp ​ Introducción a la presión héroe.m…" at bounding box center [643, 314] width 248 height 126
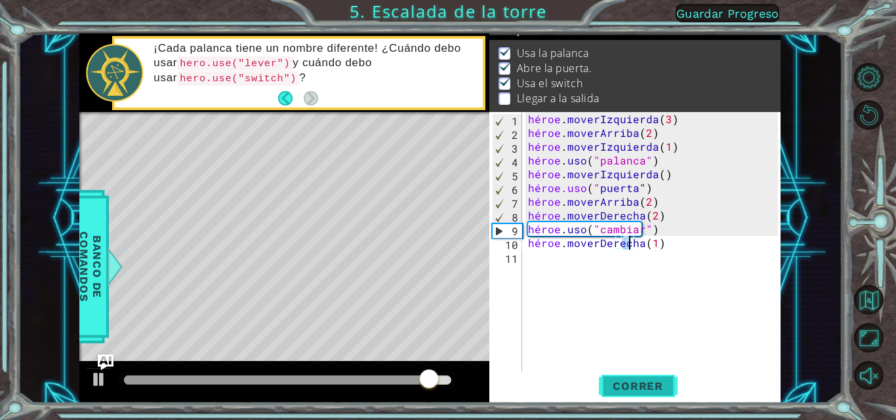
type textarea "hero.moveRight(1)"
click at [606, 388] on span "Correr" at bounding box center [638, 386] width 77 height 13
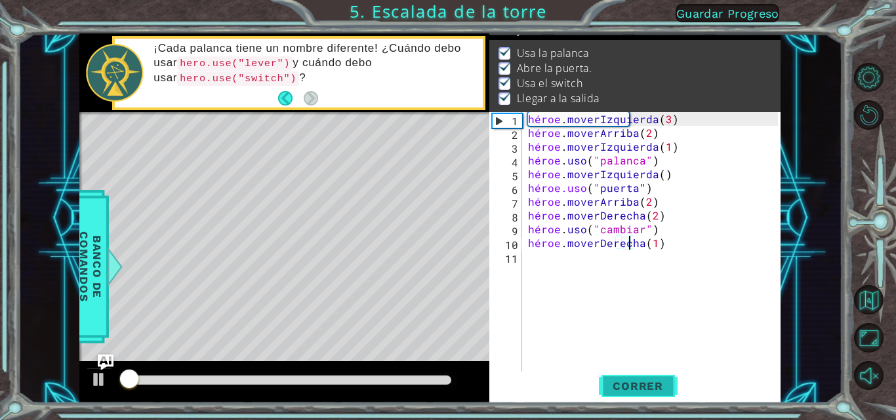
click at [604, 388] on span "Correr" at bounding box center [638, 386] width 77 height 13
drag, startPoint x: 391, startPoint y: 375, endPoint x: 416, endPoint y: 380, distance: 25.5
click at [416, 380] on div at bounding box center [288, 381] width 338 height 18
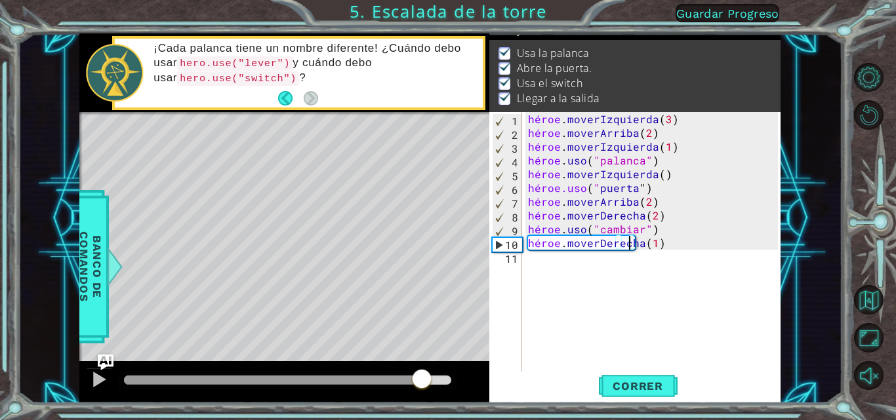
drag, startPoint x: 181, startPoint y: 388, endPoint x: 422, endPoint y: 419, distance: 243.4
click at [422, 419] on div "1 [DEMOGRAPHIC_DATA] XXXXXXXXXXXXXXXXXXXXXXXXXXXXXXXXXXXXXXXXXXXXXXXXXXXXXXXXXX…" at bounding box center [448, 210] width 896 height 420
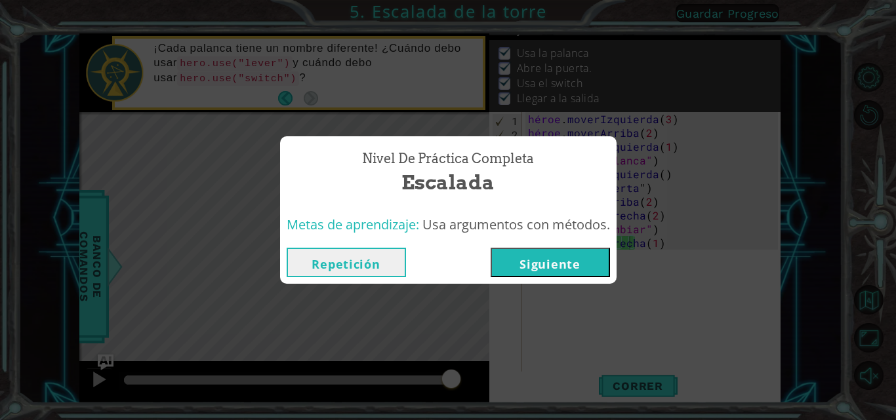
click at [535, 272] on button "Siguiente" at bounding box center [550, 263] width 119 height 30
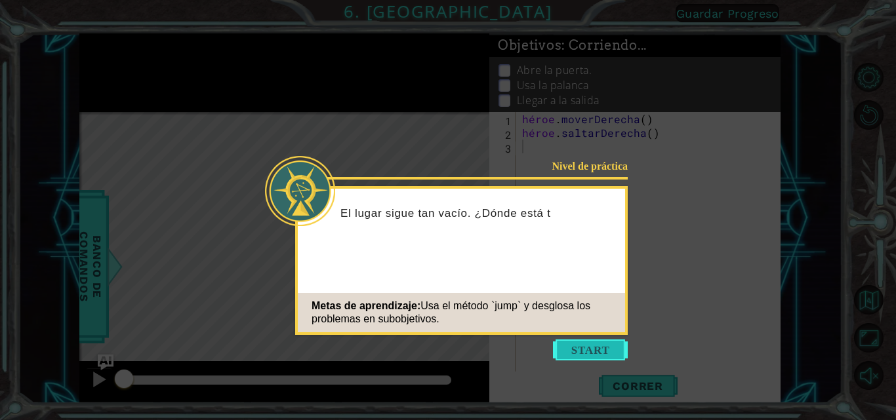
click at [566, 344] on button "Comenzar" at bounding box center [590, 350] width 75 height 21
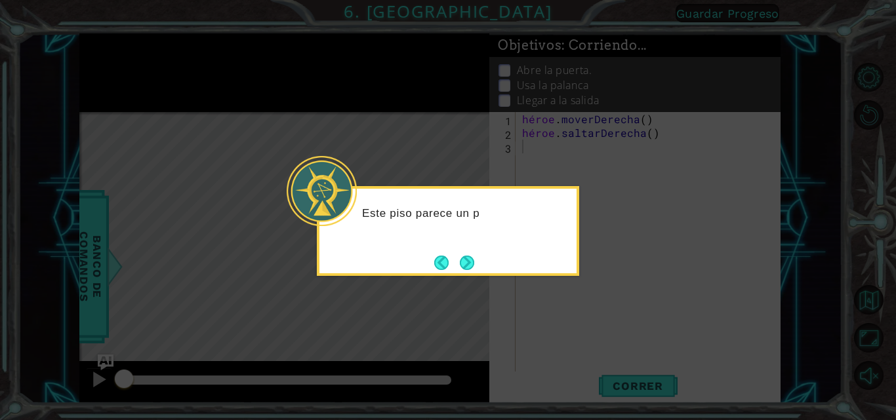
click at [462, 256] on button "Próximo" at bounding box center [467, 263] width 14 height 14
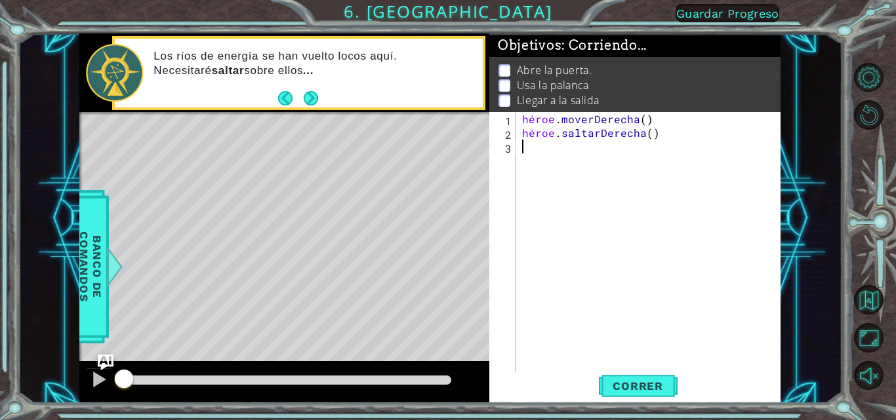
click at [662, 122] on div "héroe . moverDerecha ( ) héroe . saltarDerecha ( )" at bounding box center [652, 256] width 265 height 289
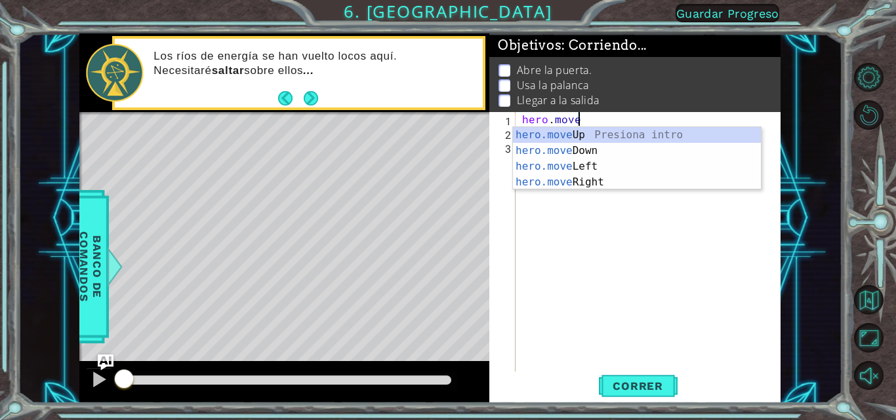
scroll to position [0, 3]
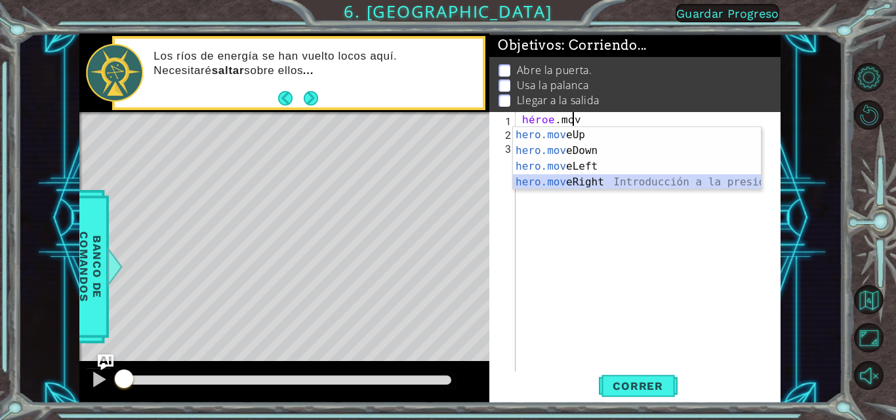
click at [598, 182] on div "Introducción a la presión de hero.mov eUp hero.mov eDown Introducción a la pres…" at bounding box center [637, 174] width 248 height 94
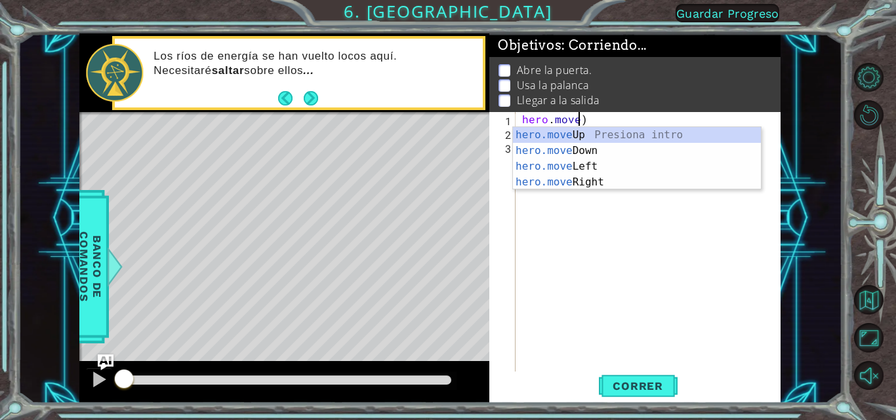
scroll to position [0, 3]
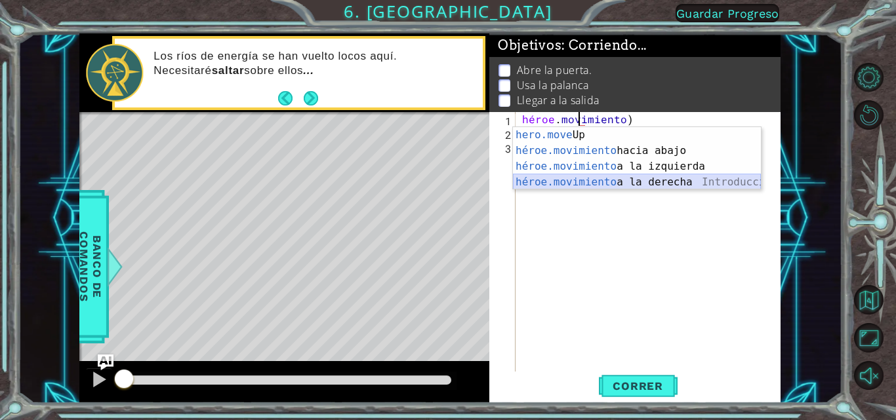
click at [612, 179] on div "Introducción a la presión de hero.move Up héroe.movimiento hacia abajo Introduc…" at bounding box center [637, 174] width 248 height 94
type textarea "hero.moveRight(1)"
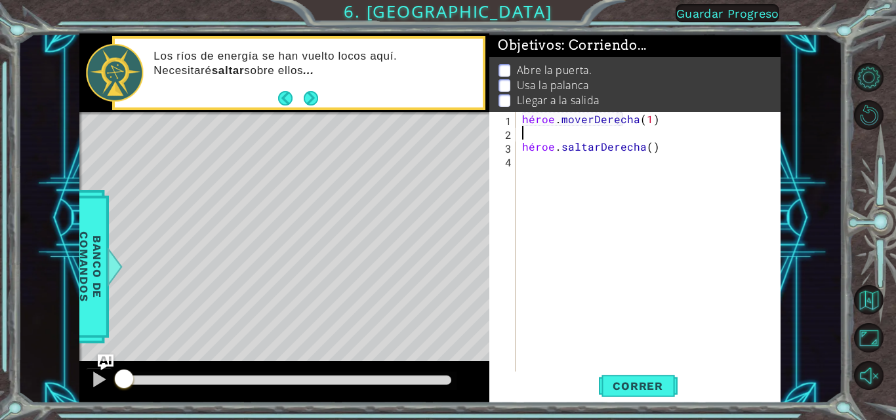
scroll to position [0, 0]
type textarea "hero.moveRight(1)"
click at [524, 146] on div "héroe . moverDerecha ( 1 ) héroe . saltarDerecha ( )" at bounding box center [652, 256] width 265 height 289
type textarea "h"
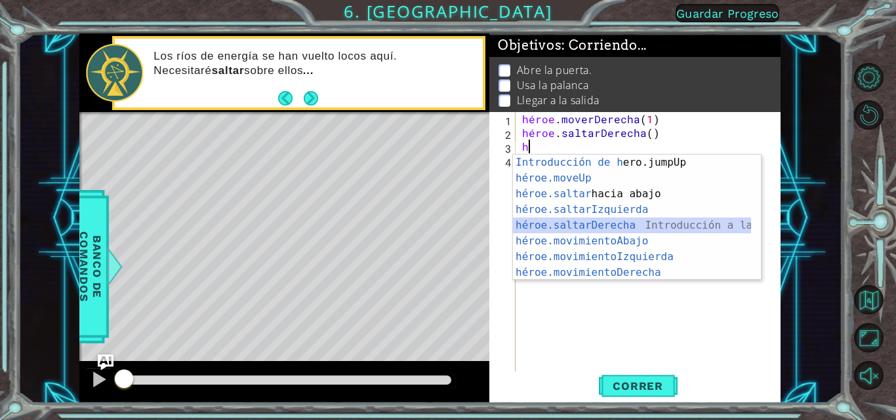
click at [584, 220] on div "Introducción de [PERSON_NAME].jumpUp Presiona héroe.moveUp ​ Introducción a la …" at bounding box center [632, 233] width 238 height 157
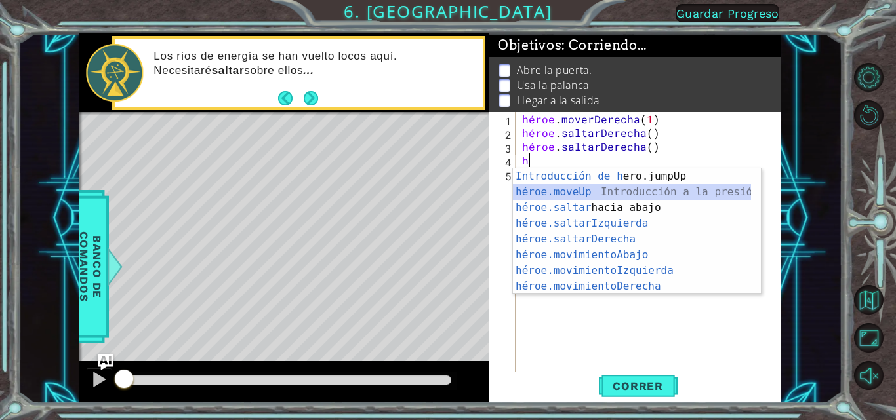
click at [581, 186] on div "Introducción de [PERSON_NAME].jumpUp Presiona héroe.moveUp ​ Introducción a la …" at bounding box center [632, 247] width 238 height 157
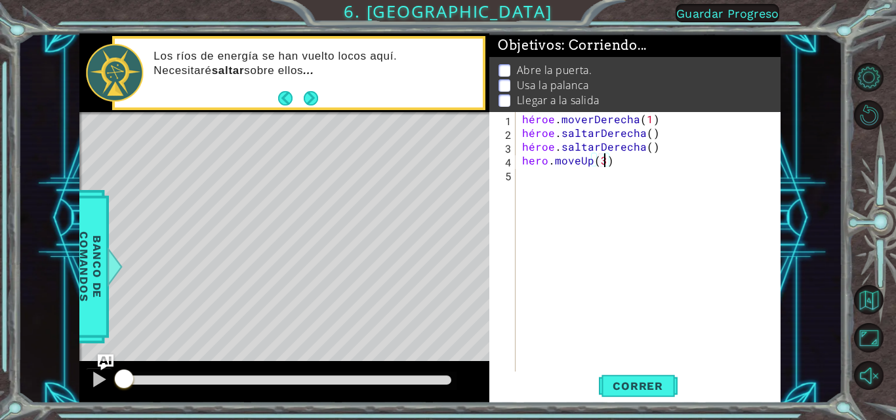
type textarea "hero.moveUp(3)"
type textarea "h"
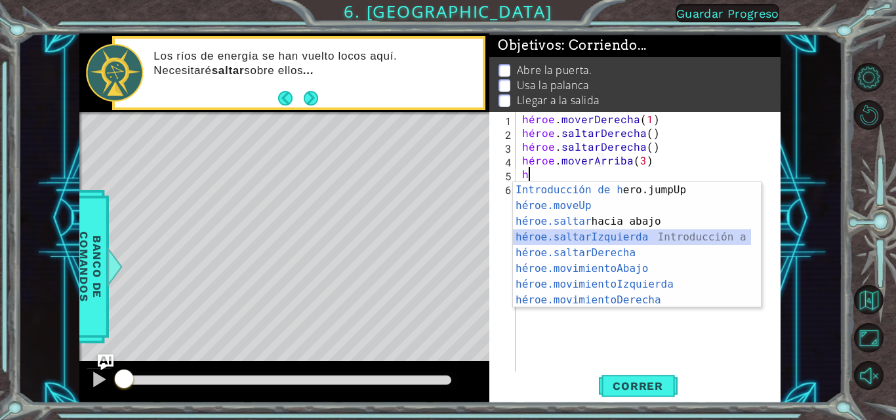
click at [577, 235] on div "Introducción de [PERSON_NAME].jumpUp Presiona héroe.moveUp ​ Introducción a la …" at bounding box center [632, 260] width 238 height 157
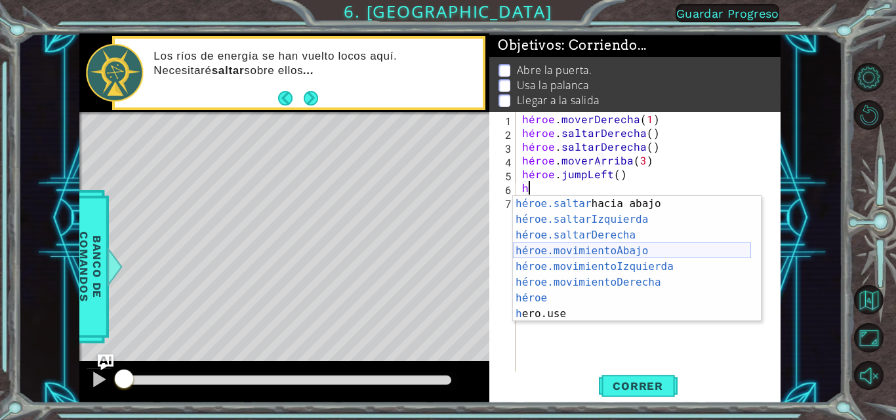
scroll to position [31, 0]
click at [558, 316] on div "héroe.saltar hacia abajo Introducción a la presión héroe.saltarIzquierda ​ Intr…" at bounding box center [632, 274] width 238 height 157
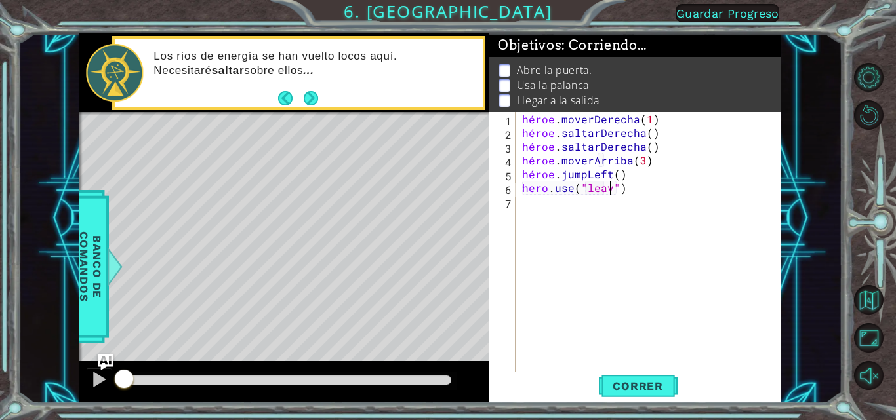
scroll to position [0, 6]
click at [613, 389] on span "Correr" at bounding box center [638, 386] width 77 height 13
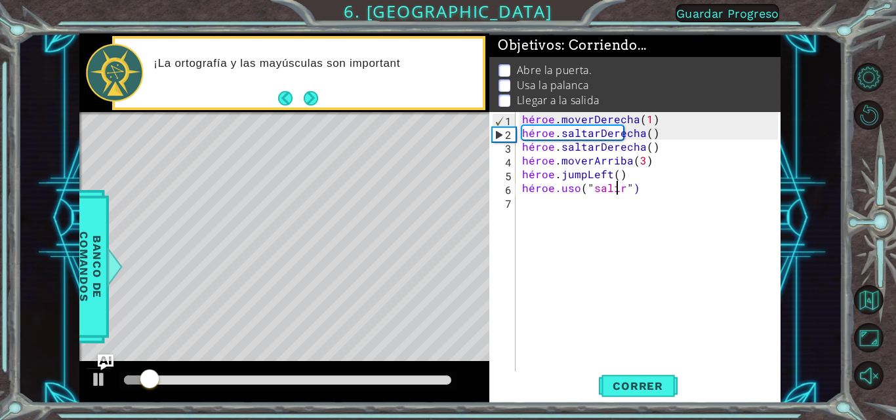
click at [640, 193] on div "héroe . moverDerecha ( 1 ) héroe . saltarDerecha ( ) héroe . saltarDerecha ( ) …" at bounding box center [652, 256] width 265 height 289
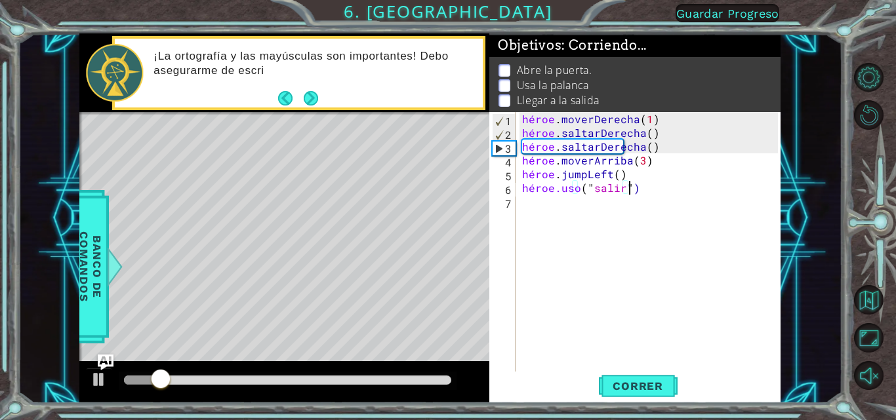
click at [644, 184] on div "héroe . moverDerecha ( 1 ) héroe . saltarDerecha ( ) héroe . saltarDerecha ( ) …" at bounding box center [652, 256] width 265 height 289
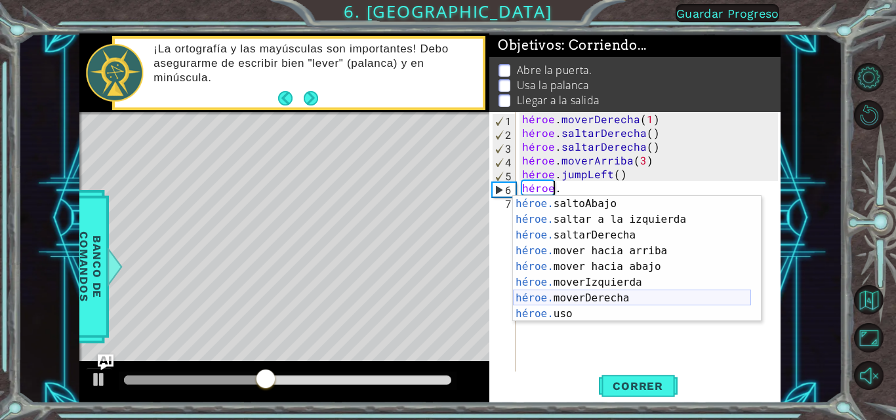
scroll to position [16, 0]
click at [581, 314] on div "héroe. saltoAbajo Introducción a la presión héroe. saltar a la izquierda Introd…" at bounding box center [632, 274] width 238 height 157
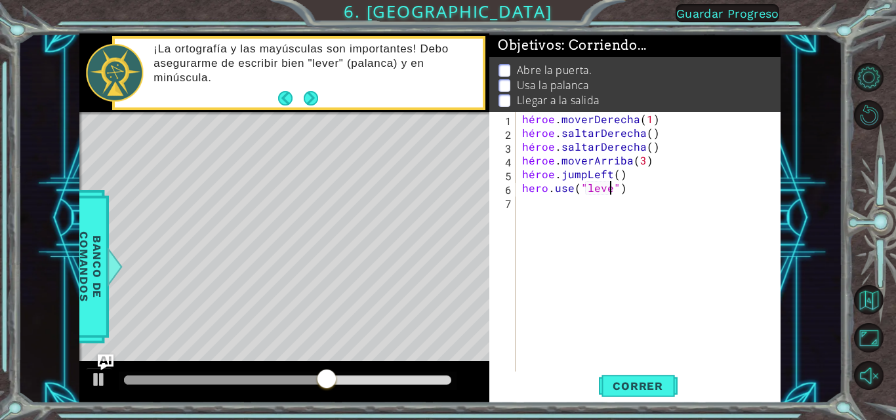
scroll to position [0, 6]
type textarea "hero.use("lever")"
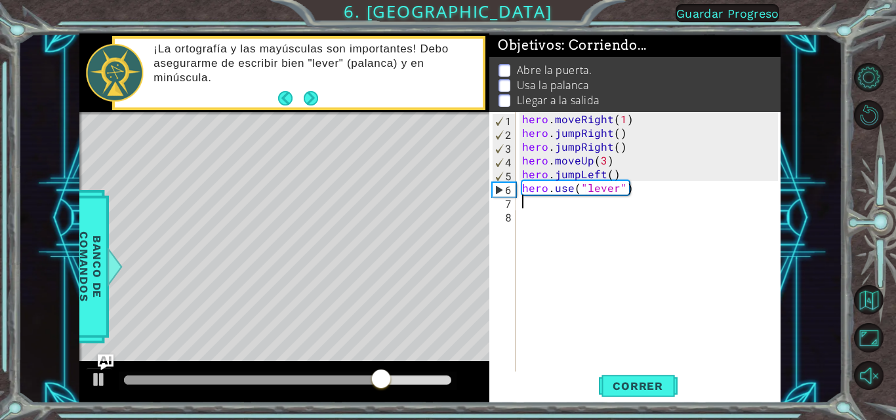
scroll to position [0, 0]
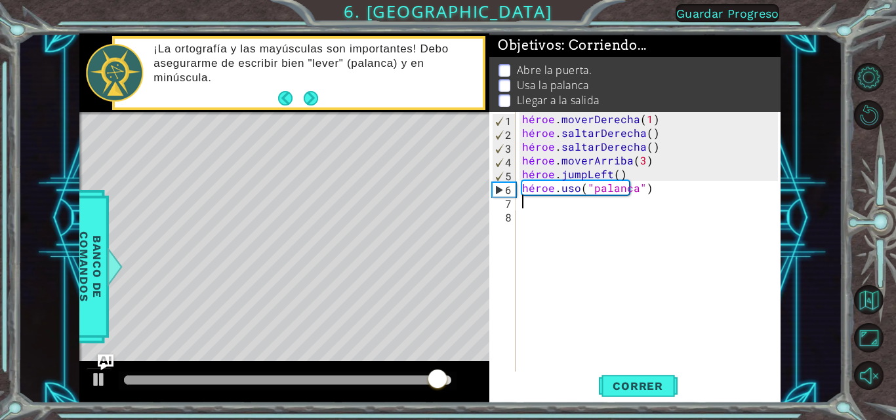
type textarea "h"
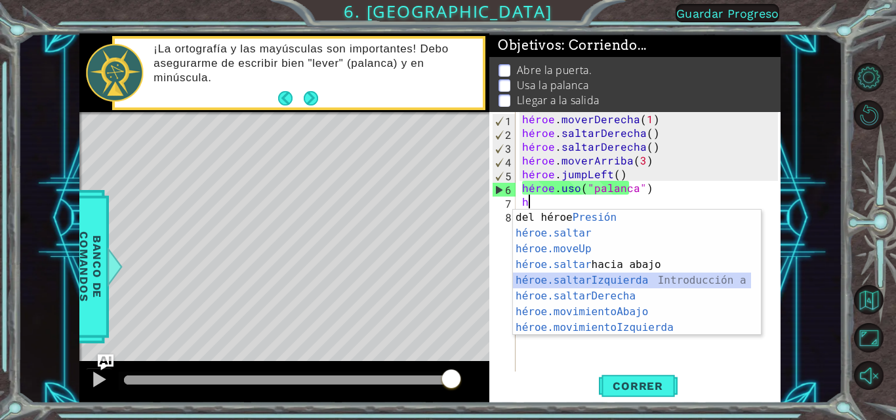
click at [579, 279] on div "Introducción del héroe Presión héroe.saltar ​ Introducción a la presión héroe.m…" at bounding box center [632, 288] width 238 height 157
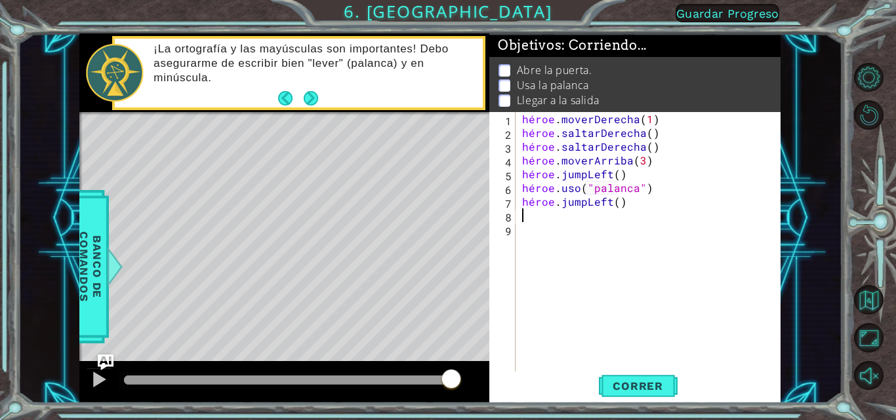
click at [649, 207] on div "héroe . moverDerecha ( 1 ) héroe . saltarDerecha ( ) héroe . saltarDerecha ( ) …" at bounding box center [652, 256] width 265 height 289
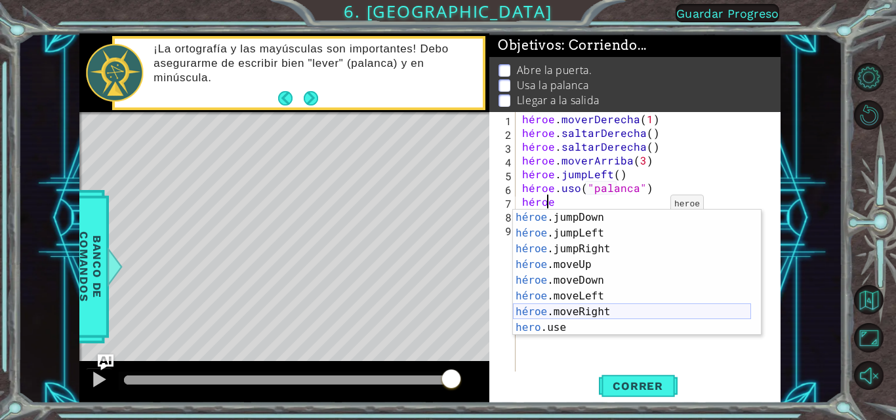
scroll to position [31, 0]
click at [580, 295] on div "héroe .jumpDown Introducción a la presión héroe .jumpLeft Introducción a la pre…" at bounding box center [632, 288] width 238 height 157
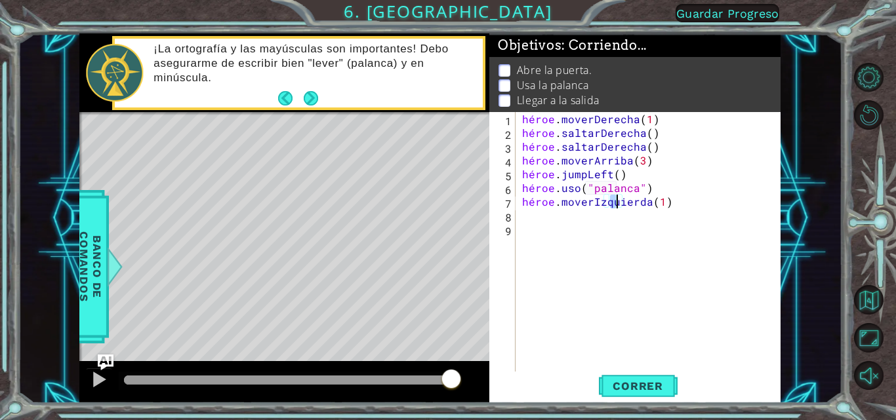
type textarea "hero.moveLeft(2)"
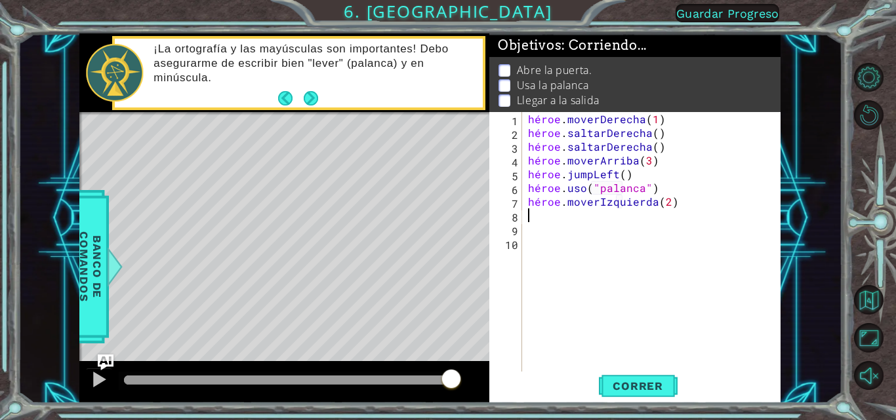
type textarea "h"
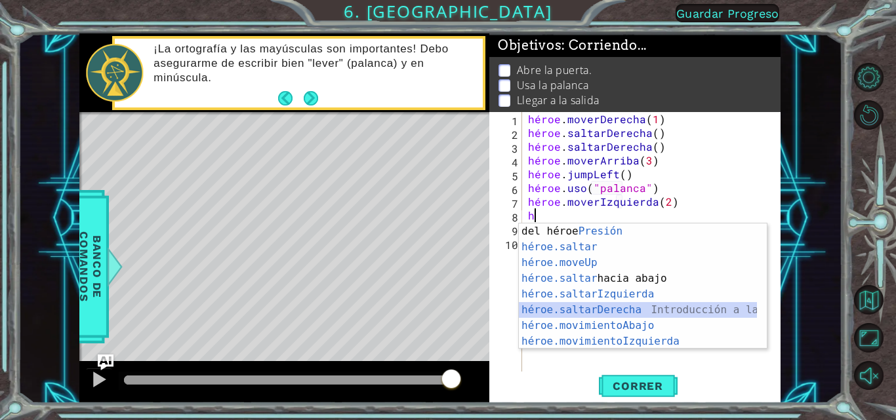
click at [592, 306] on div "Introducción del héroe Presión héroe.saltar ​ Introducción a la presión héroe.m…" at bounding box center [638, 302] width 238 height 157
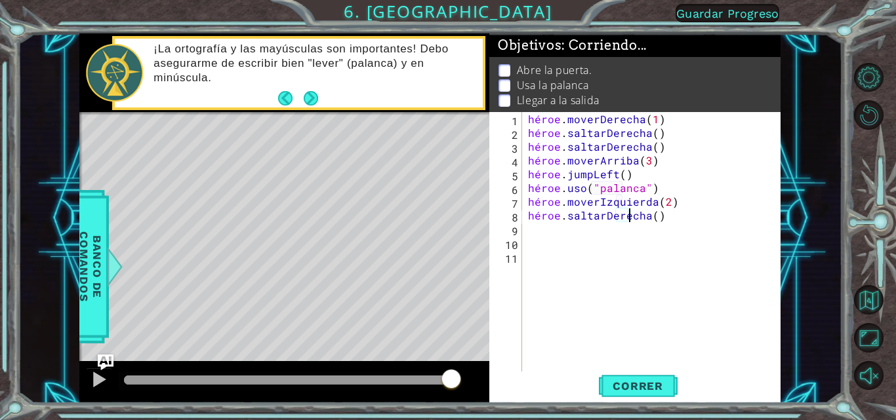
click at [657, 219] on div "héroe . moverDerecha ( 1 ) héroe . saltarDerecha ( ) héroe . saltarDerecha ( ) …" at bounding box center [654, 256] width 259 height 289
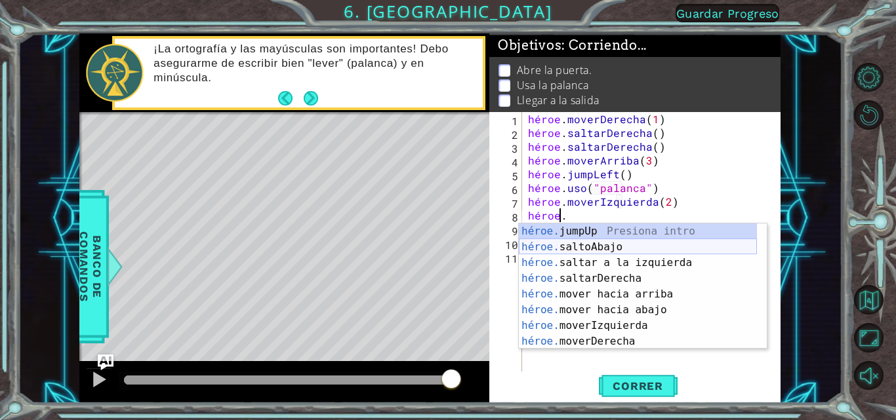
type textarea "hero"
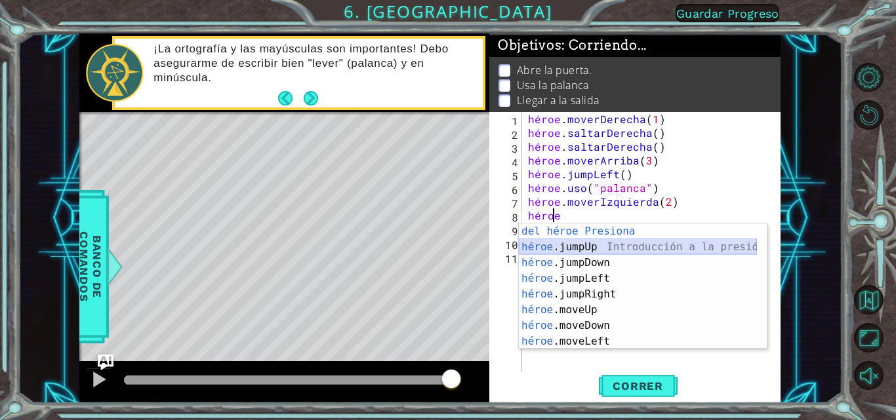
click at [598, 244] on div "Introducción del héroe Presiona héroe .jumpUp Introducción a la presión héroe .…" at bounding box center [638, 302] width 238 height 157
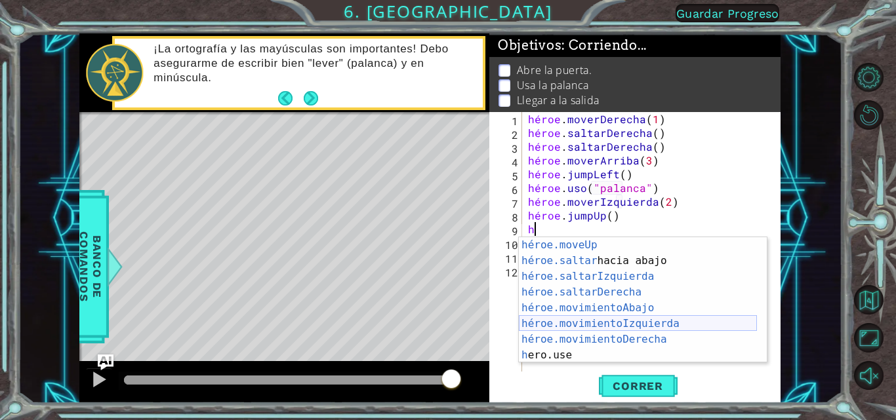
scroll to position [31, 0]
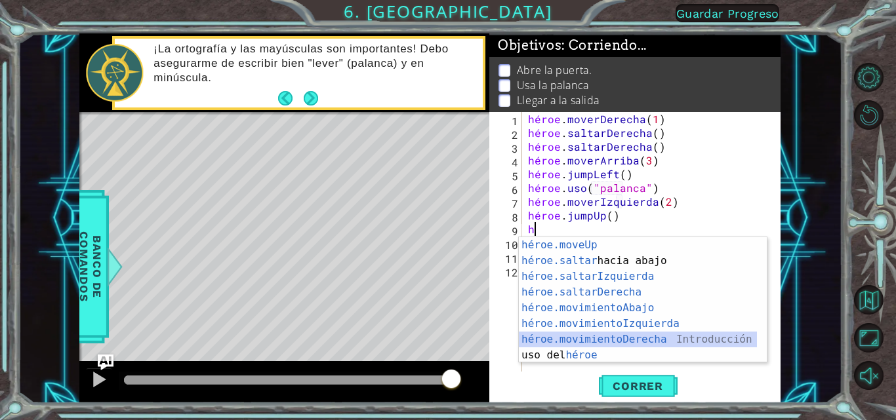
click at [595, 337] on div "héroe.moveUp ​ Introducción a la presión héroe.saltar hacia abajo Introducción …" at bounding box center [638, 315] width 238 height 157
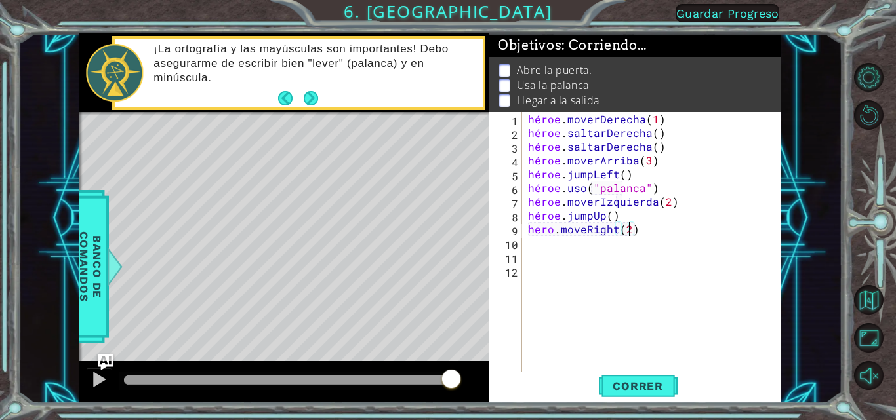
scroll to position [0, 6]
click at [628, 382] on font "Correr" at bounding box center [638, 386] width 51 height 13
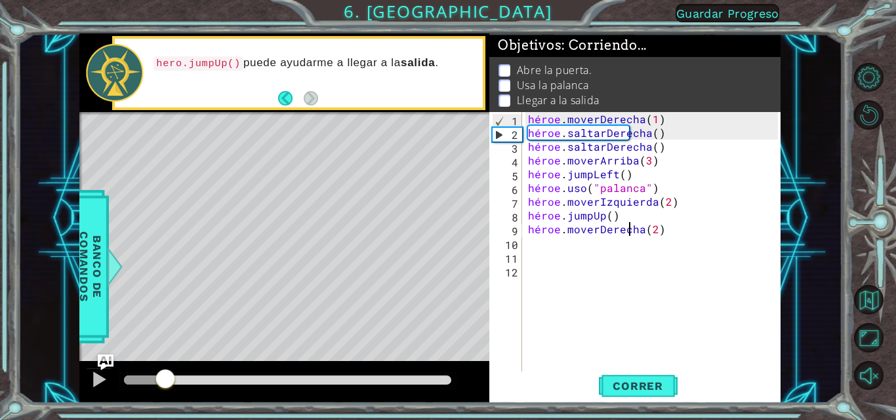
drag, startPoint x: 159, startPoint y: 372, endPoint x: 165, endPoint y: 363, distance: 10.6
click at [165, 363] on div at bounding box center [284, 382] width 410 height 42
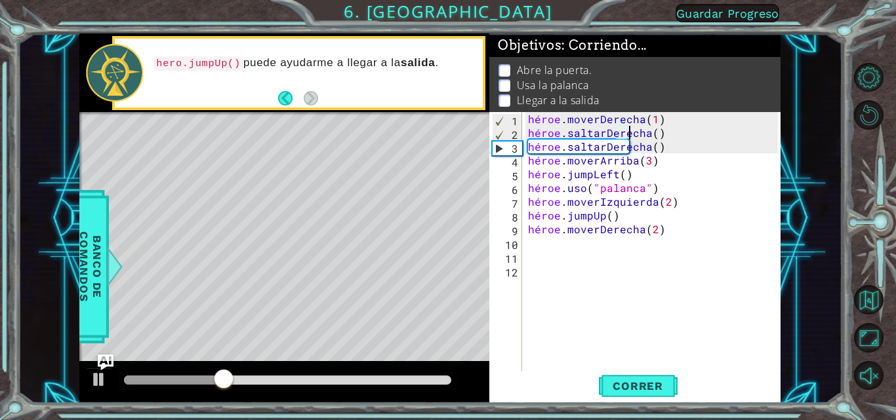
click at [659, 133] on div "héroe . moverDerecha ( 1 ) héroe . saltarDerecha ( ) héroe . saltarDerecha ( ) …" at bounding box center [654, 256] width 259 height 289
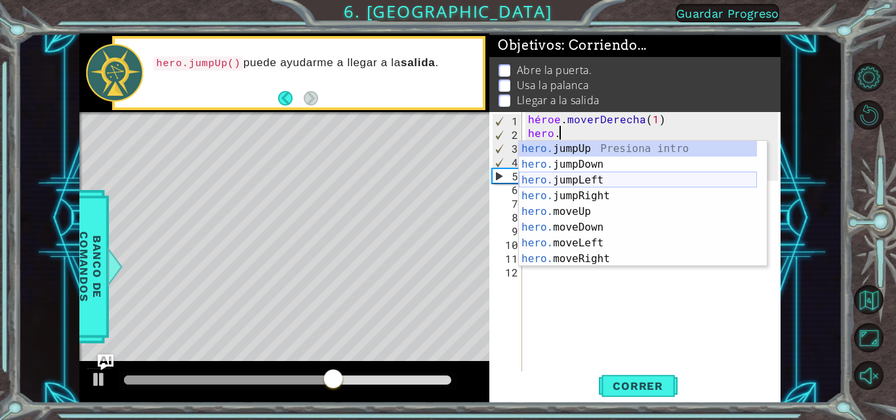
scroll to position [0, 0]
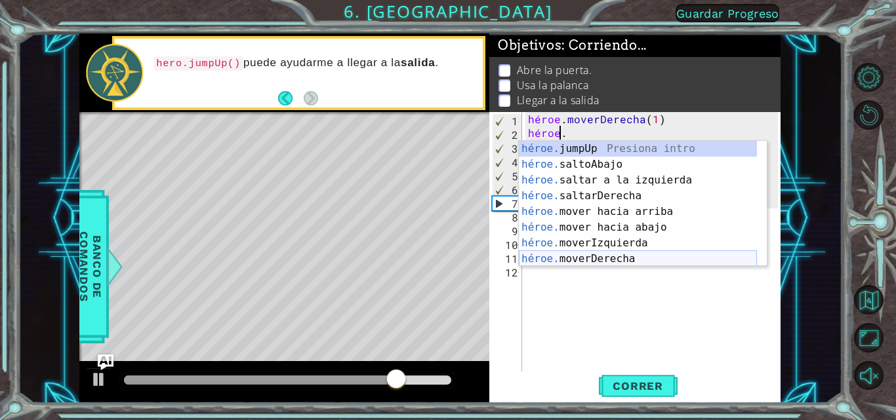
click at [575, 262] on div "héroe. jumpUp Presiona intro héroe. saltoAbajo Introducción a la presión héroe.…" at bounding box center [638, 219] width 238 height 157
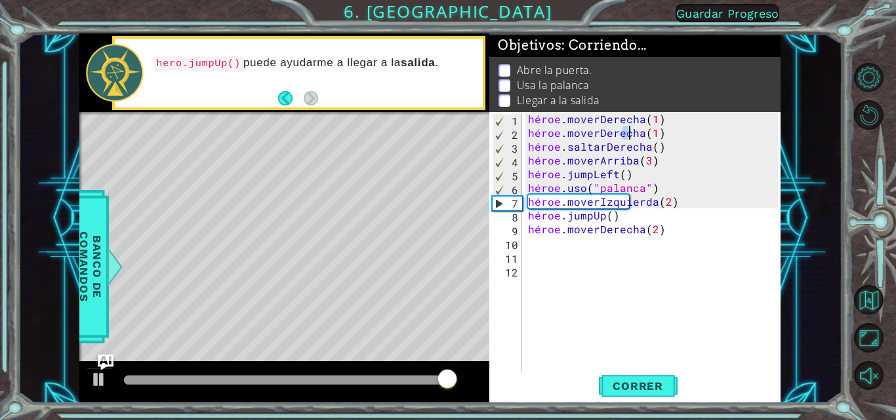
click at [651, 147] on div "héroe . moverDerecha ( 1 ) héroe . moverDerecha ( 1 ) héroe . saltarDerecha ( )…" at bounding box center [654, 256] width 259 height 289
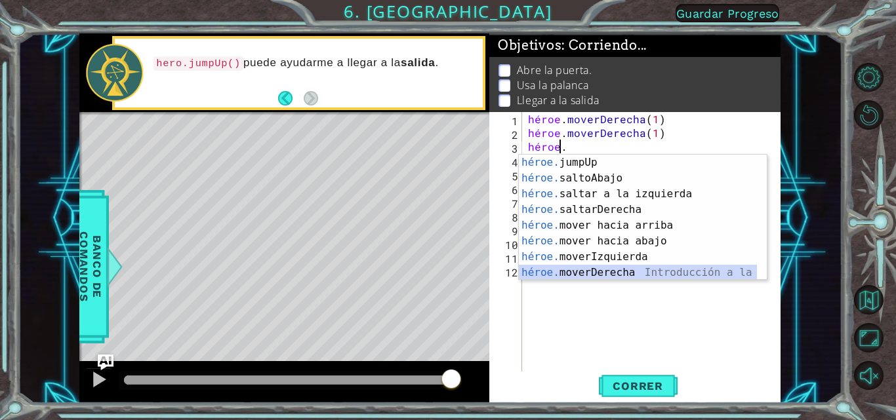
click at [598, 274] on div "héroe. jumpUp Presiona intro héroe. saltoAbajo Introducción a la presión héroe.…" at bounding box center [638, 233] width 238 height 157
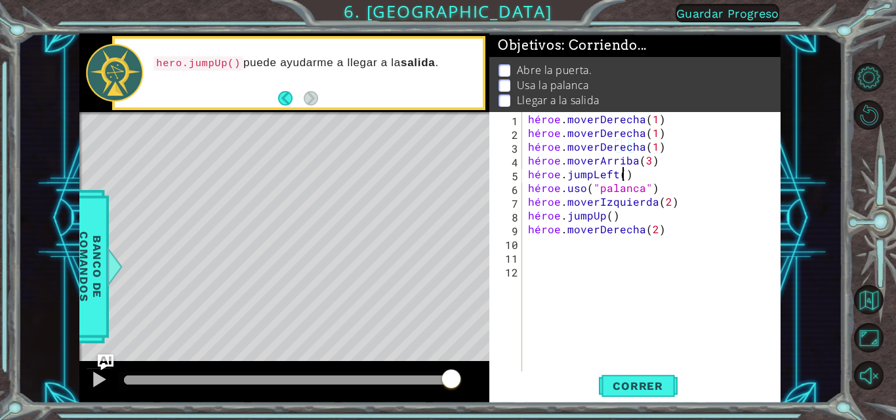
click at [626, 173] on div "héroe . moverDerecha ( 1 ) héroe . moverDerecha ( 1 ) héroe . moverDerecha ( 1 …" at bounding box center [654, 256] width 259 height 289
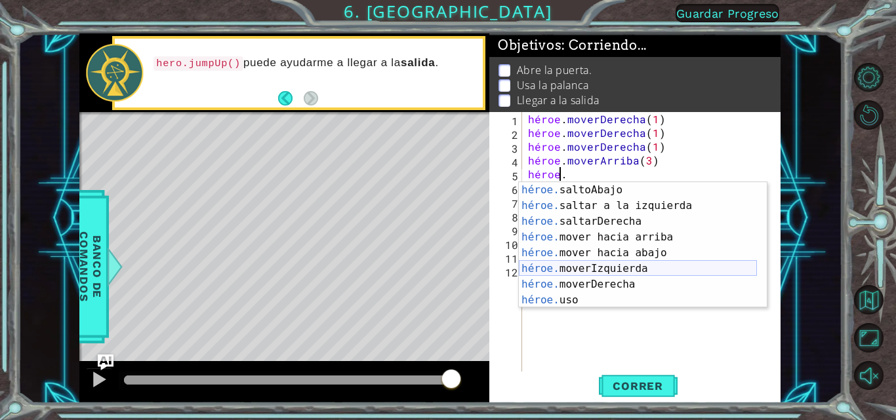
scroll to position [16, 0]
click at [590, 301] on div "héroe. saltoAbajo Introducción a la presión héroe. saltar a la izquierda Introd…" at bounding box center [638, 260] width 238 height 157
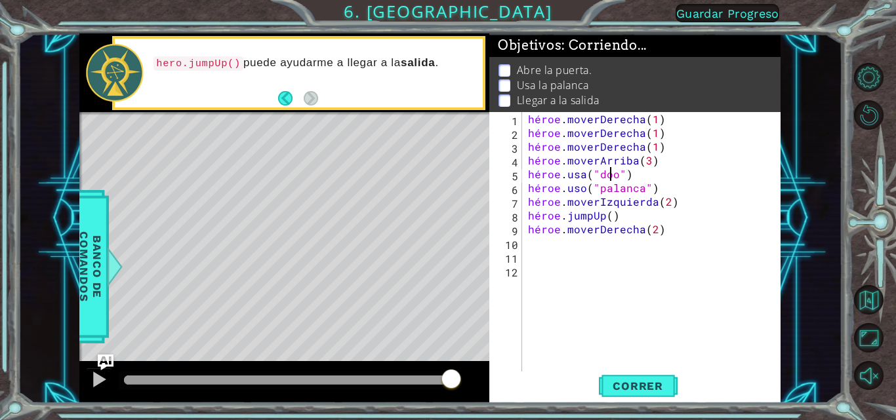
scroll to position [0, 6]
click at [618, 390] on font "Correr" at bounding box center [638, 386] width 51 height 13
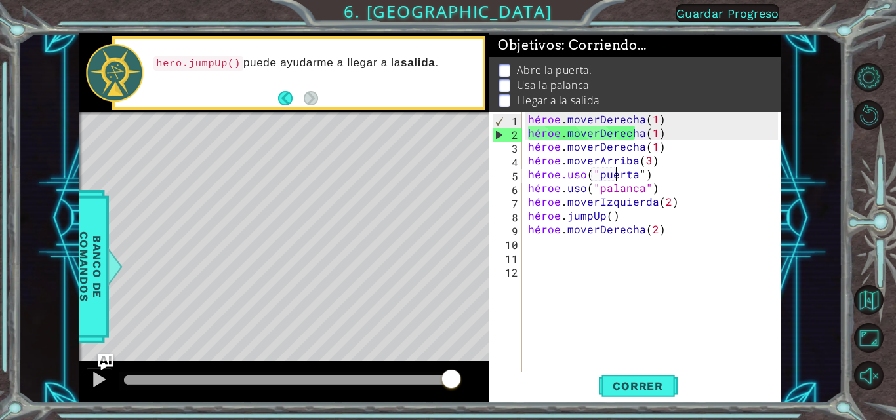
click at [647, 133] on div "héroe . moverDerecha ( 1 ) héroe . moverDerecha ( 1 ) héroe . moverDerecha ( 1 …" at bounding box center [654, 256] width 259 height 289
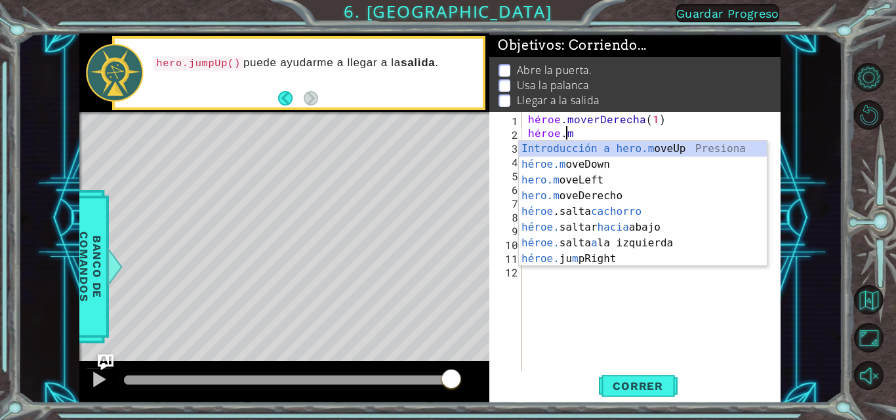
type textarea "hero."
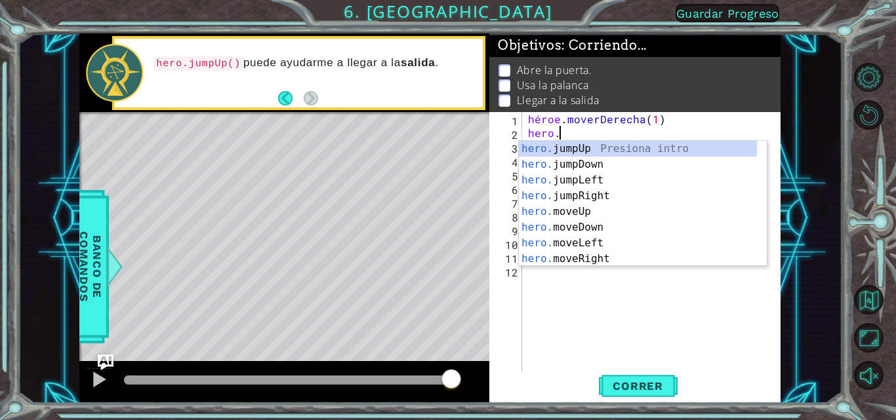
scroll to position [0, 0]
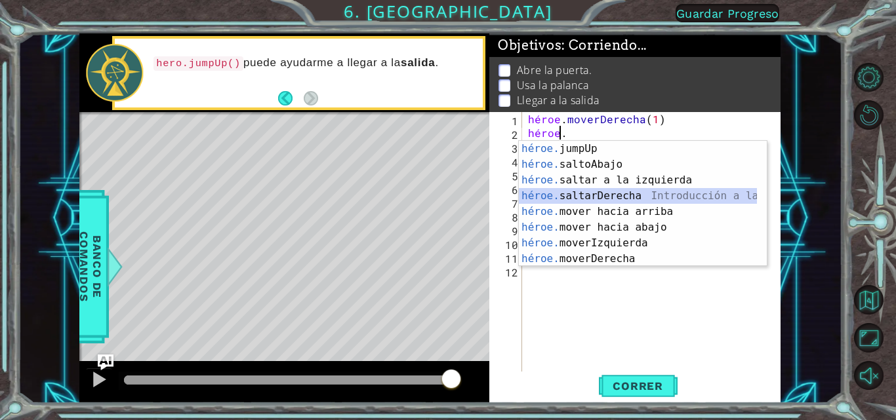
click at [579, 195] on div "héroe. jumpUp Presiona intro héroe. saltoAbajo Introducción a la presión héroe.…" at bounding box center [638, 219] width 238 height 157
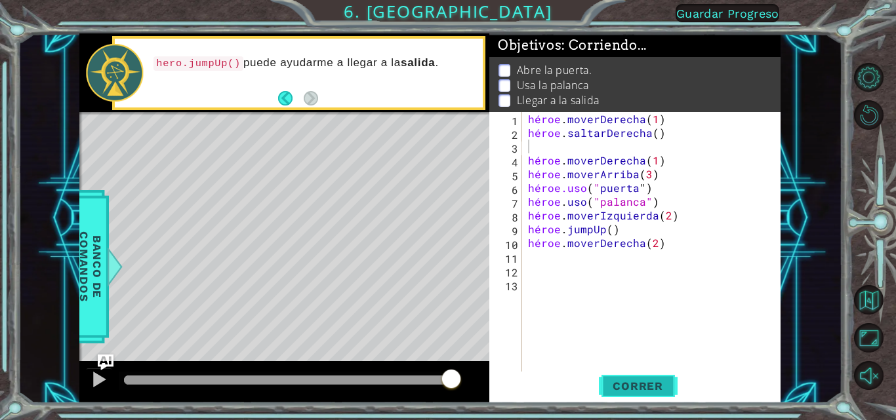
click at [644, 389] on font "Correr" at bounding box center [638, 386] width 51 height 13
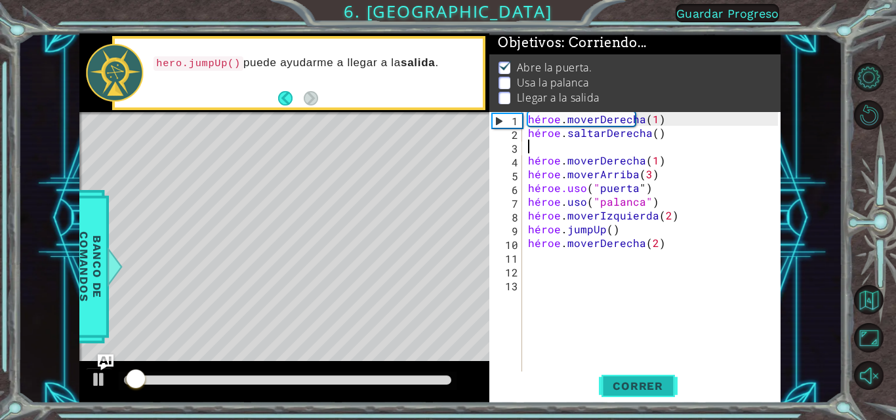
scroll to position [10, 0]
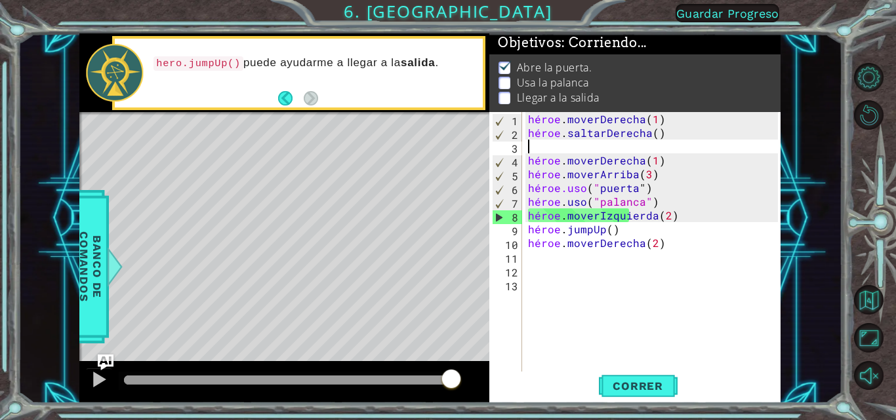
click at [684, 174] on div "héroe . moverDerecha ( 1 ) héroe . saltarDerecha ( ) héroe . moverDerecha ( 1 )…" at bounding box center [654, 256] width 259 height 289
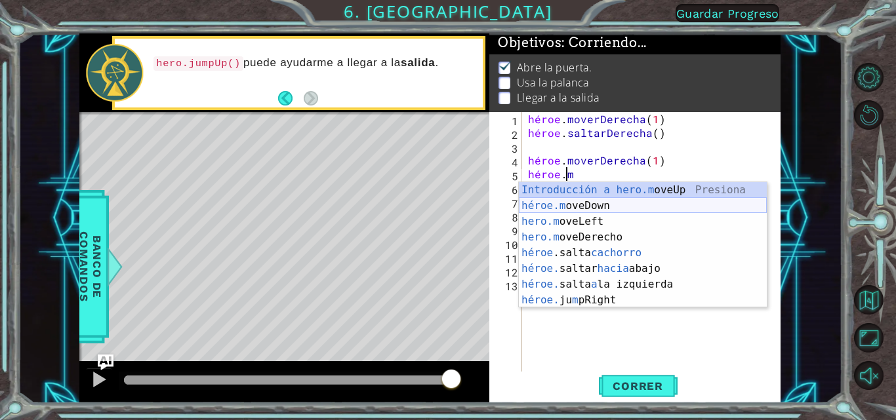
scroll to position [0, 1]
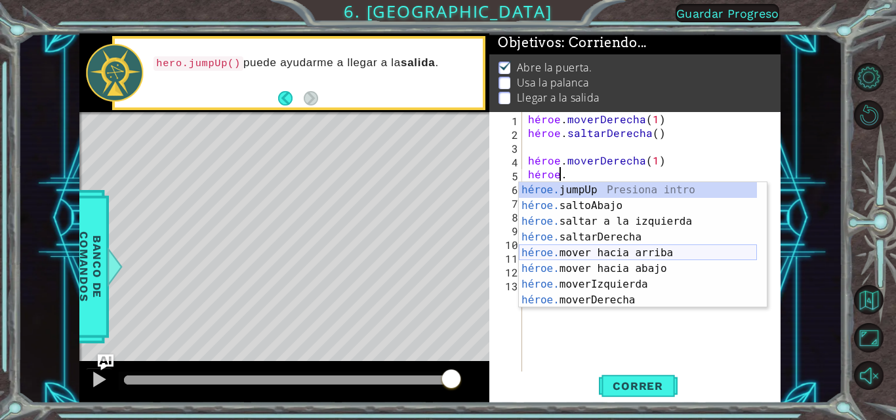
click at [600, 256] on div "héroe. jumpUp Presiona intro héroe. saltoAbajo Introducción a la presión héroe.…" at bounding box center [638, 260] width 238 height 157
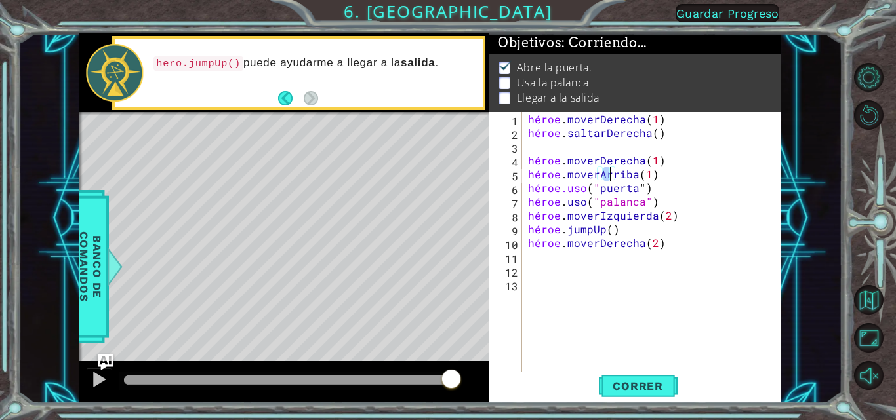
scroll to position [0, 5]
click at [664, 188] on div "héroe . moverDerecha ( 1 ) héroe . saltarDerecha ( ) héroe . moverDerecha ( 1 )…" at bounding box center [654, 256] width 259 height 289
type textarea "hero.use("door")"
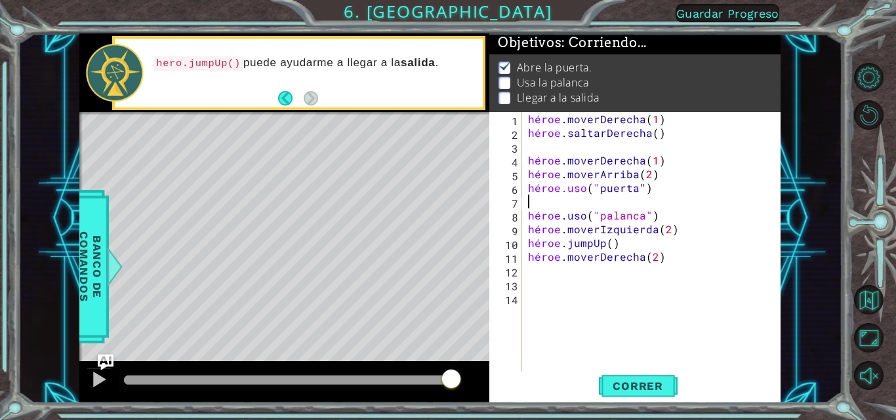
type textarea "m"
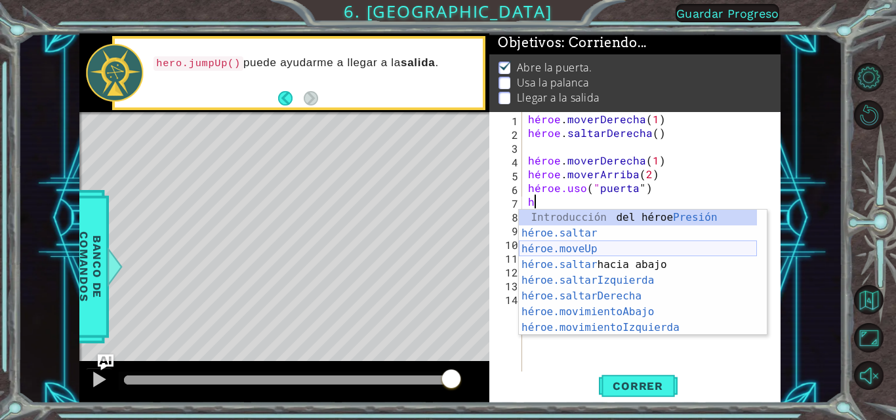
click at [595, 251] on div "Introducción del héroe Presión héroe.saltar ​ Introducción a la presión héroe.m…" at bounding box center [638, 288] width 238 height 157
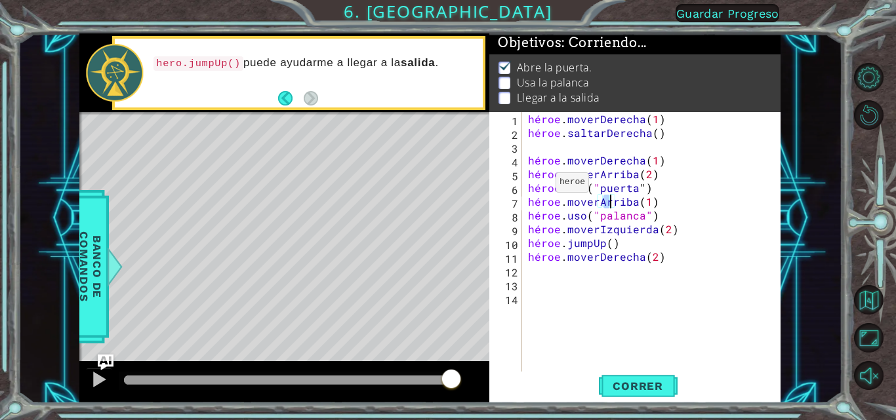
type textarea "hero.moveUp(1)"
